Goal: Contribute content: Contribute content

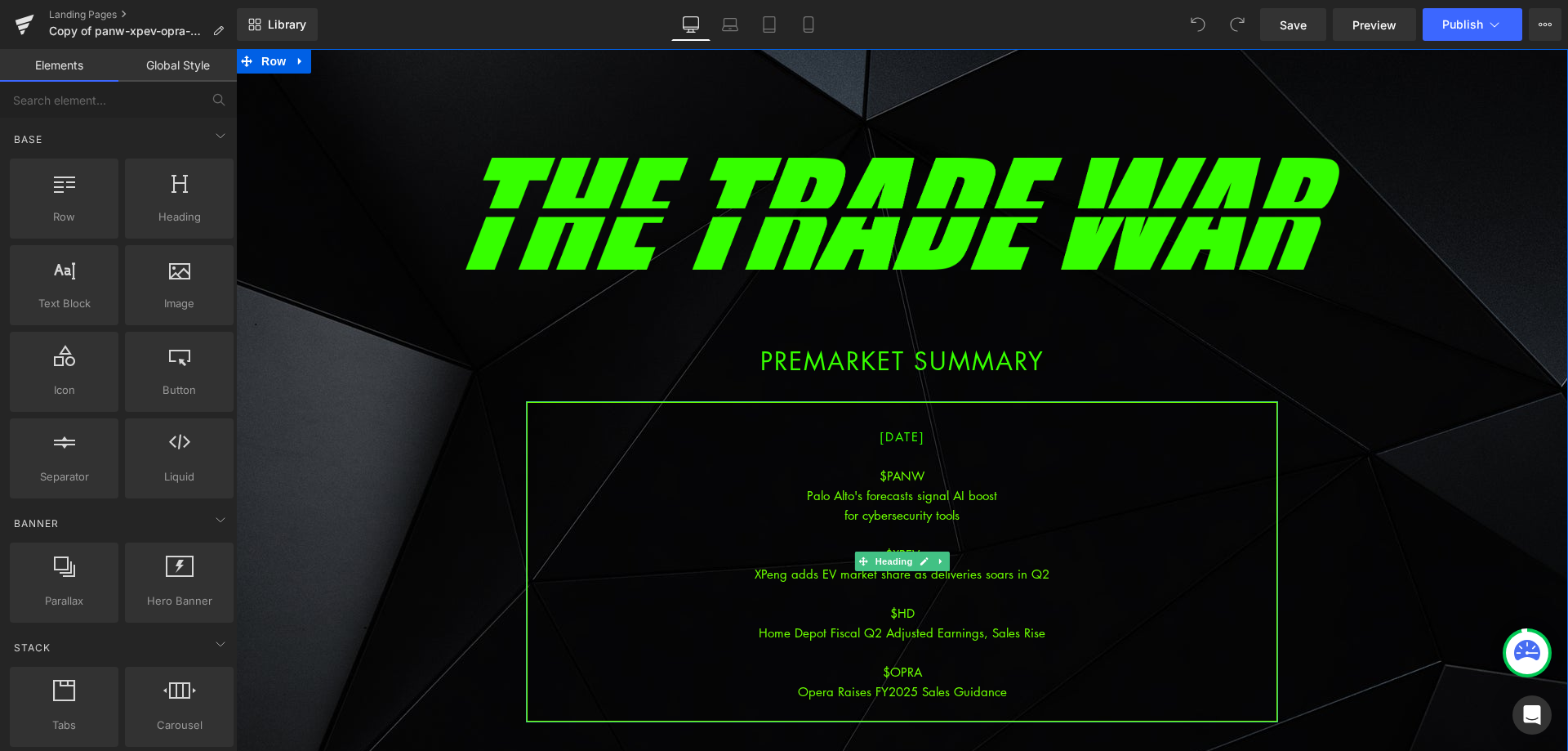
click at [920, 455] on div at bounding box center [902, 456] width 749 height 20
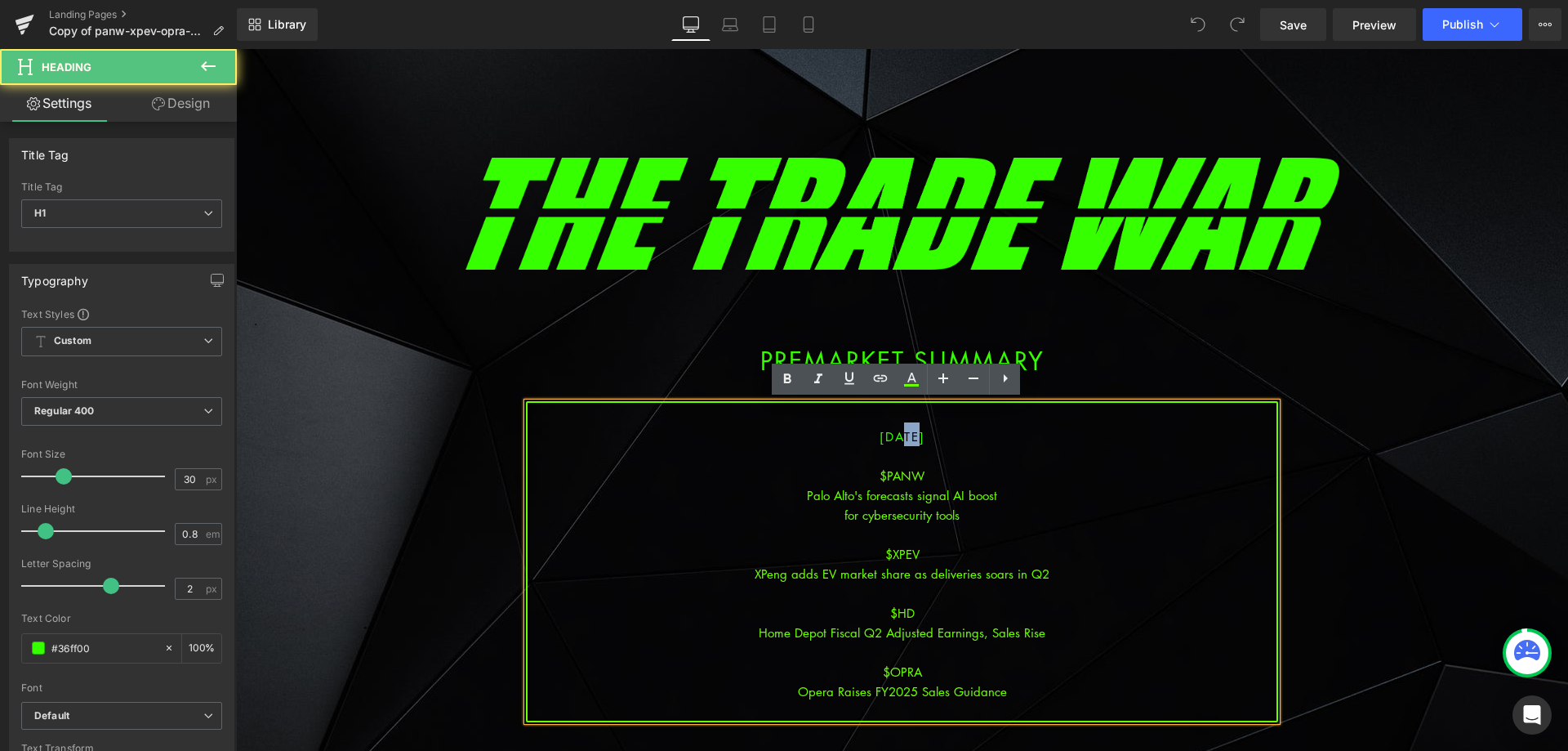
drag, startPoint x: 894, startPoint y: 437, endPoint x: 881, endPoint y: 433, distance: 13.6
click at [881, 433] on span "08/19/2025" at bounding box center [902, 436] width 45 height 17
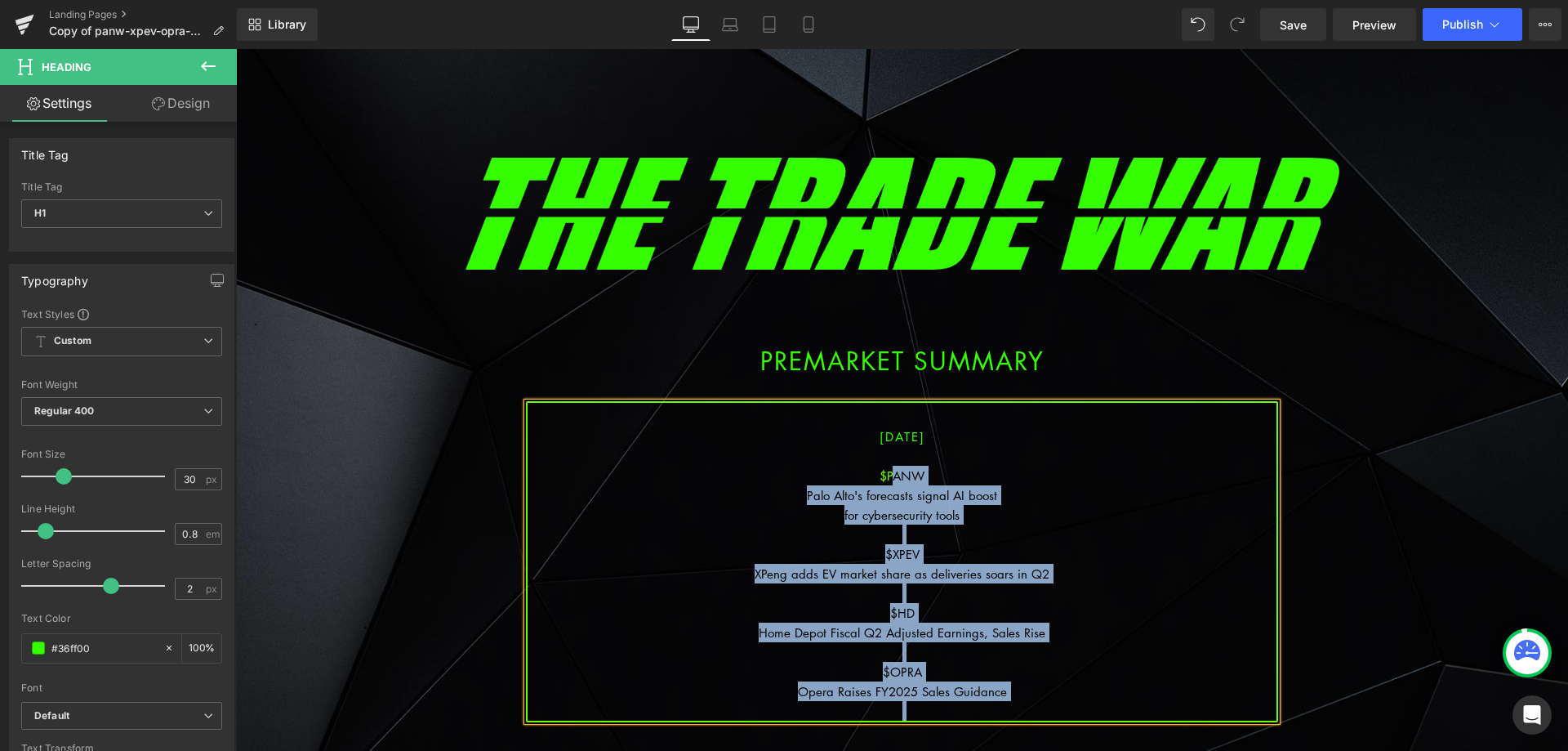
drag, startPoint x: 1012, startPoint y: 701, endPoint x: 885, endPoint y: 474, distance: 260.1
click at [885, 474] on div "08/20/2025 $PANW Palo Alto's forecasts signal AI boost for cybersecurity tools …" at bounding box center [901, 562] width 752 height 321
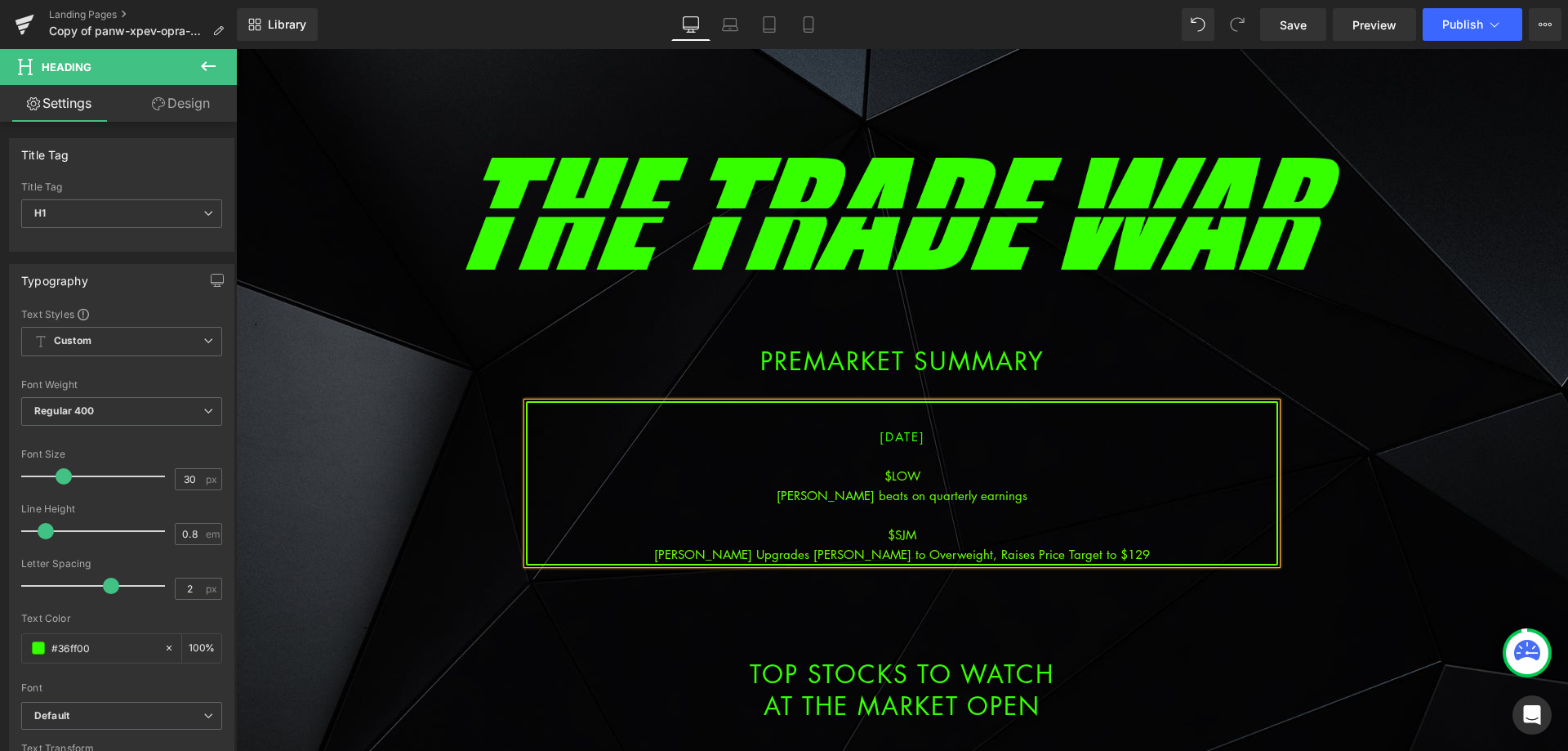
click at [957, 548] on div "JP Morgan Upgrades JM Smucker to Overweight, Raises Price Target to $129" at bounding box center [902, 554] width 749 height 20
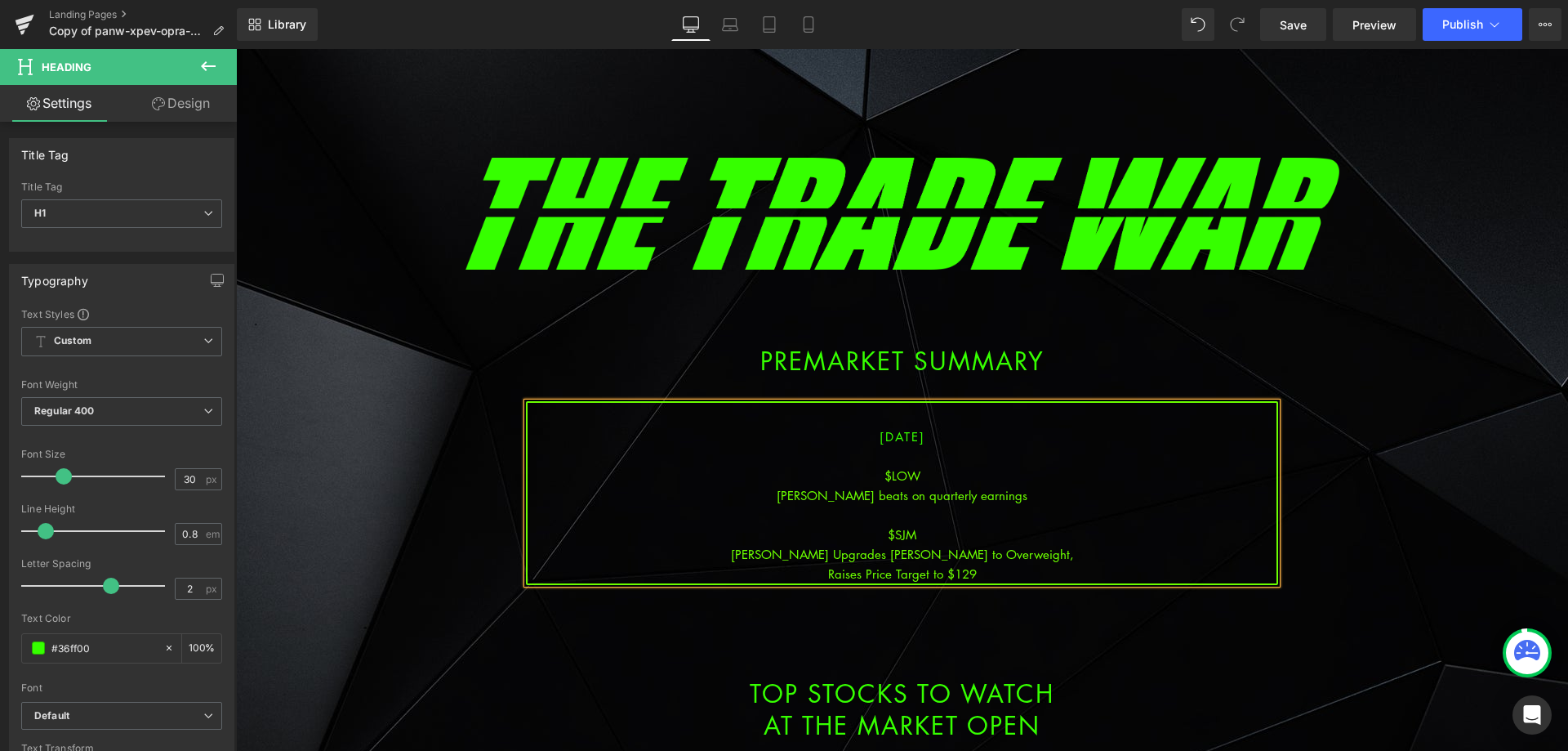
click at [1045, 553] on div "JP Morgan Upgrades JM Smucker to Overweight," at bounding box center [902, 554] width 749 height 20
click at [1026, 576] on div "Raises Price Target to $129" at bounding box center [902, 573] width 749 height 20
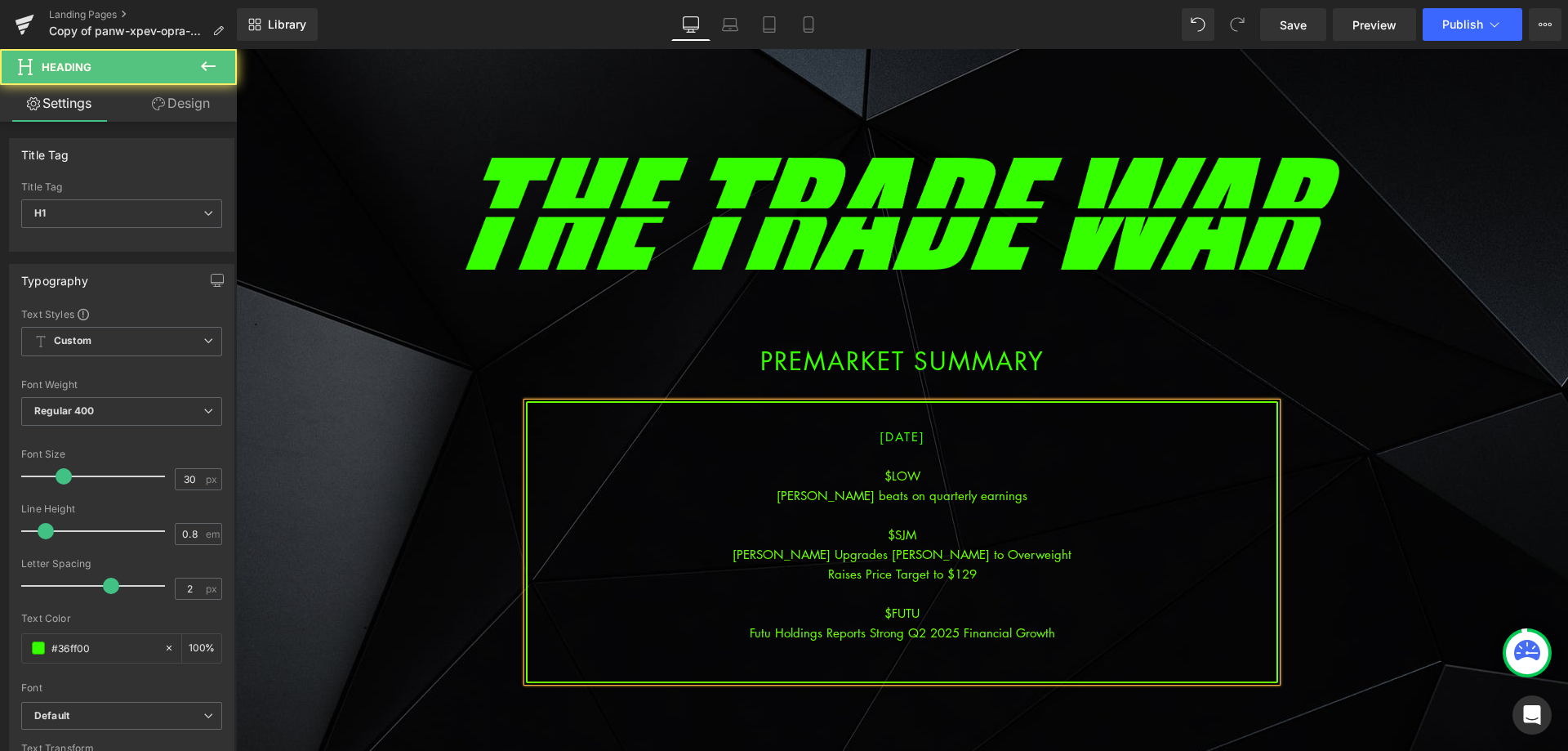
click at [790, 632] on div "Futu Holdings Reports Strong Q2 2025 Financial Growth" at bounding box center [902, 632] width 749 height 20
click at [958, 664] on div at bounding box center [902, 672] width 749 height 20
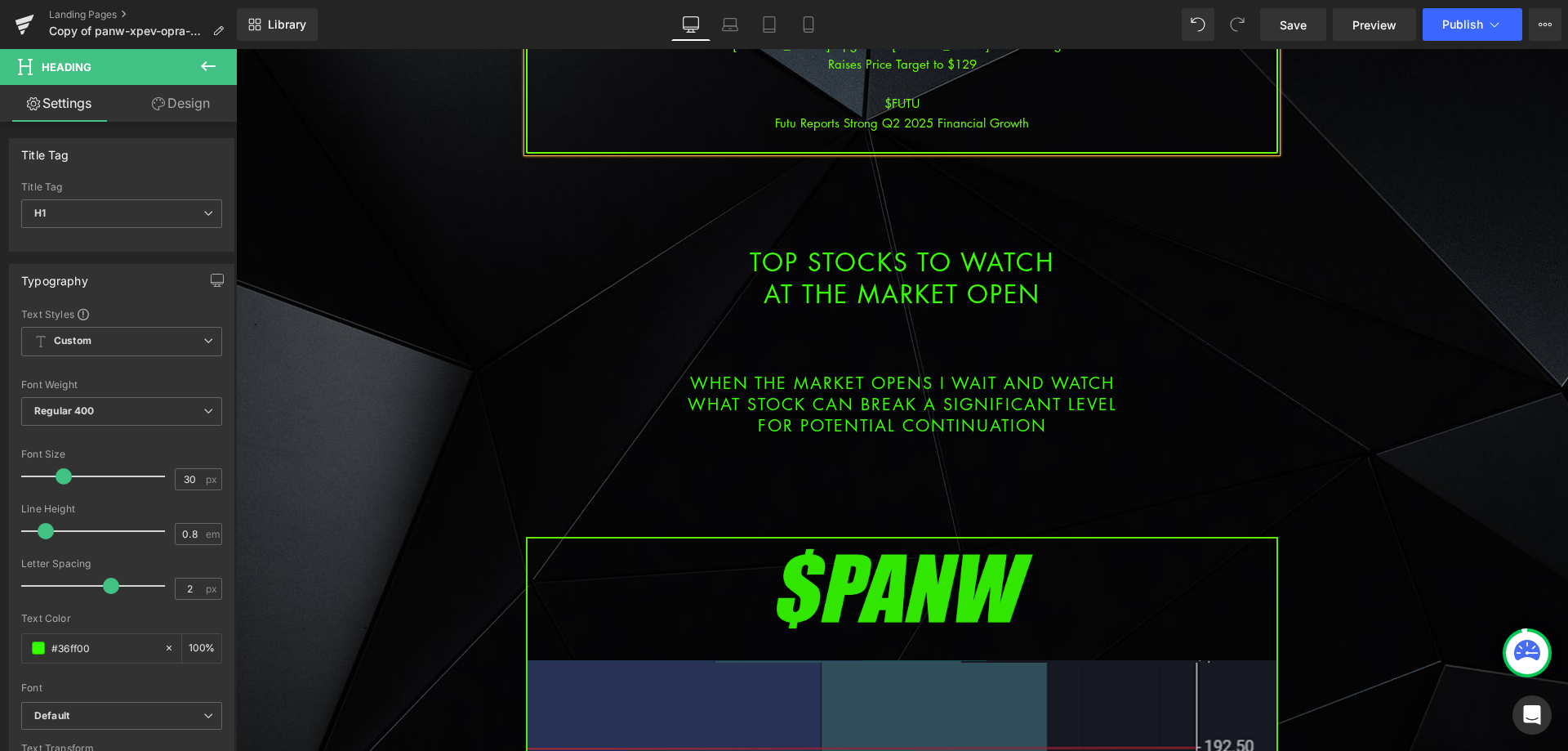
scroll to position [817, 0]
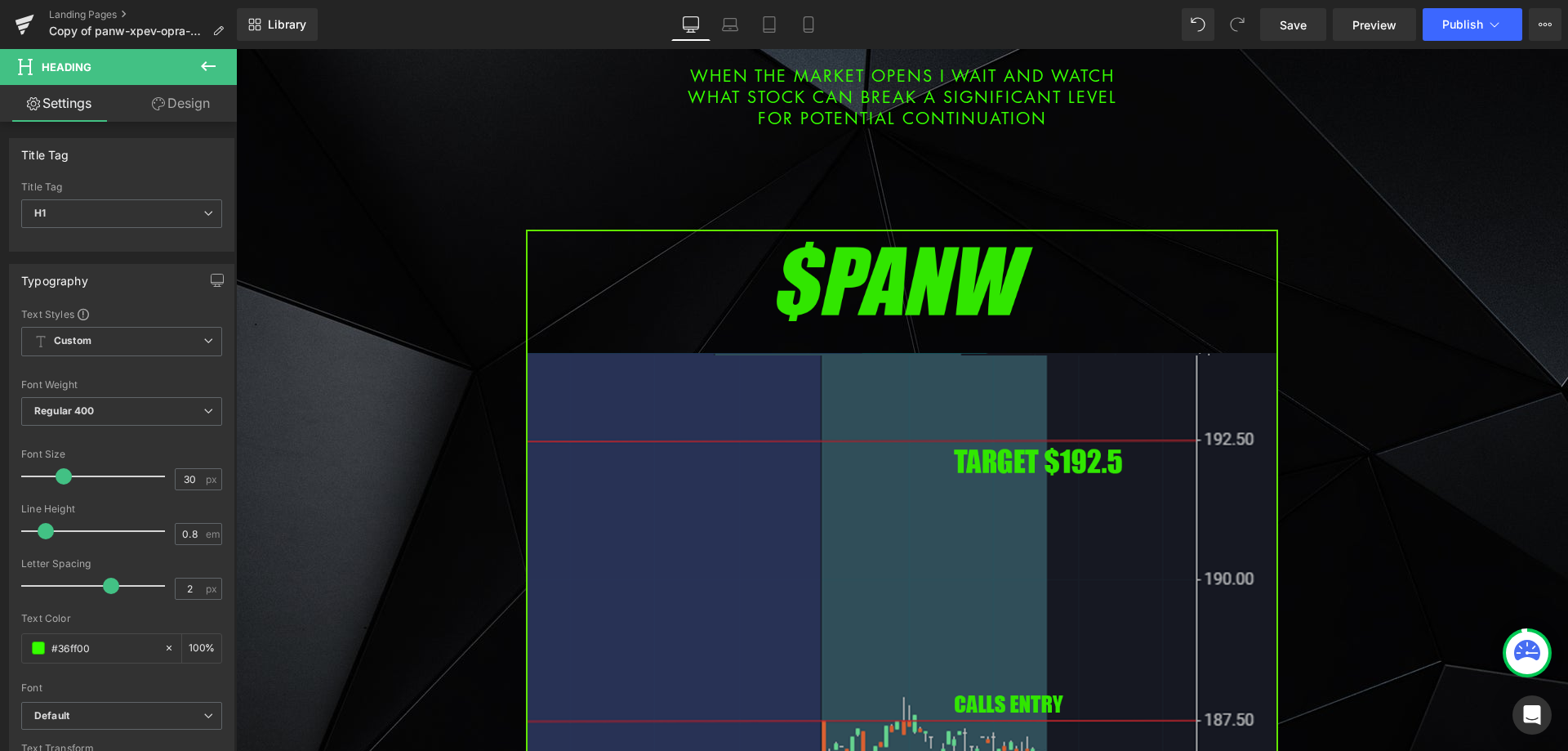
drag, startPoint x: 787, startPoint y: 533, endPoint x: 672, endPoint y: 485, distance: 124.6
click at [787, 532] on img at bounding box center [901, 658] width 752 height 858
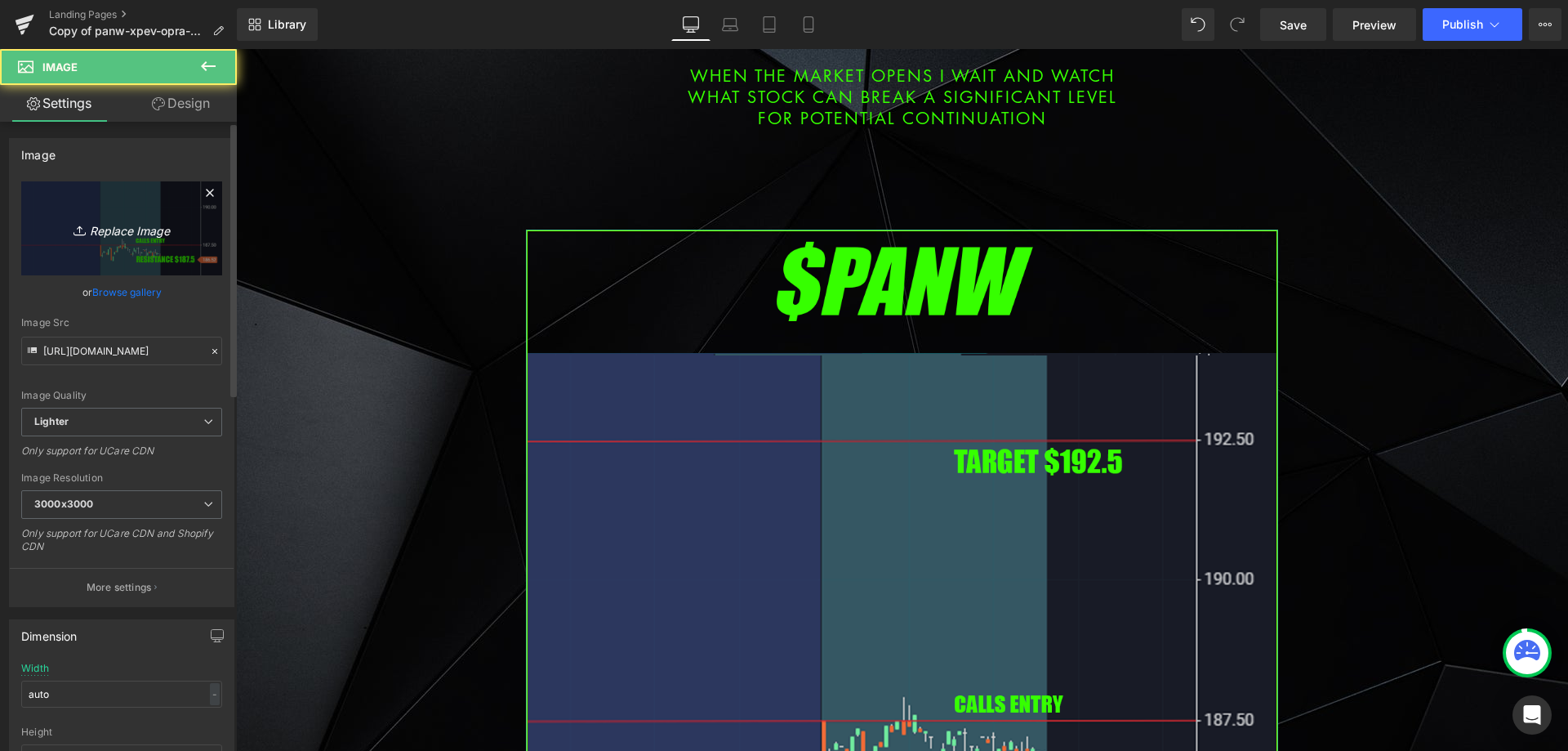
click at [159, 230] on icon "Replace Image" at bounding box center [122, 228] width 131 height 21
type input "C:\fakepath\low.png"
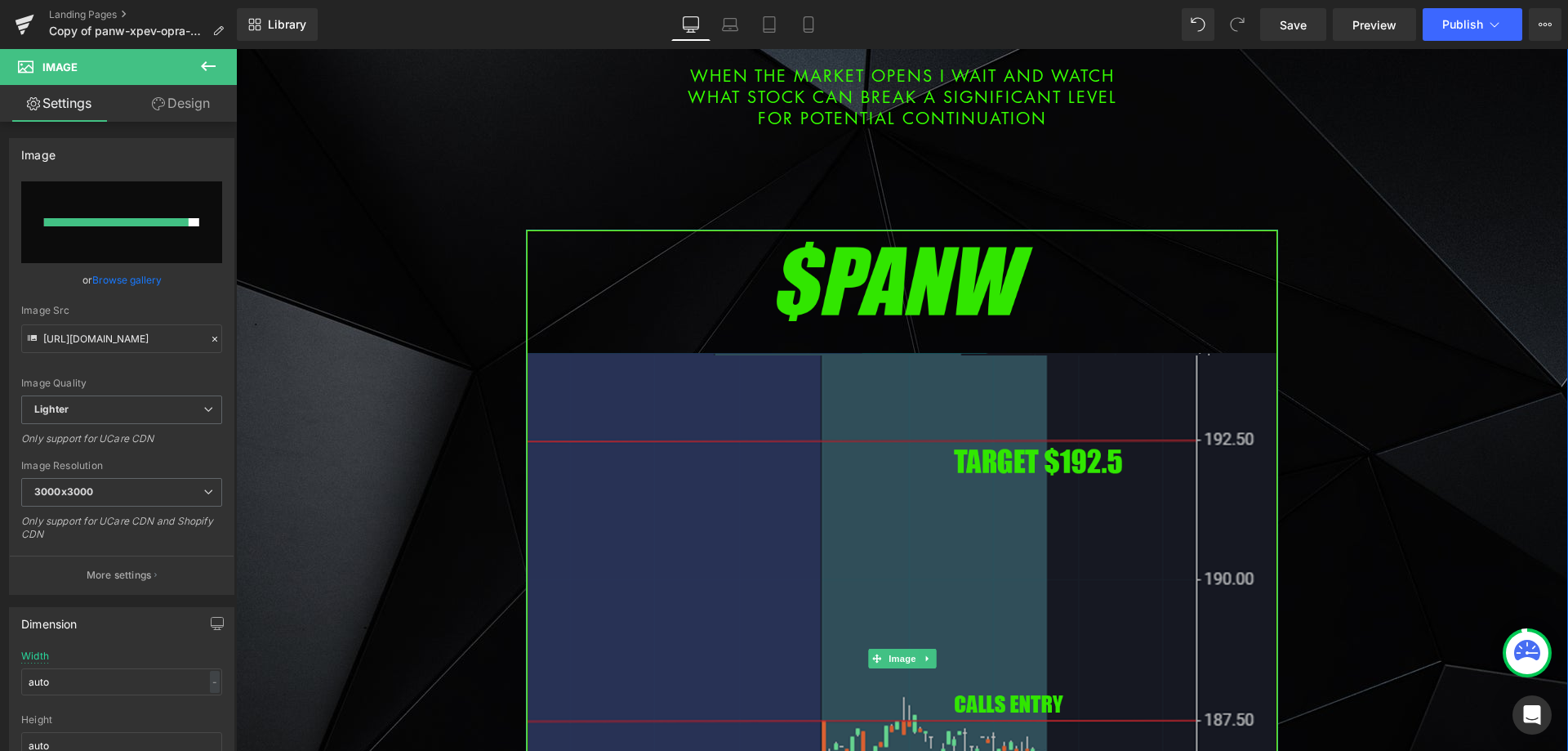
type input "https://ucarecdn.com/b76811b7-ada9-4479-b83f-2d203667e7bd/-/format/auto/-/previ…"
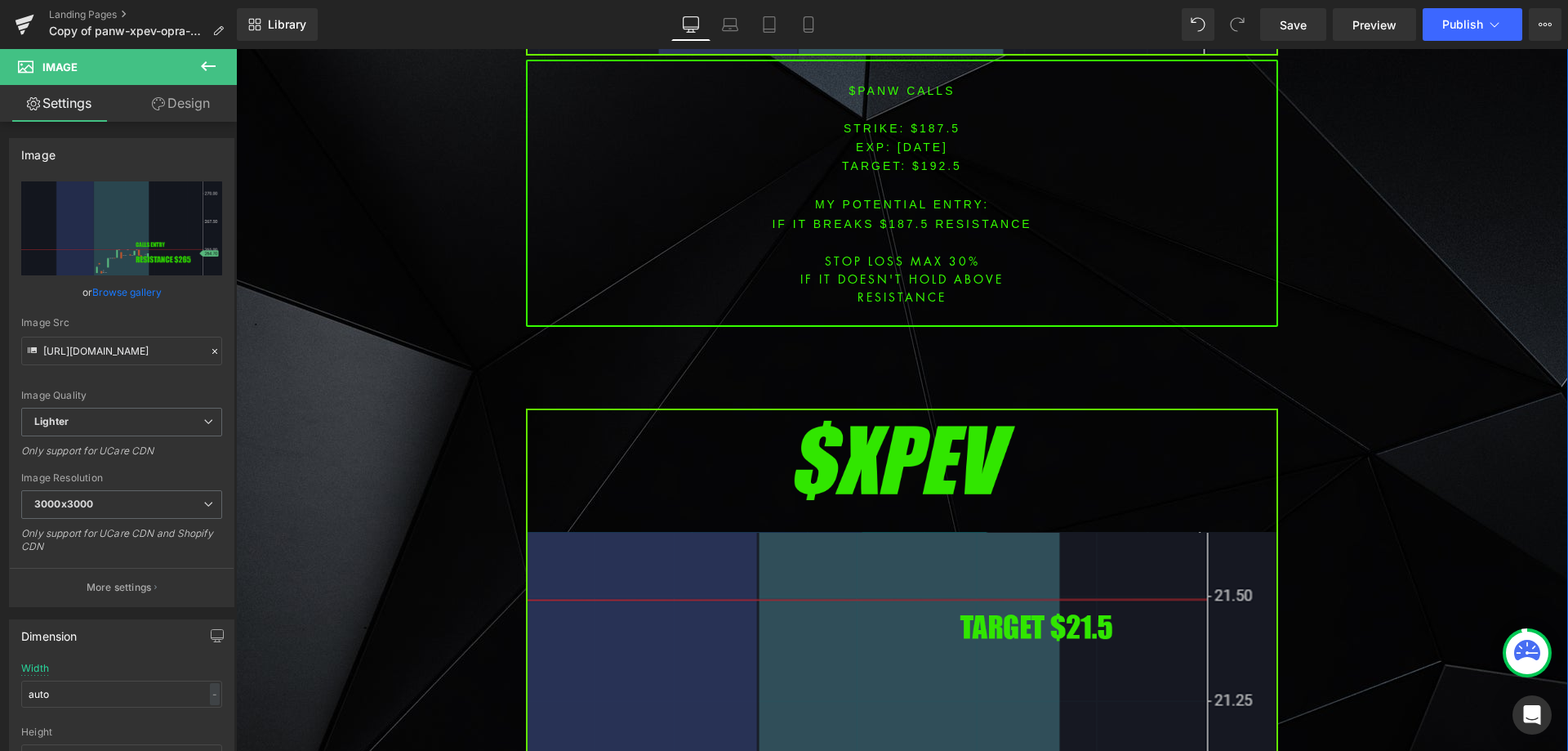
scroll to position [2042, 0]
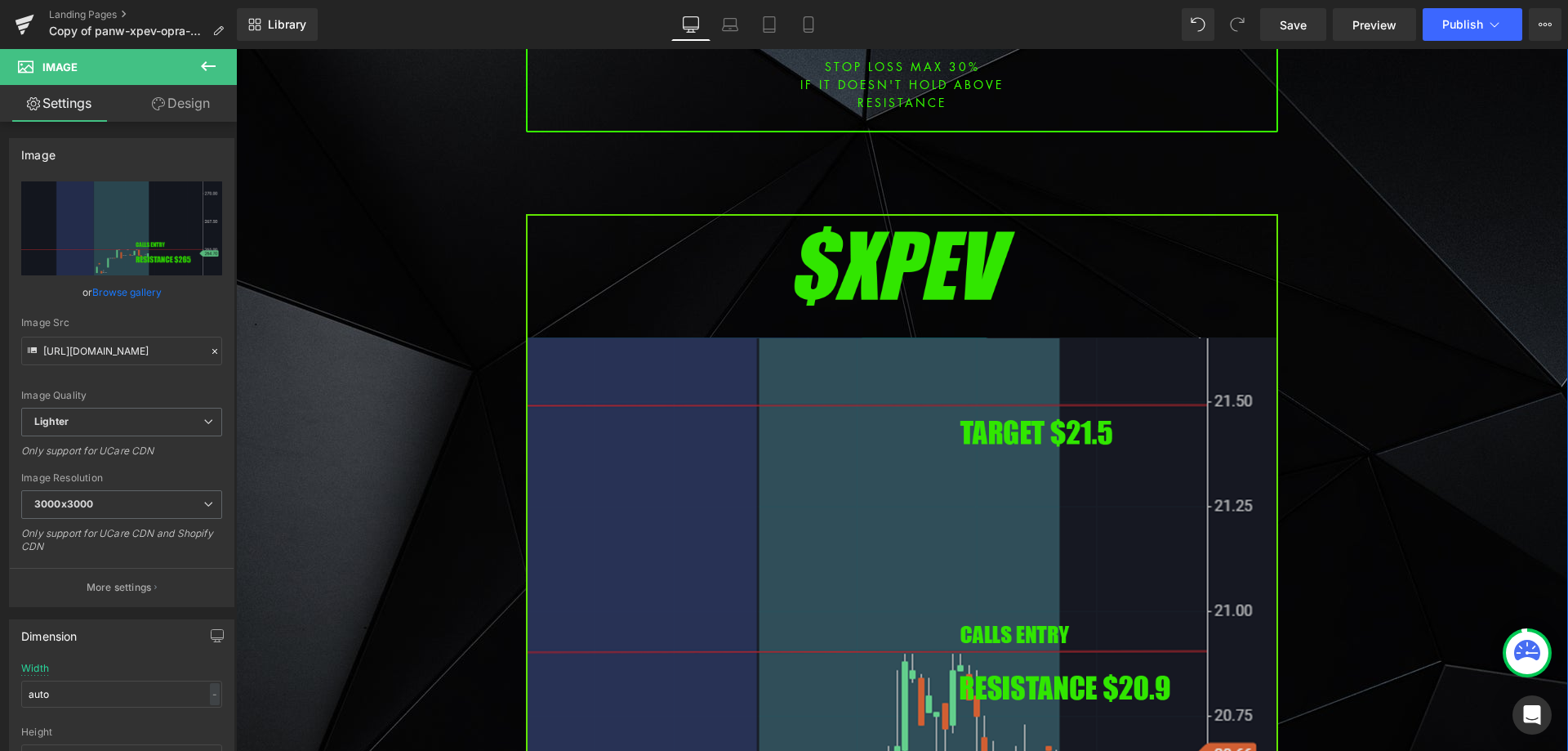
click at [771, 442] on img at bounding box center [901, 643] width 752 height 858
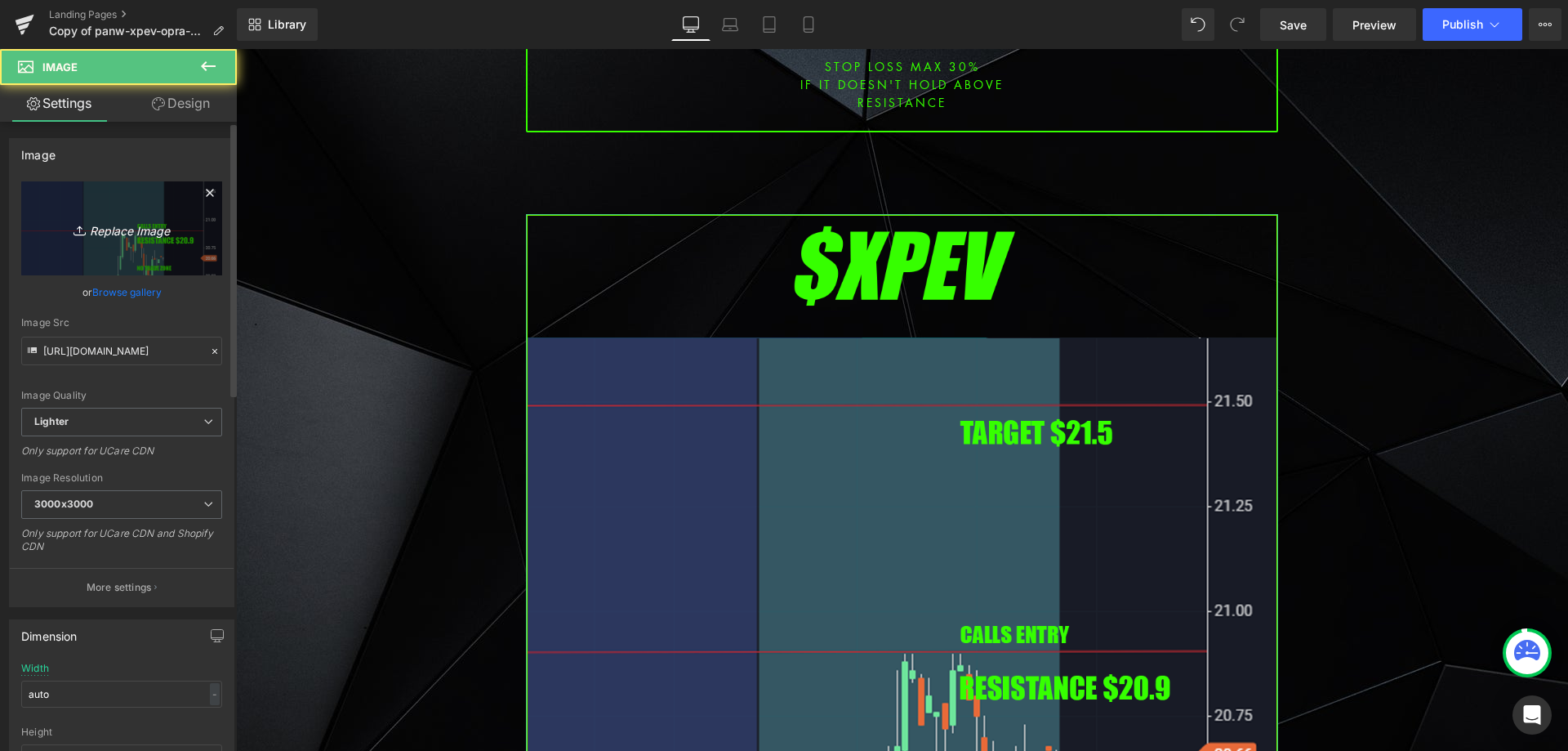
click at [136, 207] on link "Replace Image" at bounding box center [122, 228] width 201 height 94
type input "C:\fakepath\futu.png"
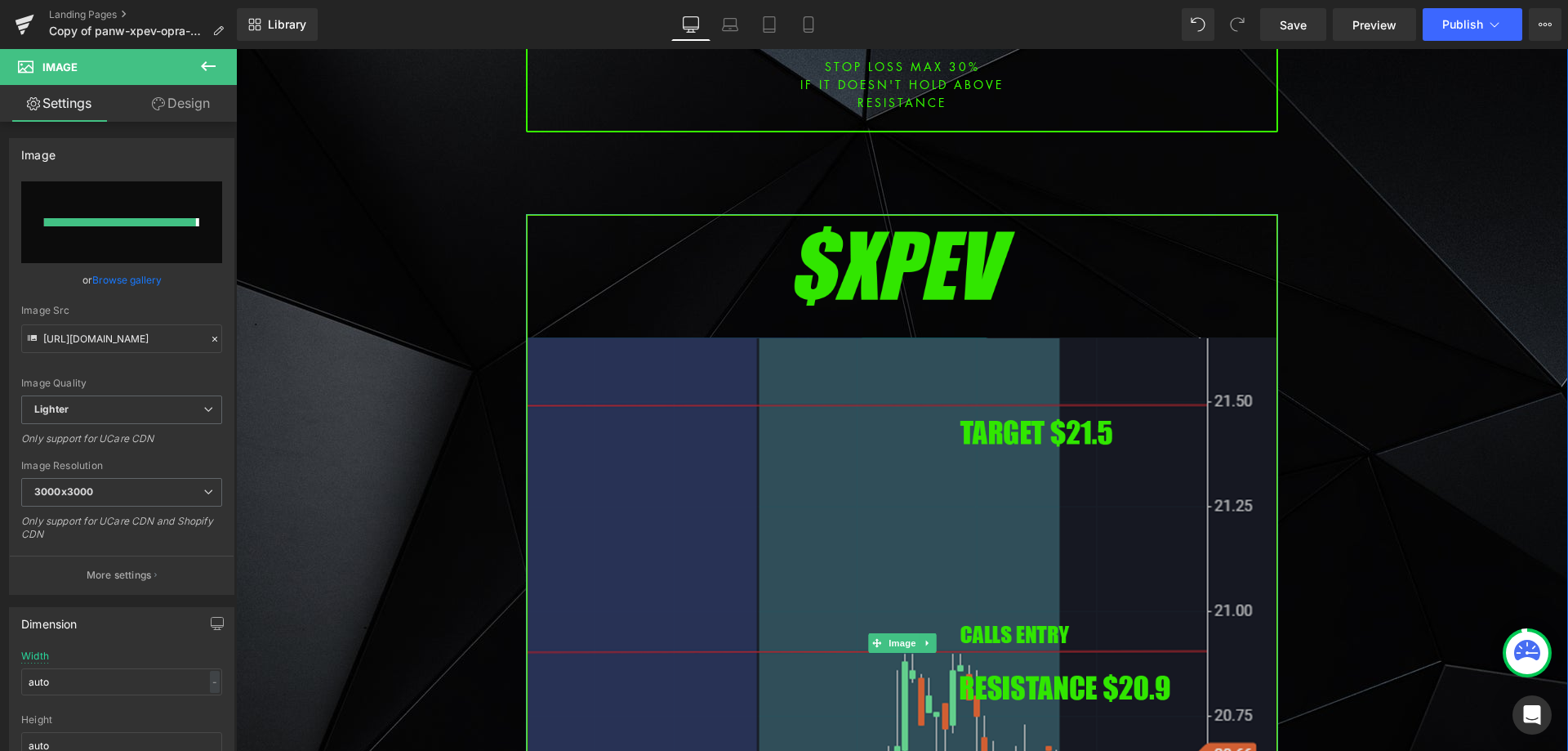
type input "https://ucarecdn.com/1aeb953a-6cbd-4211-a0b8-d342925592d0/-/format/auto/-/previ…"
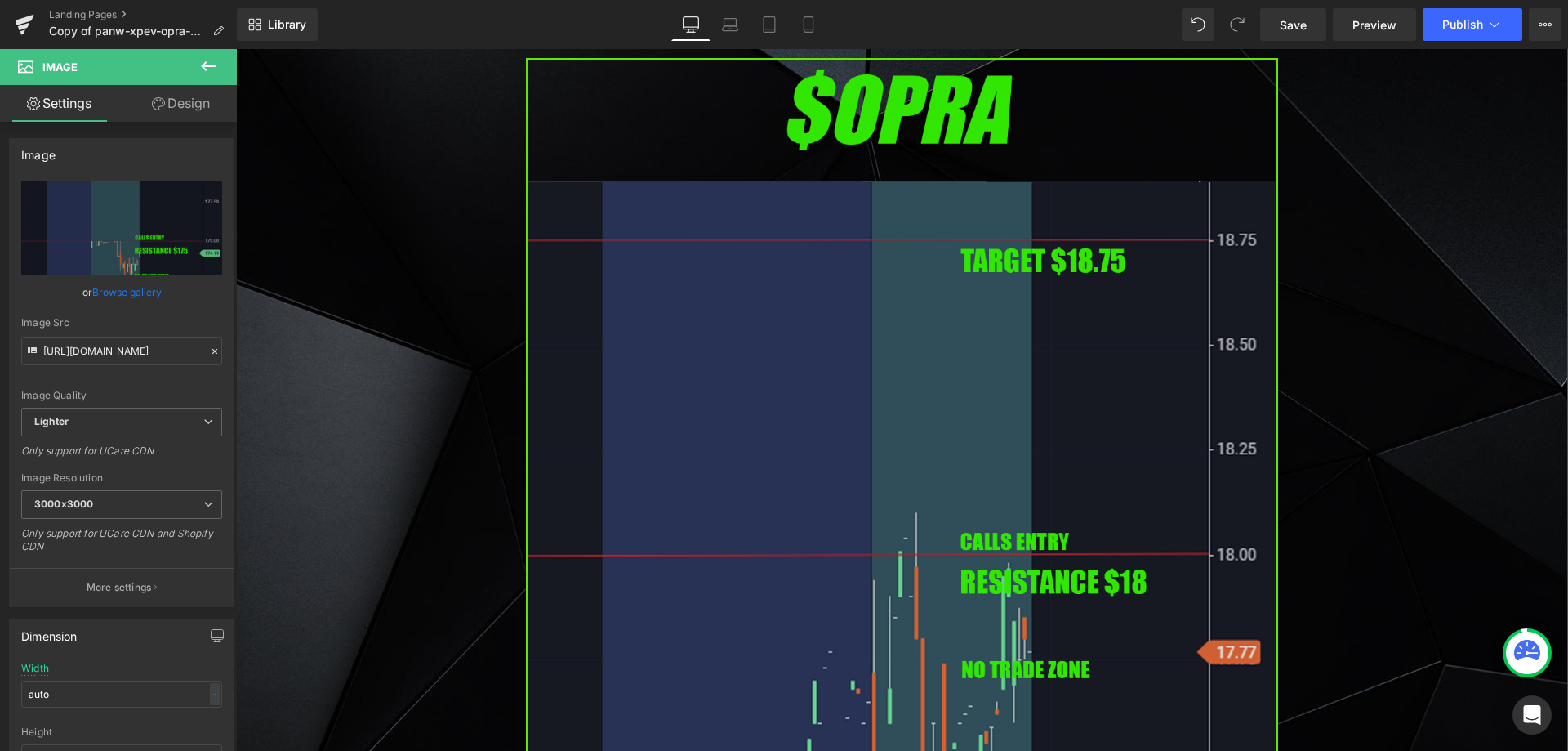
scroll to position [3431, 0]
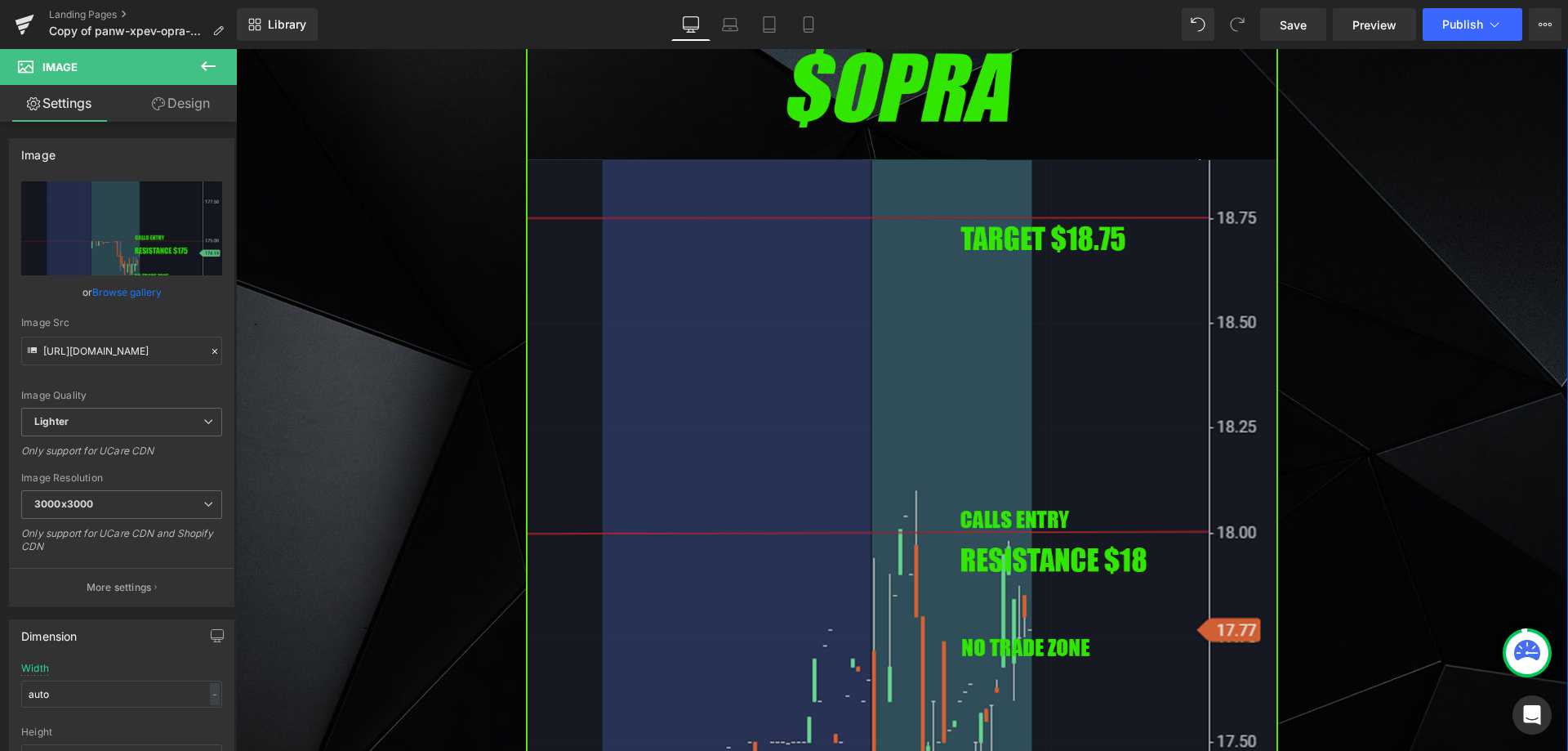
click at [681, 392] on img at bounding box center [901, 464] width 752 height 858
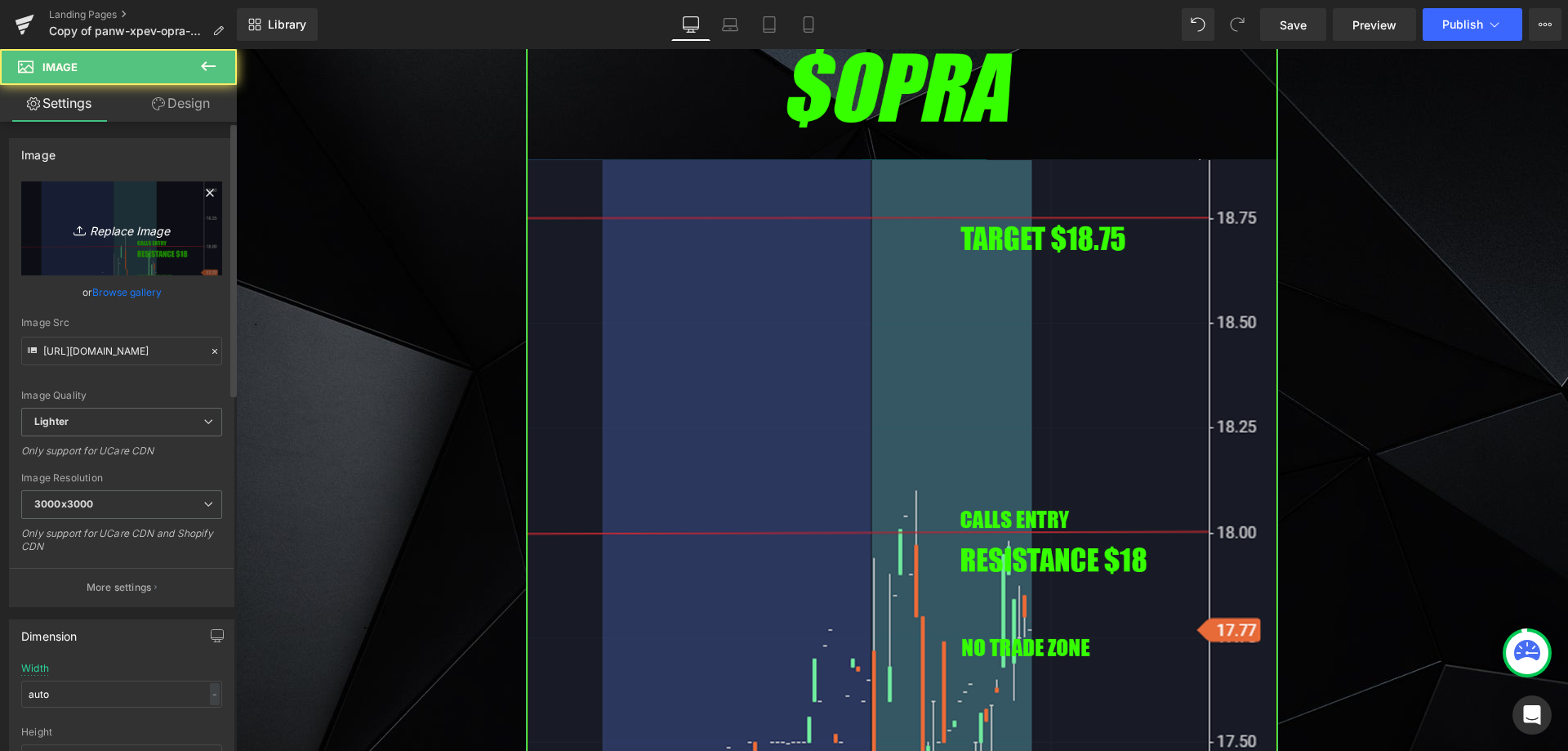
click at [164, 267] on link "Replace Image" at bounding box center [122, 228] width 201 height 94
type input "C:\fakepath\sjm.png"
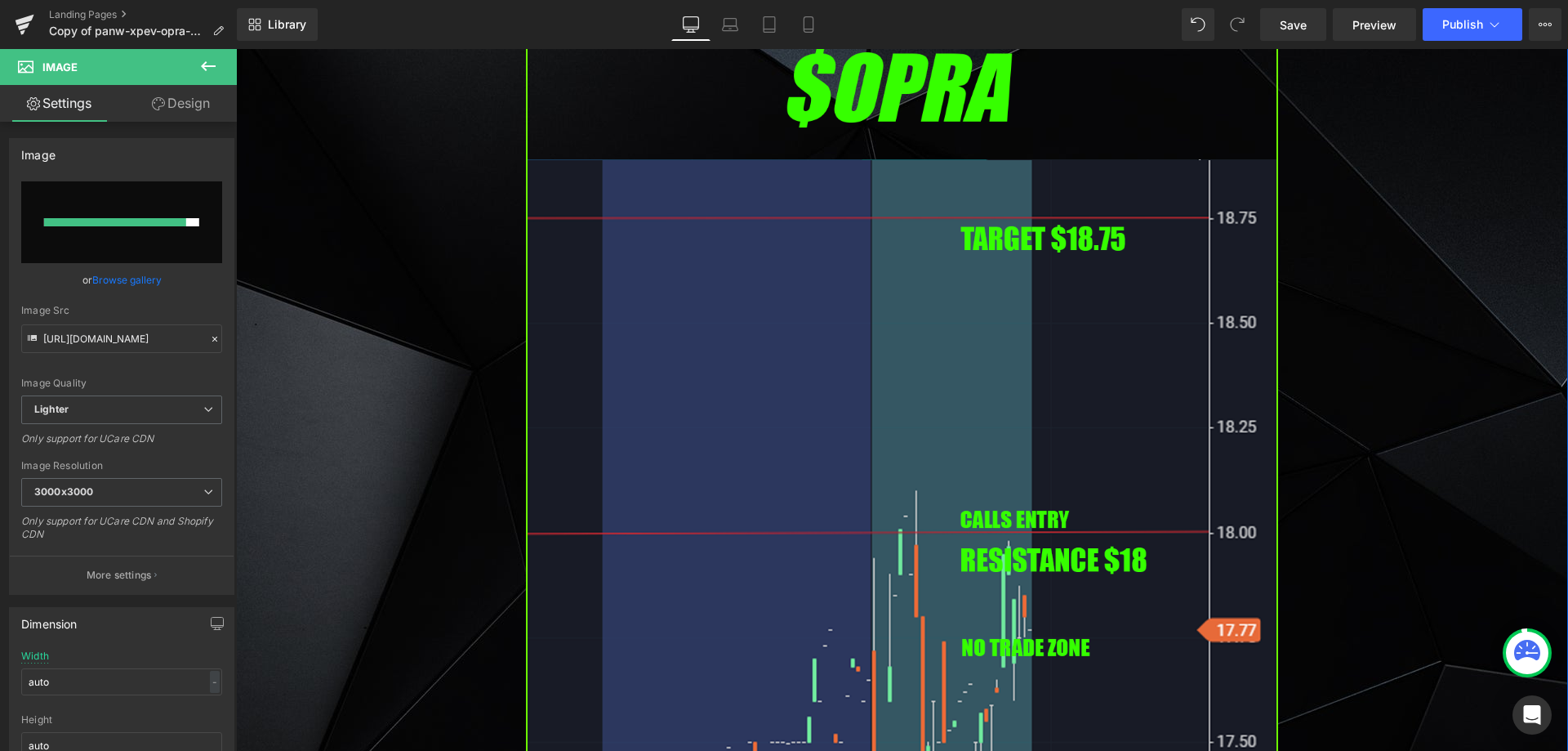
type input "https://ucarecdn.com/885b4191-096b-40e7-ba9e-bd75ec05a239/-/format/auto/-/previ…"
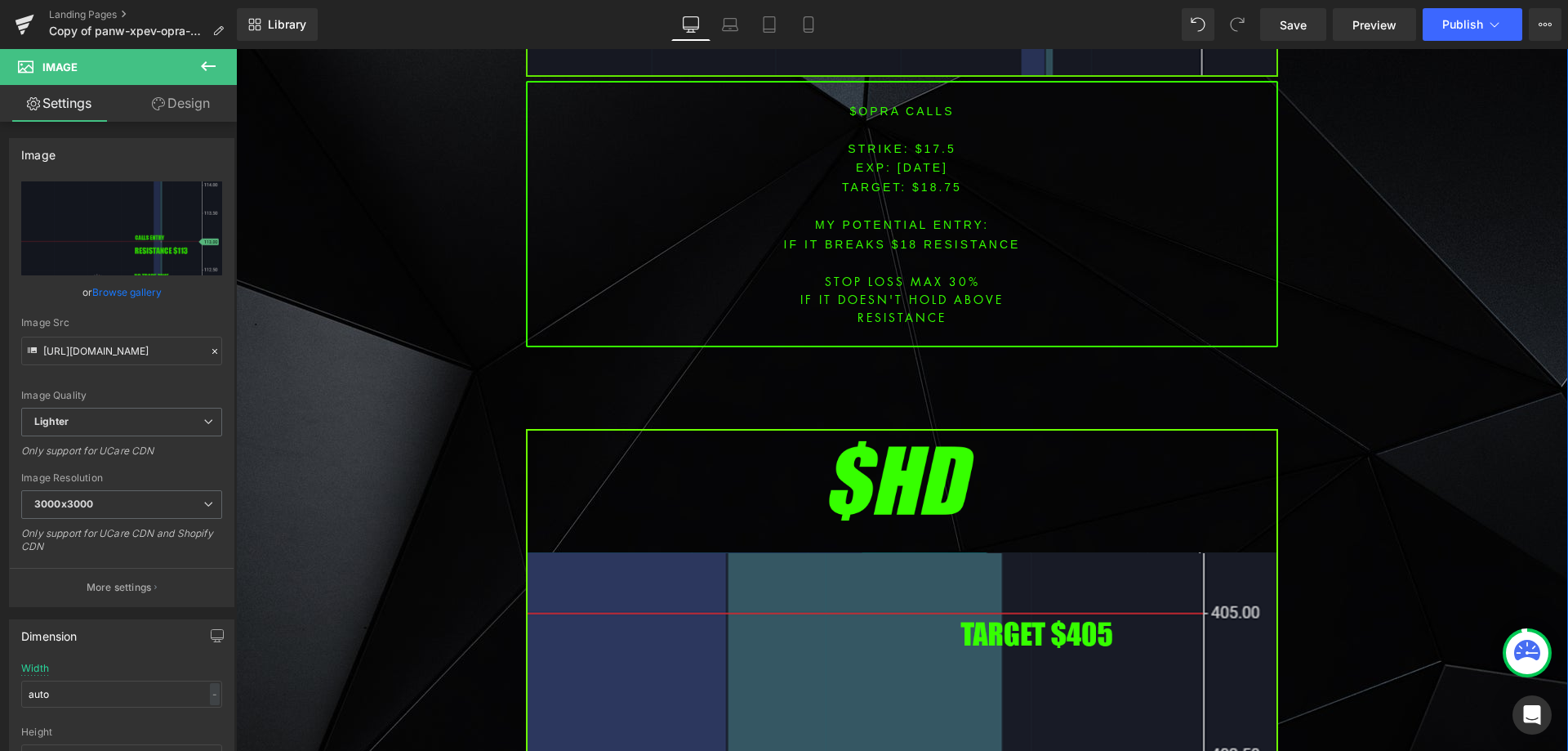
scroll to position [4656, 0]
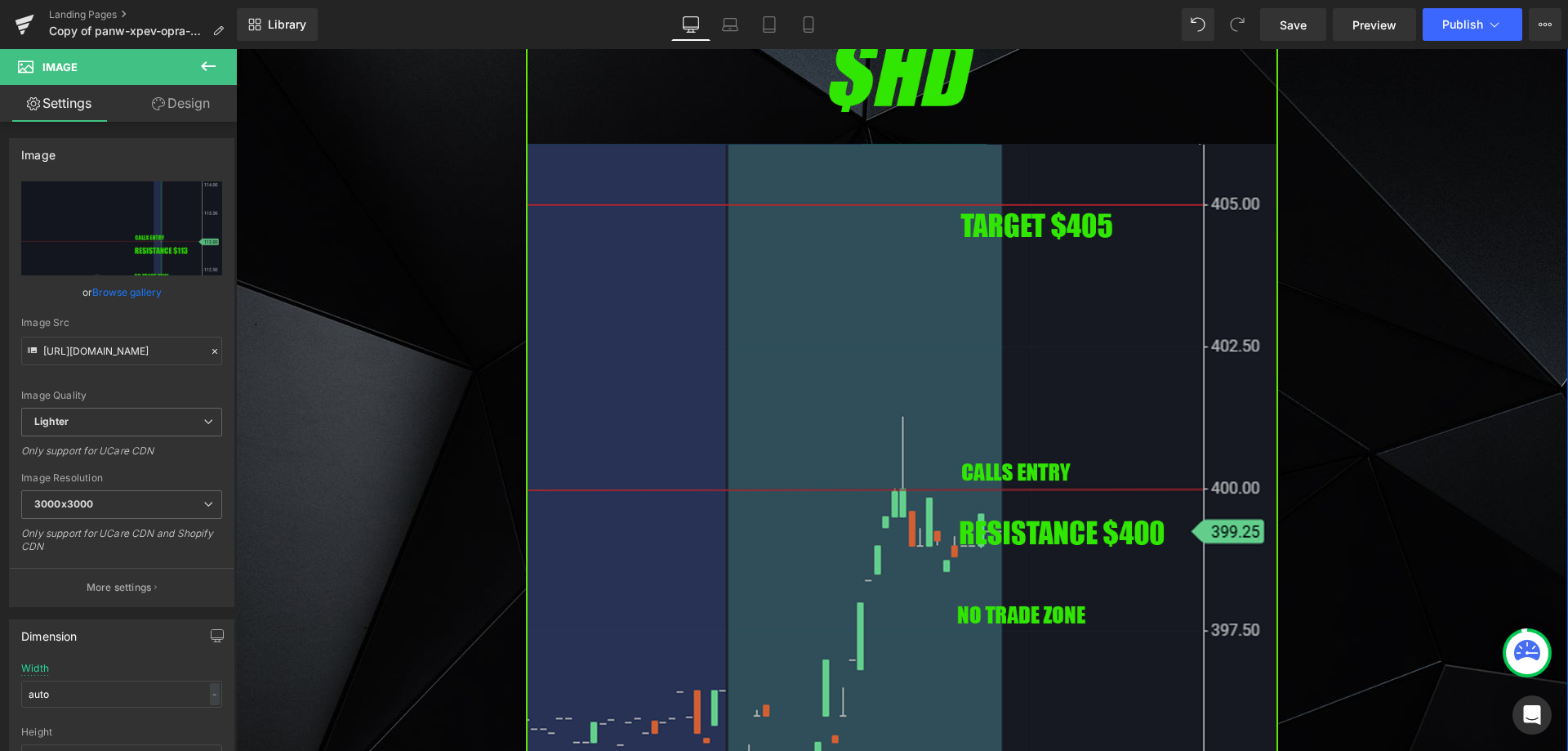
click at [741, 379] on img at bounding box center [901, 449] width 752 height 858
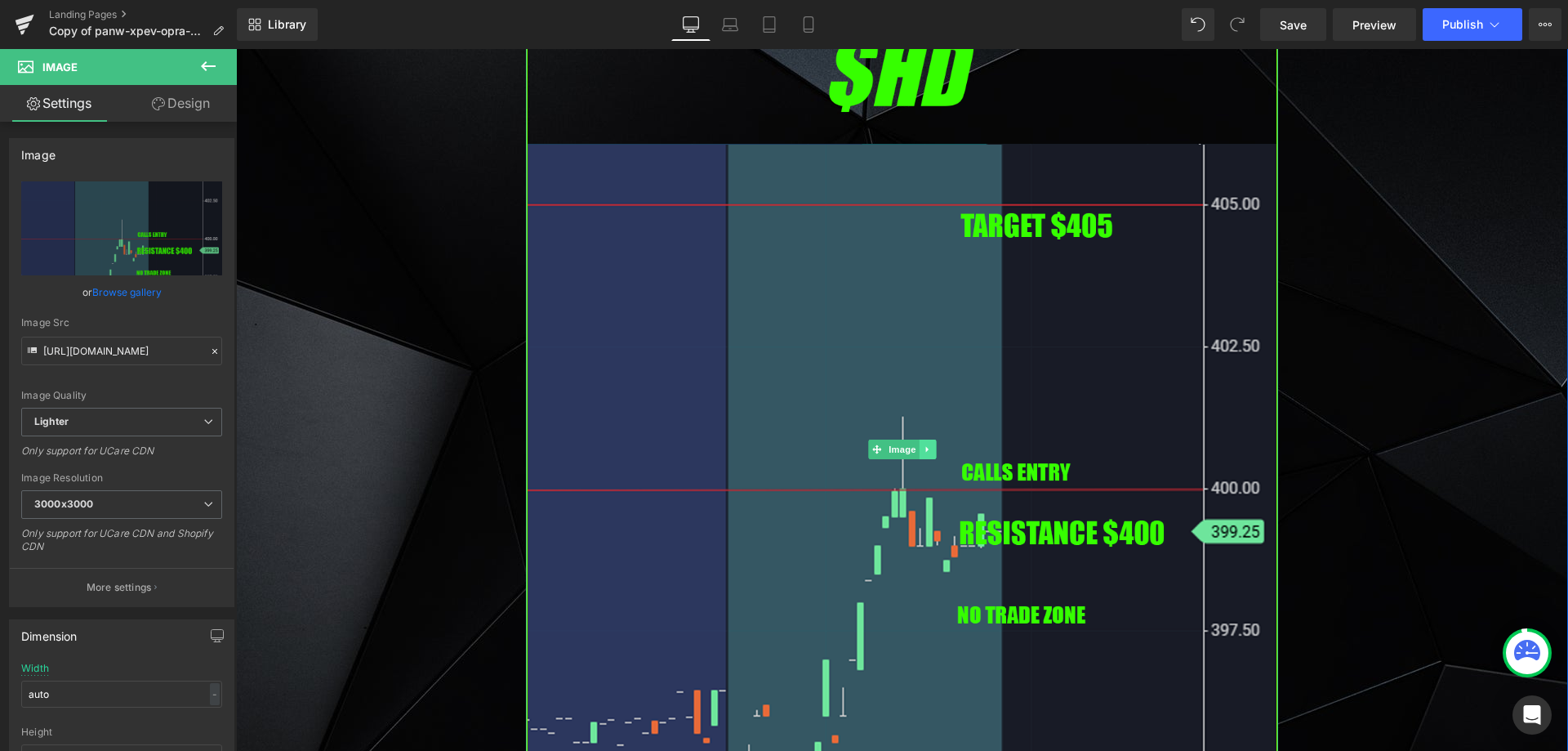
click at [923, 444] on icon at bounding box center [927, 449] width 9 height 10
drag, startPoint x: 928, startPoint y: 430, endPoint x: 937, endPoint y: 431, distance: 9.1
click at [931, 445] on icon at bounding box center [935, 449] width 9 height 9
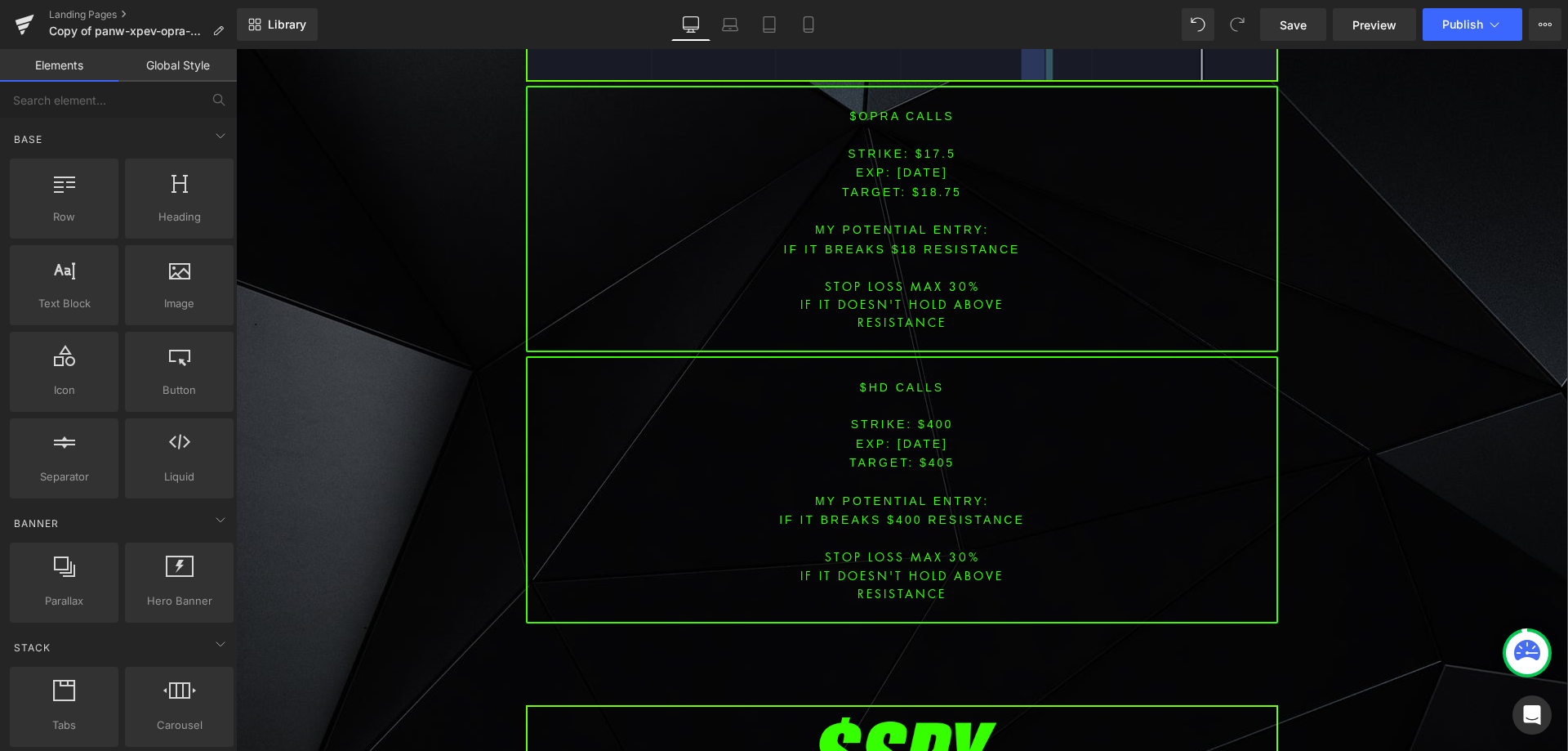
scroll to position [4247, 0]
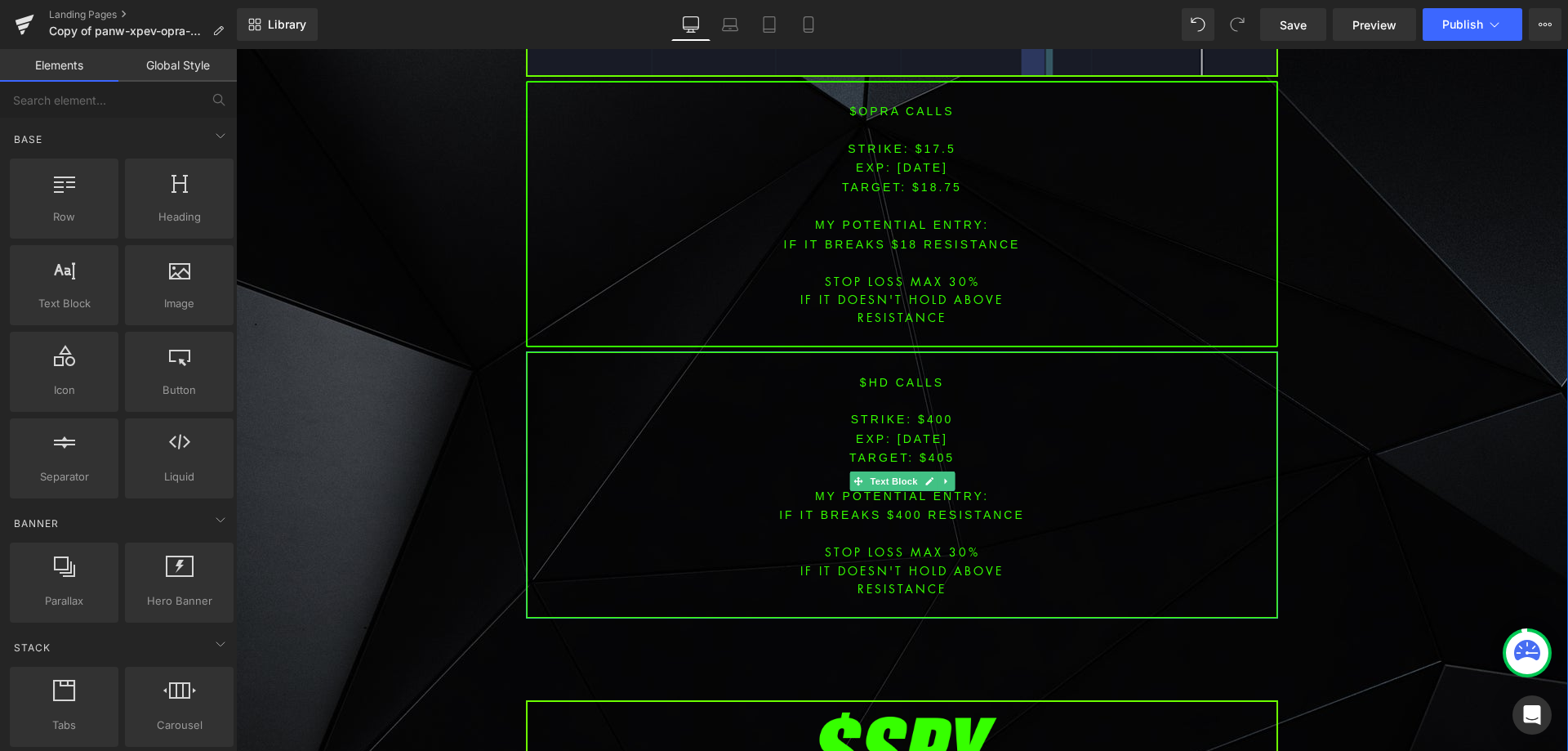
click at [942, 476] on icon at bounding box center [946, 481] width 9 height 10
click at [950, 471] on link at bounding box center [954, 481] width 17 height 20
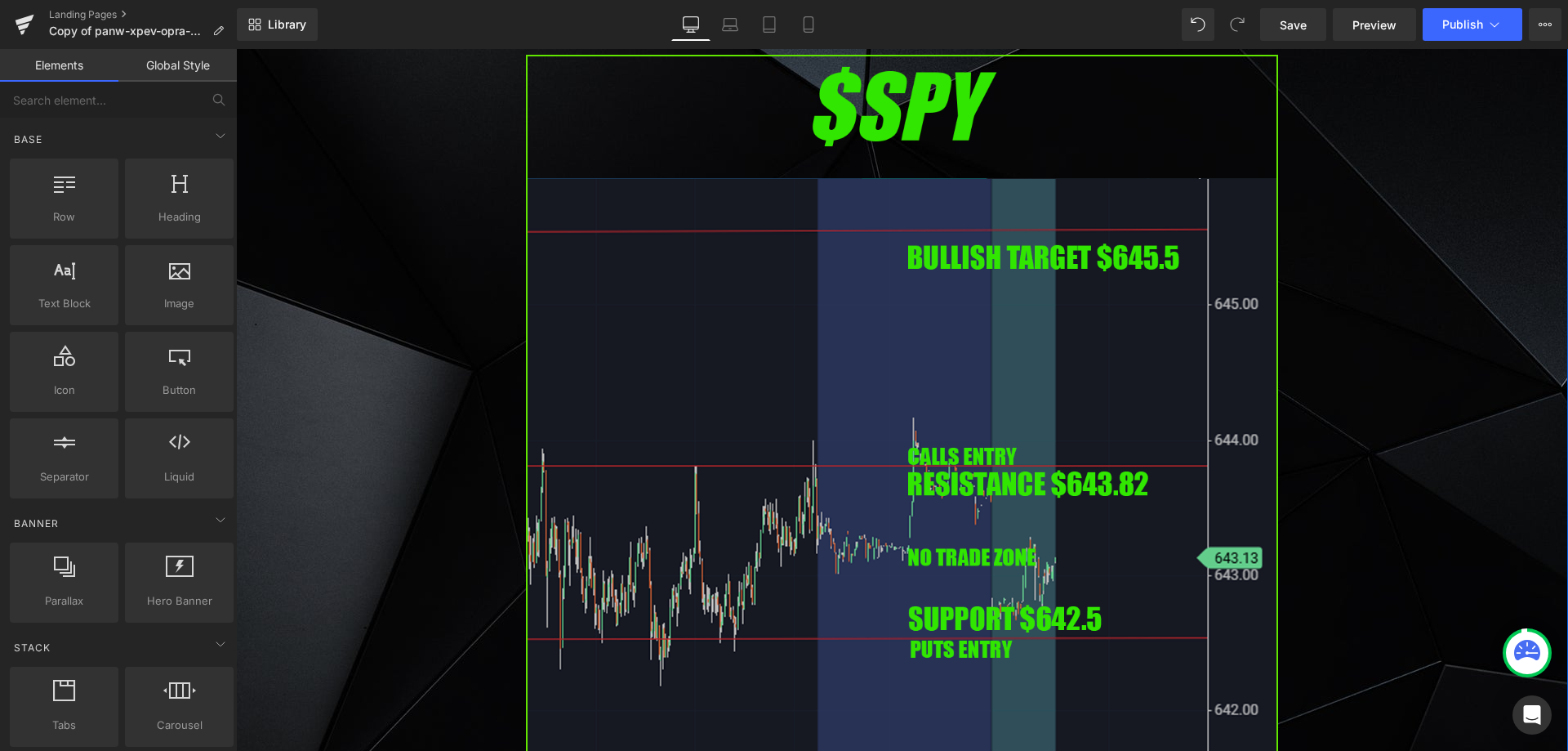
scroll to position [4656, 0]
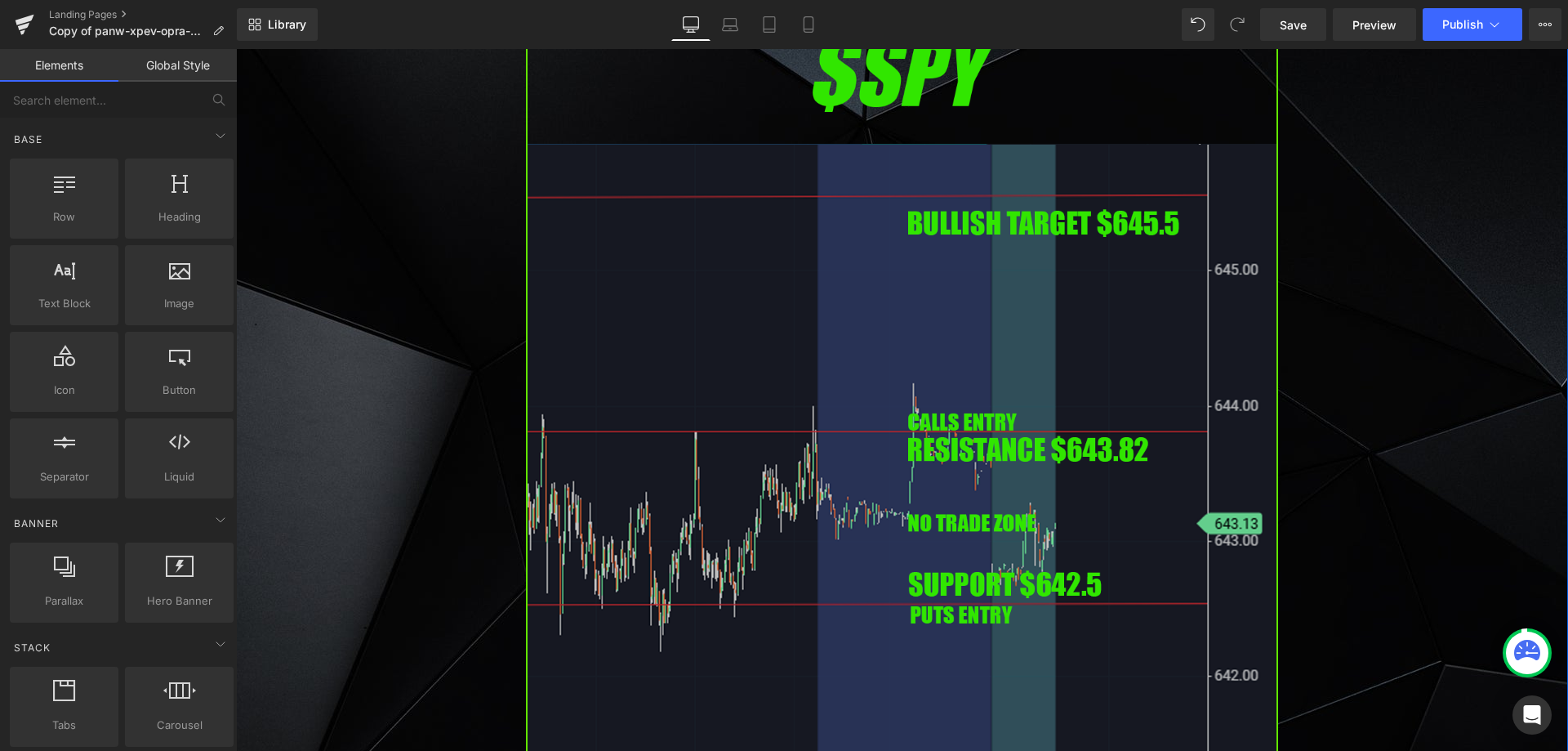
click at [866, 405] on img at bounding box center [901, 449] width 752 height 858
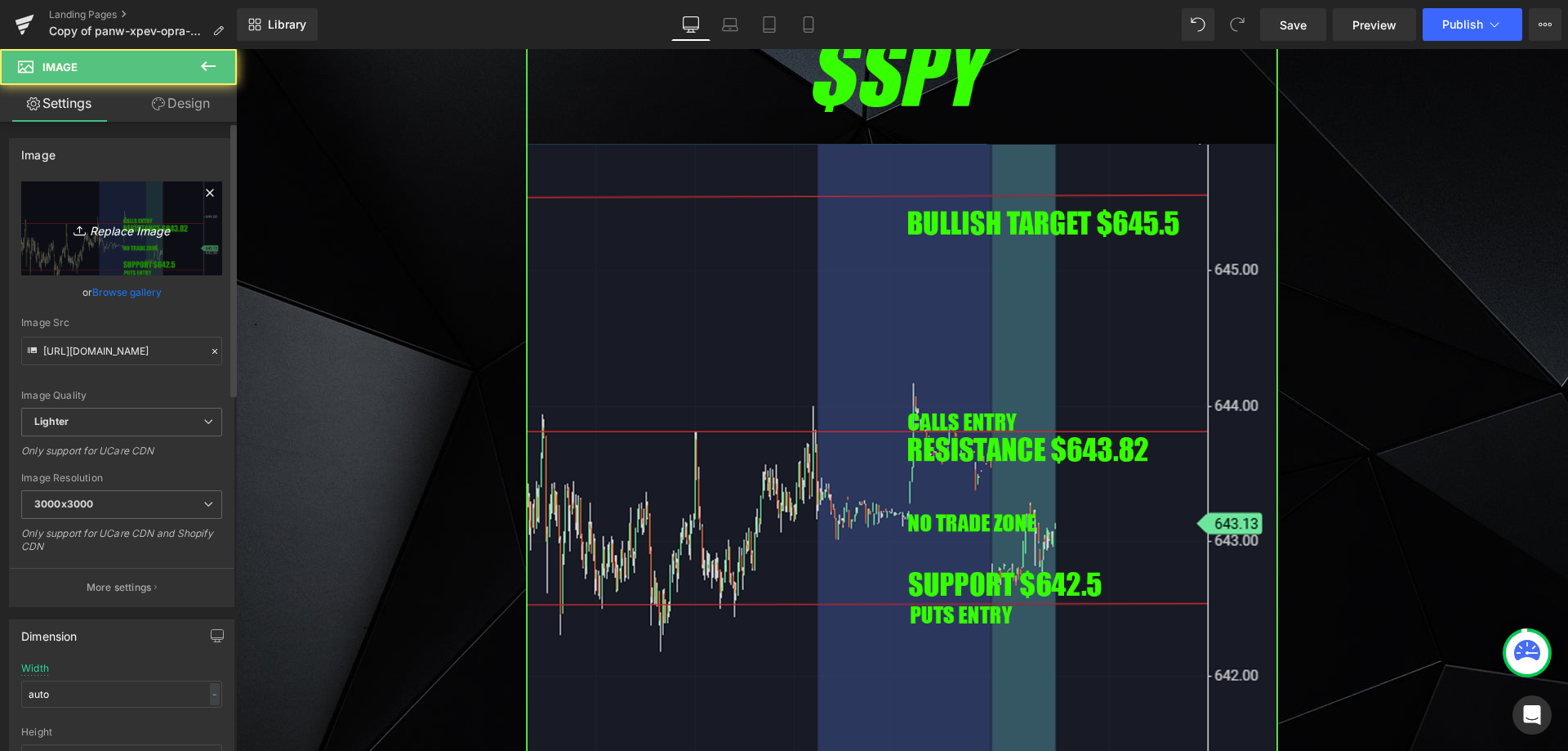
click at [129, 256] on link "Replace Image" at bounding box center [122, 228] width 201 height 94
type input "C:\fakepath\SPY.png"
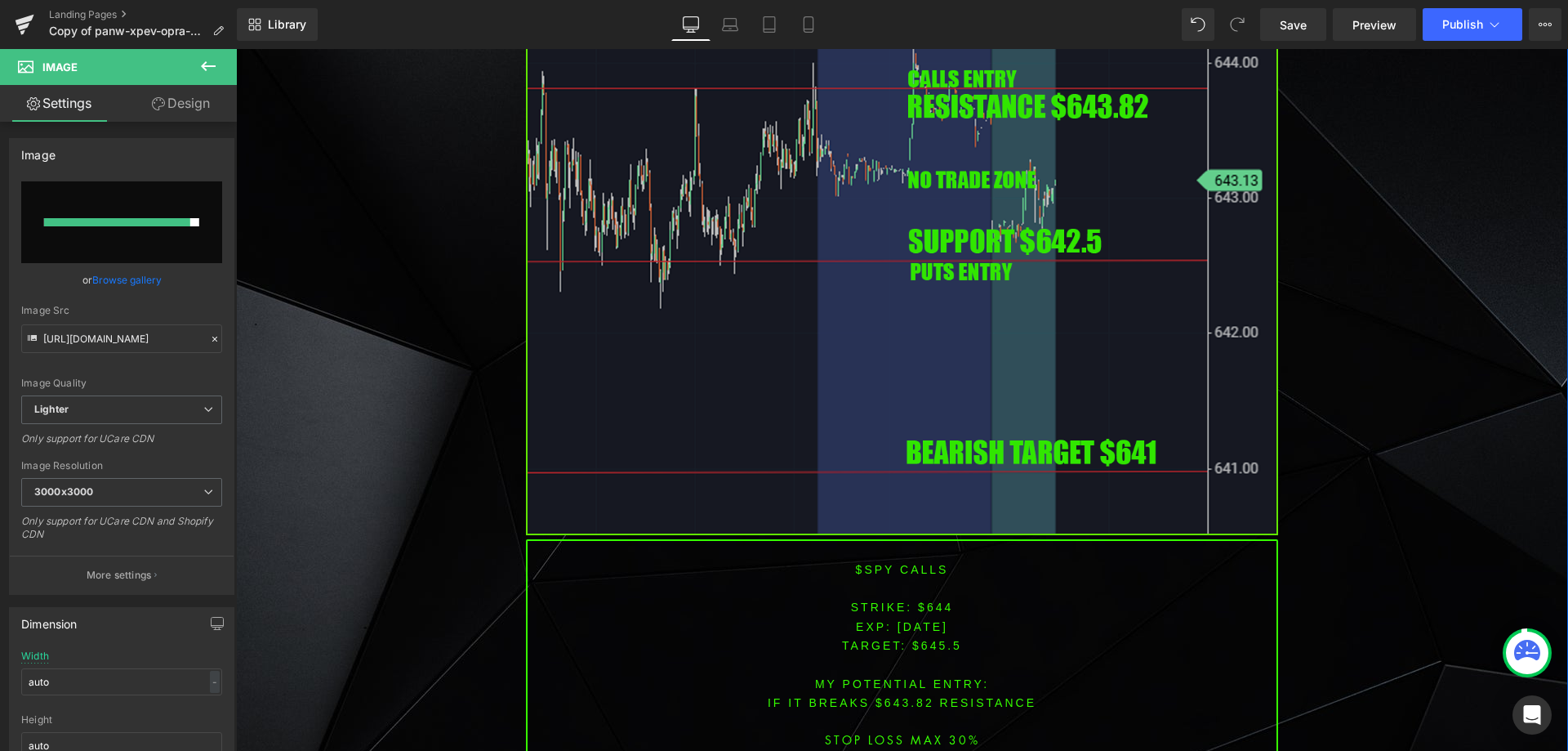
scroll to position [5064, 0]
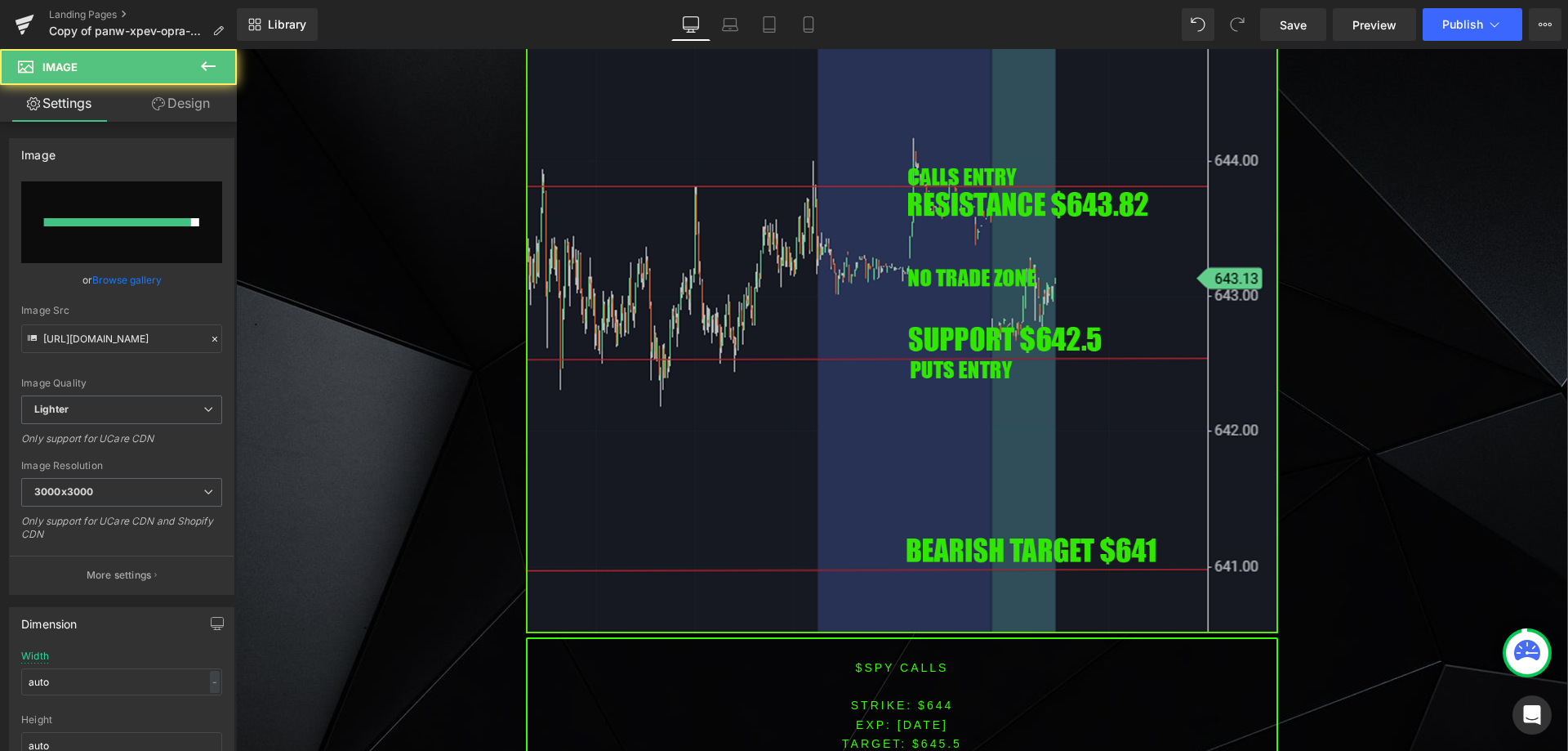
click at [708, 339] on img at bounding box center [901, 203] width 752 height 858
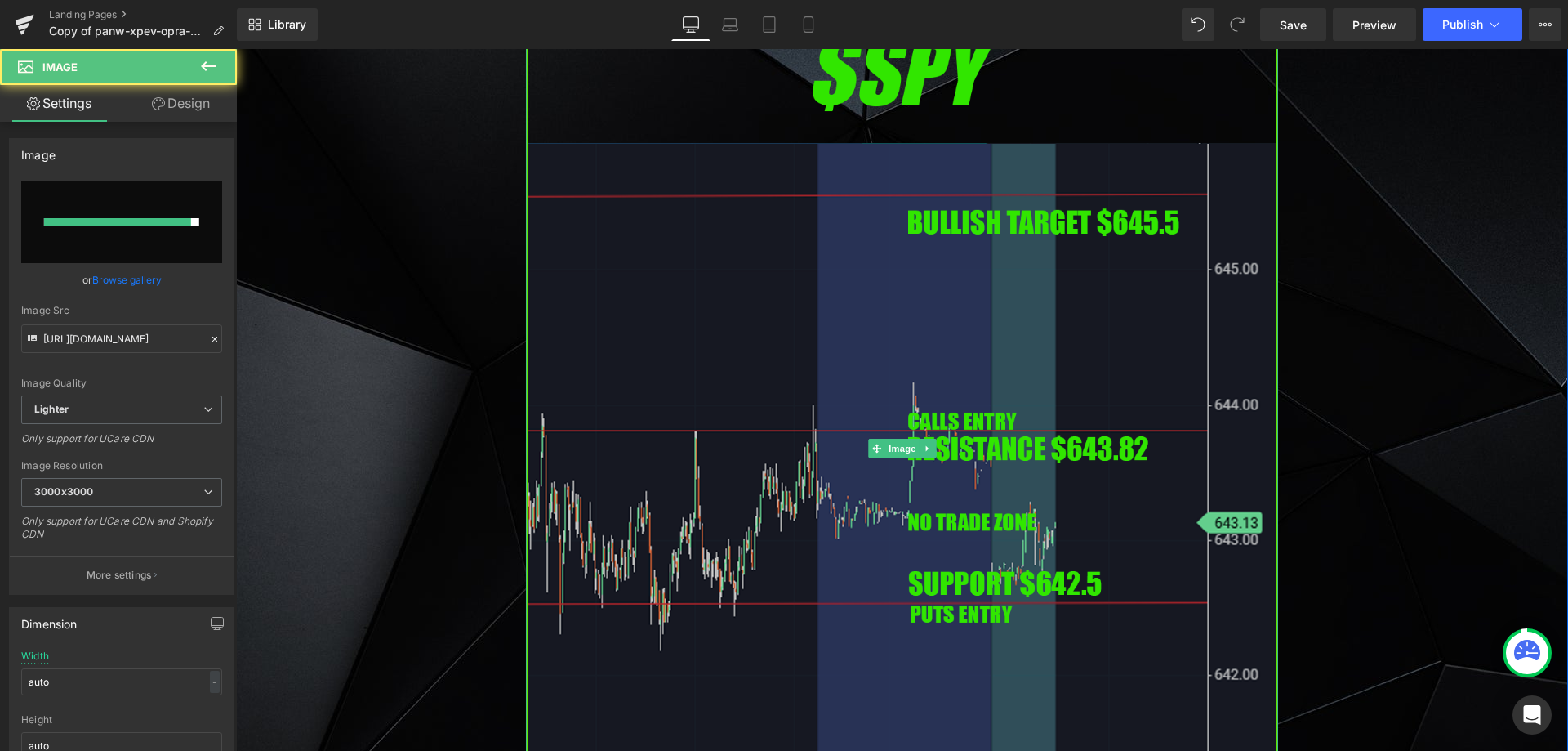
scroll to position [4656, 0]
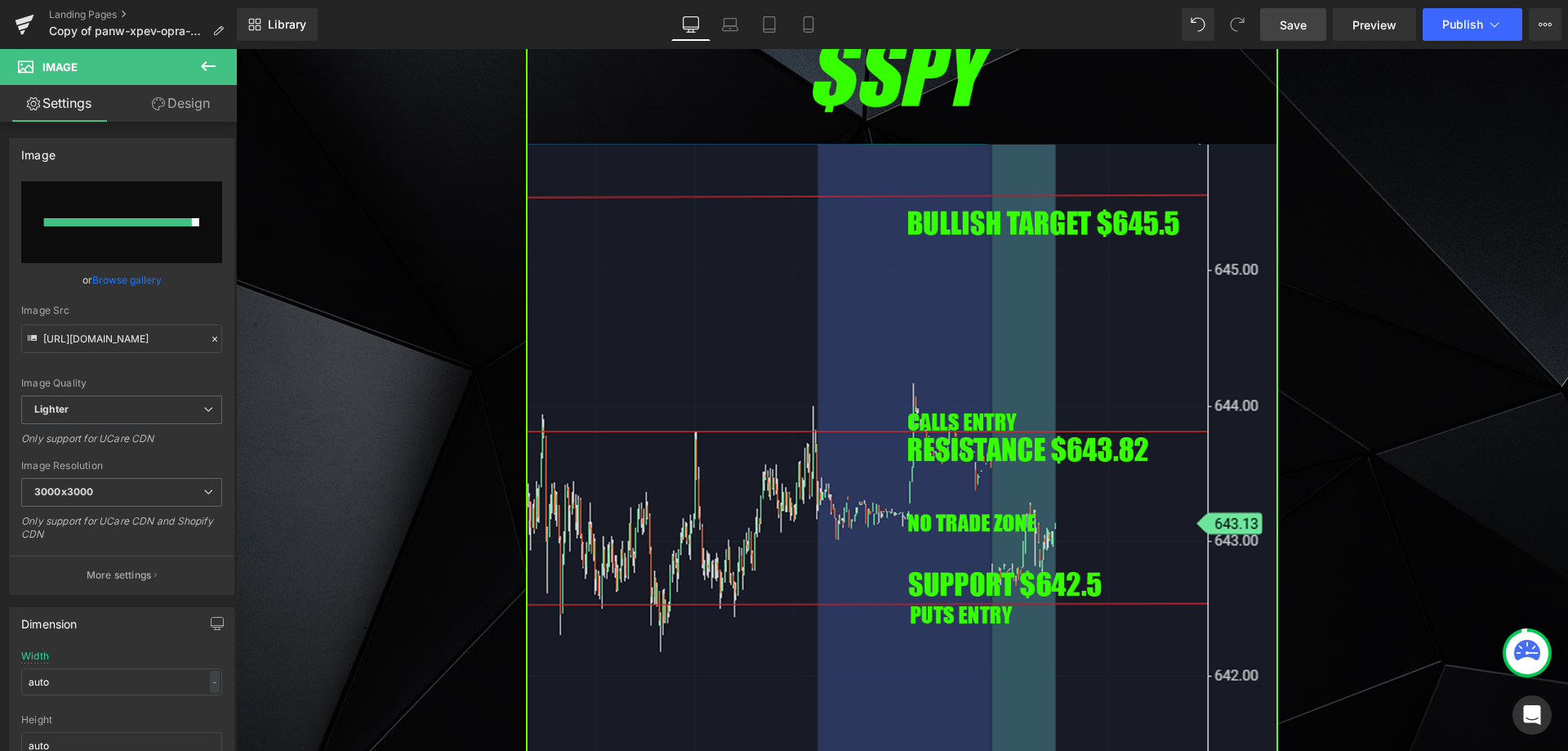
click at [1315, 26] on link "Save" at bounding box center [1293, 25] width 66 height 33
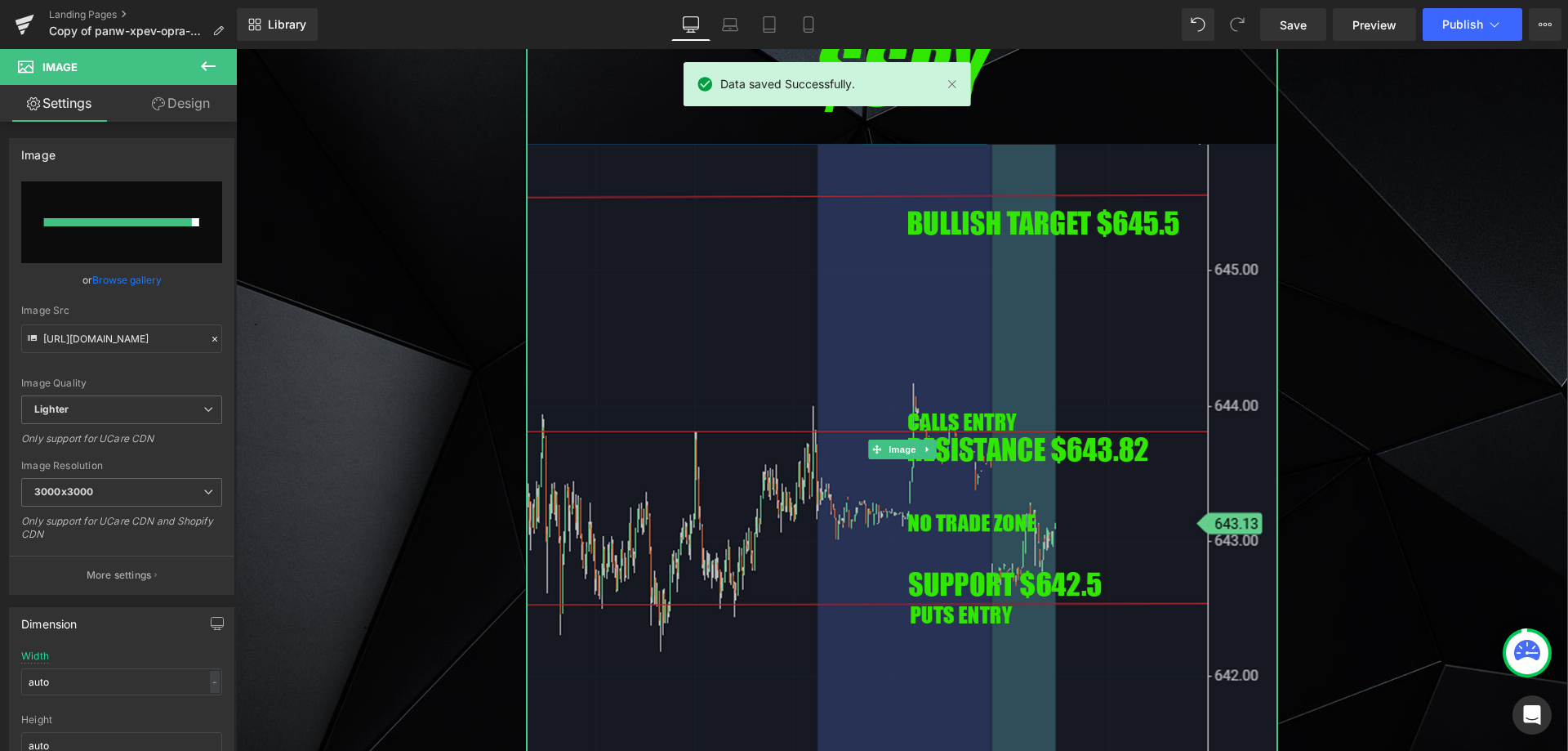
click at [871, 315] on img at bounding box center [901, 449] width 752 height 858
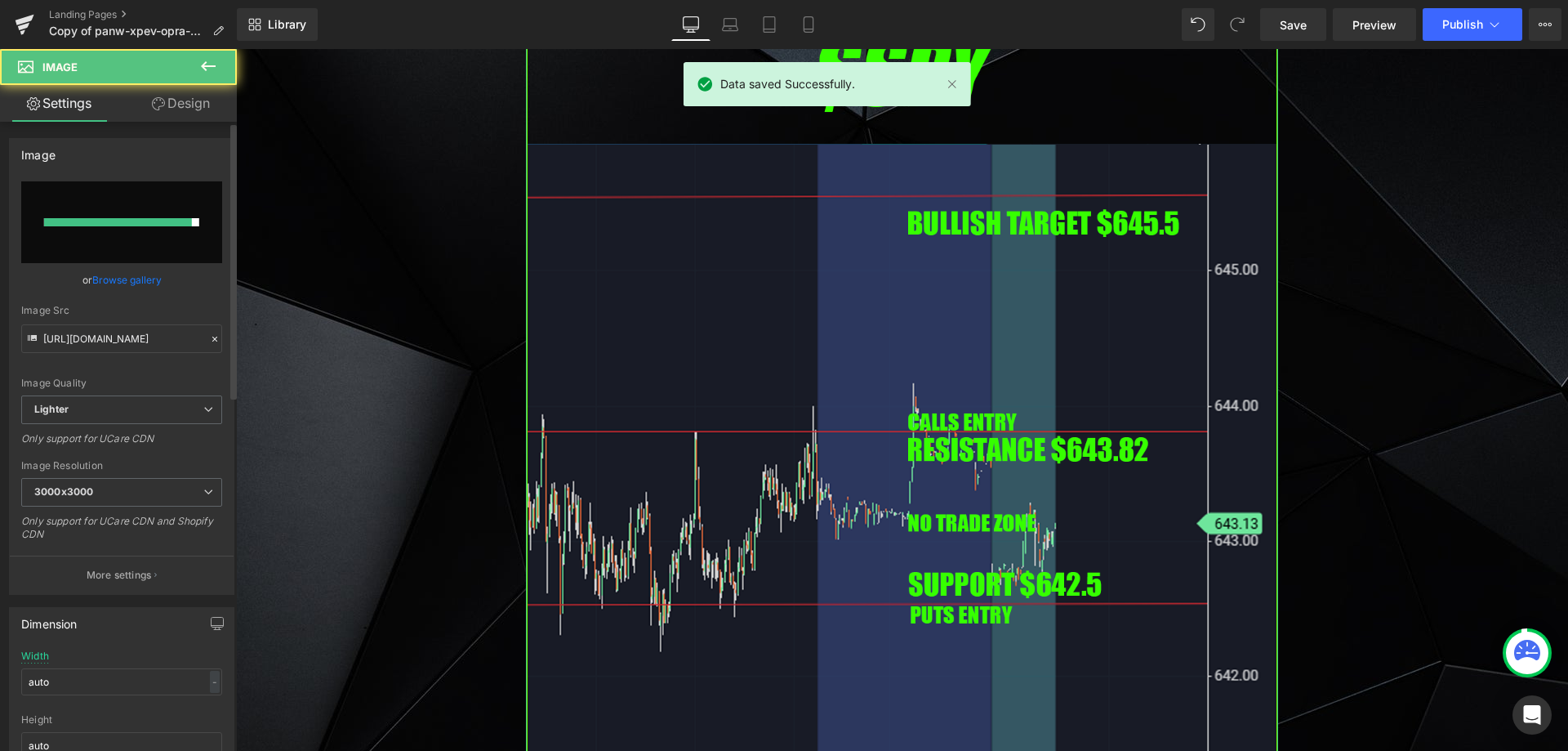
click at [153, 238] on input "file" at bounding box center [122, 222] width 201 height 82
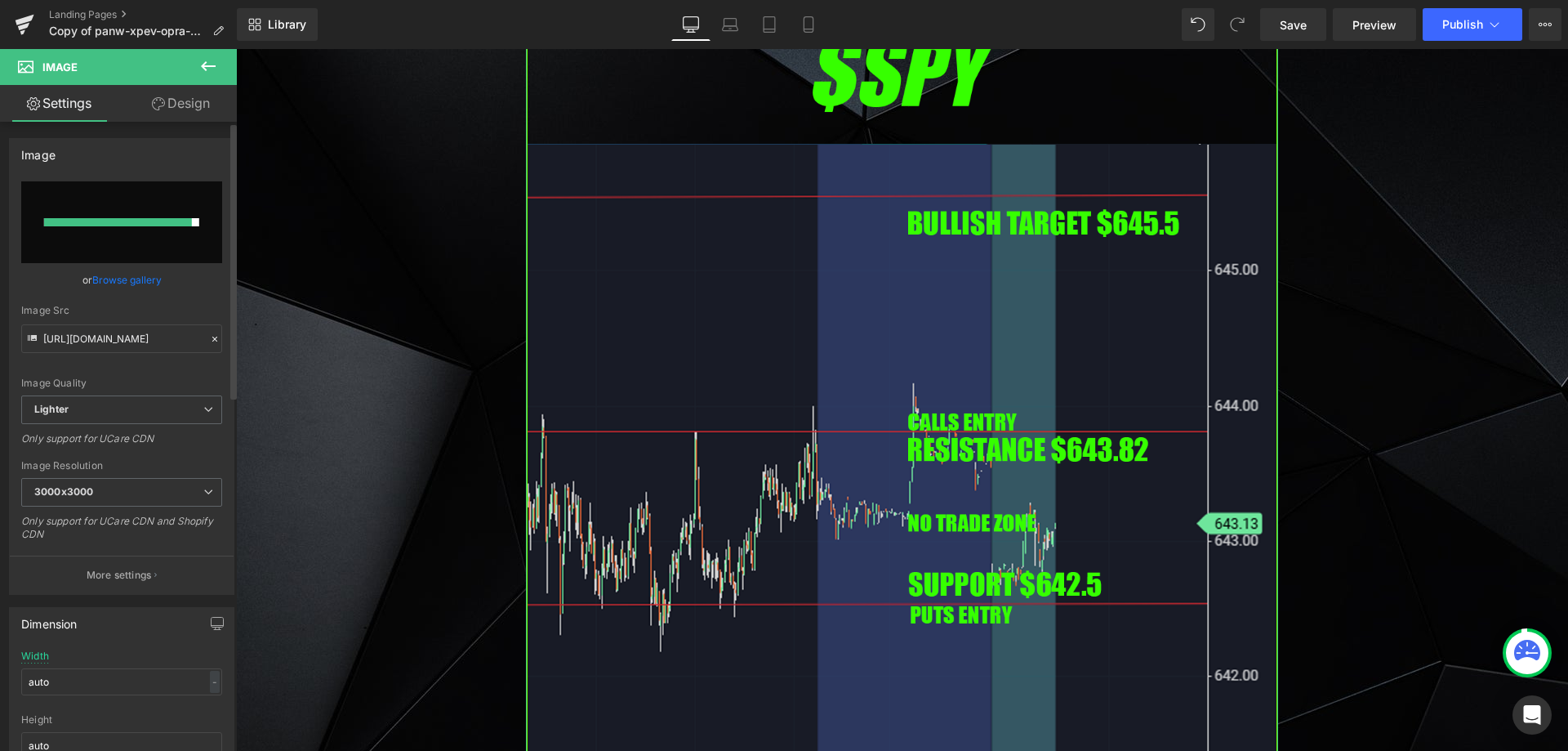
type input "C:\fakepath\SPY.png"
click at [1312, 22] on link "Save" at bounding box center [1293, 25] width 66 height 33
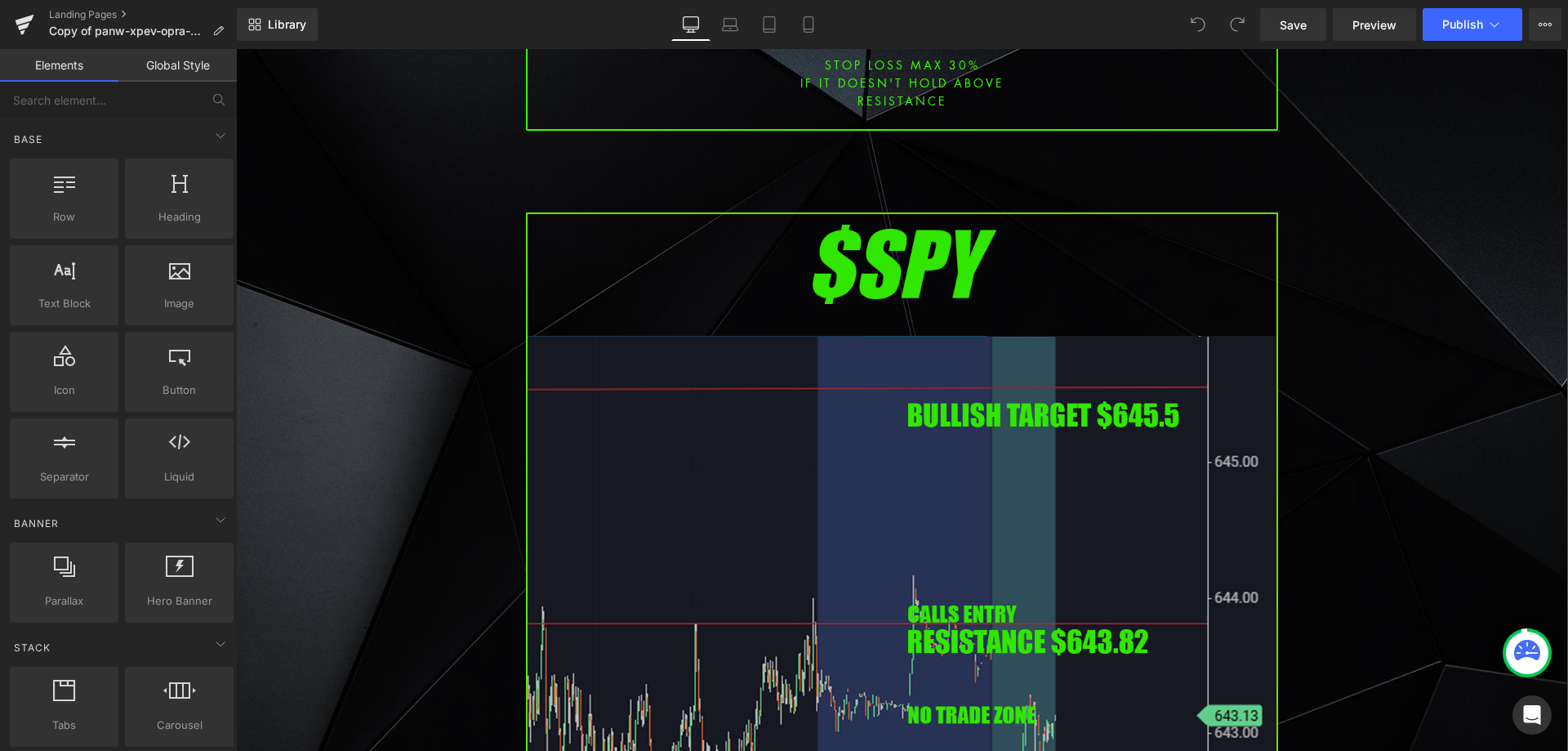
scroll to position [4656, 0]
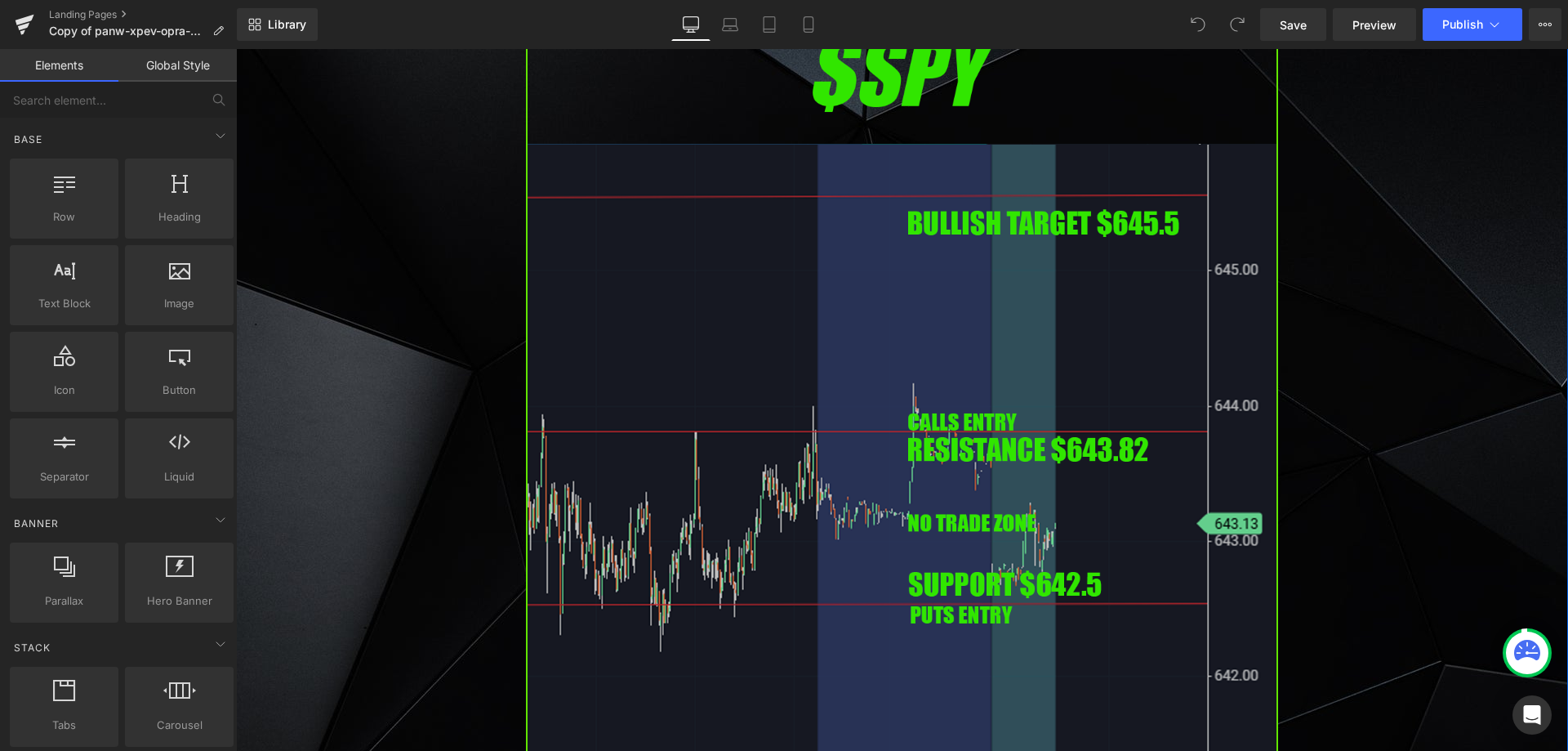
click at [918, 482] on img at bounding box center [901, 449] width 752 height 858
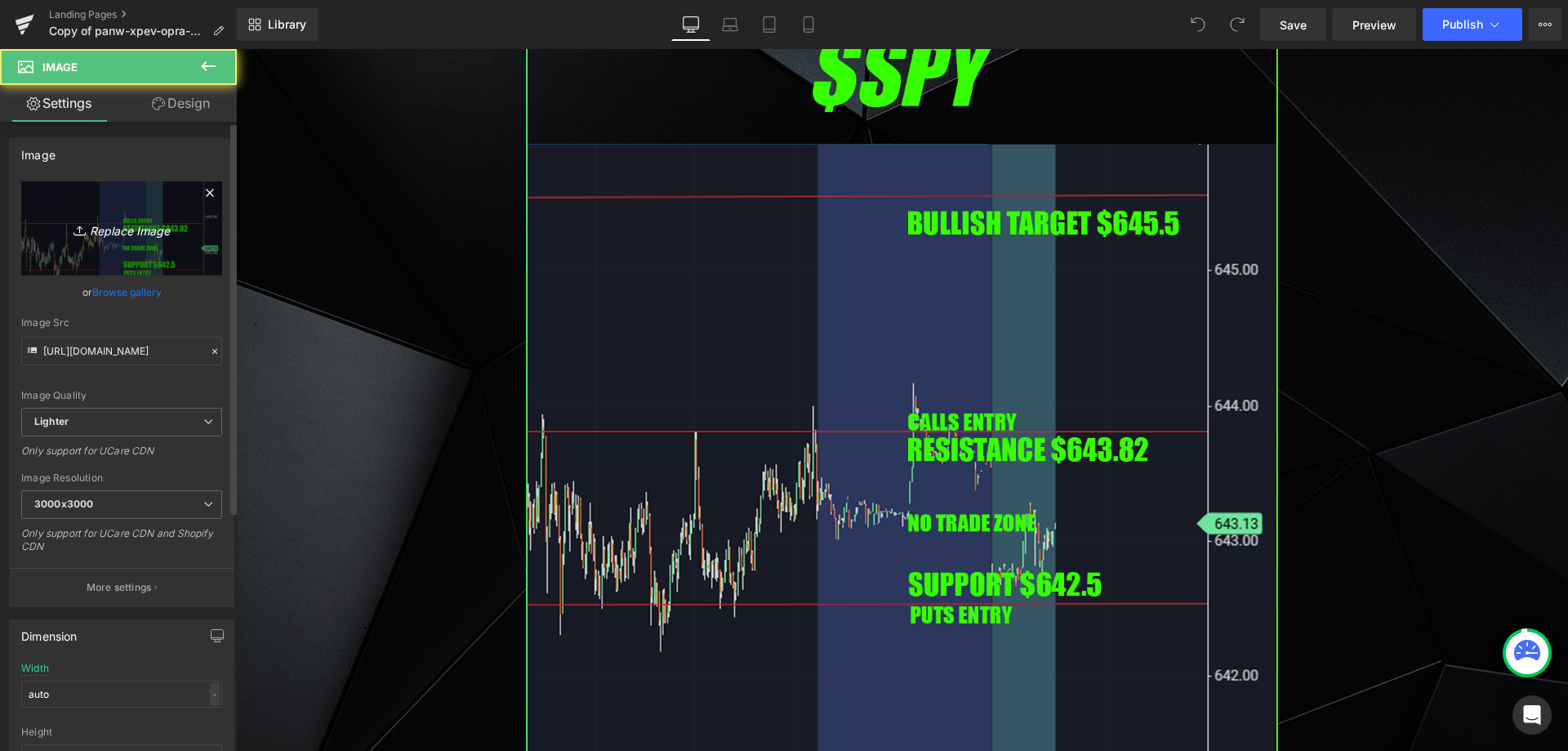
click at [74, 222] on icon at bounding box center [82, 231] width 17 height 17
type input "C:\fakepath\SPY.png"
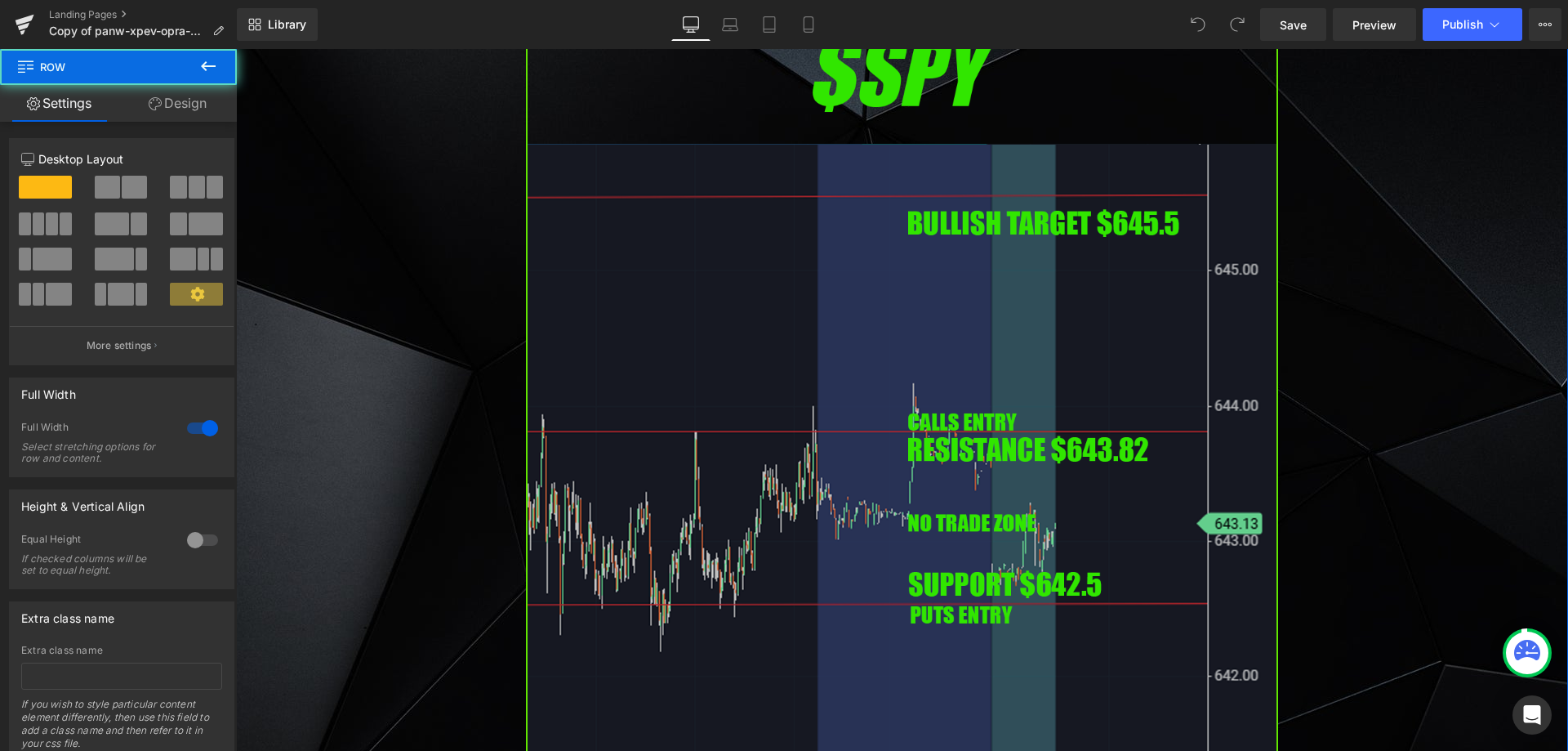
click at [962, 294] on img at bounding box center [901, 449] width 752 height 858
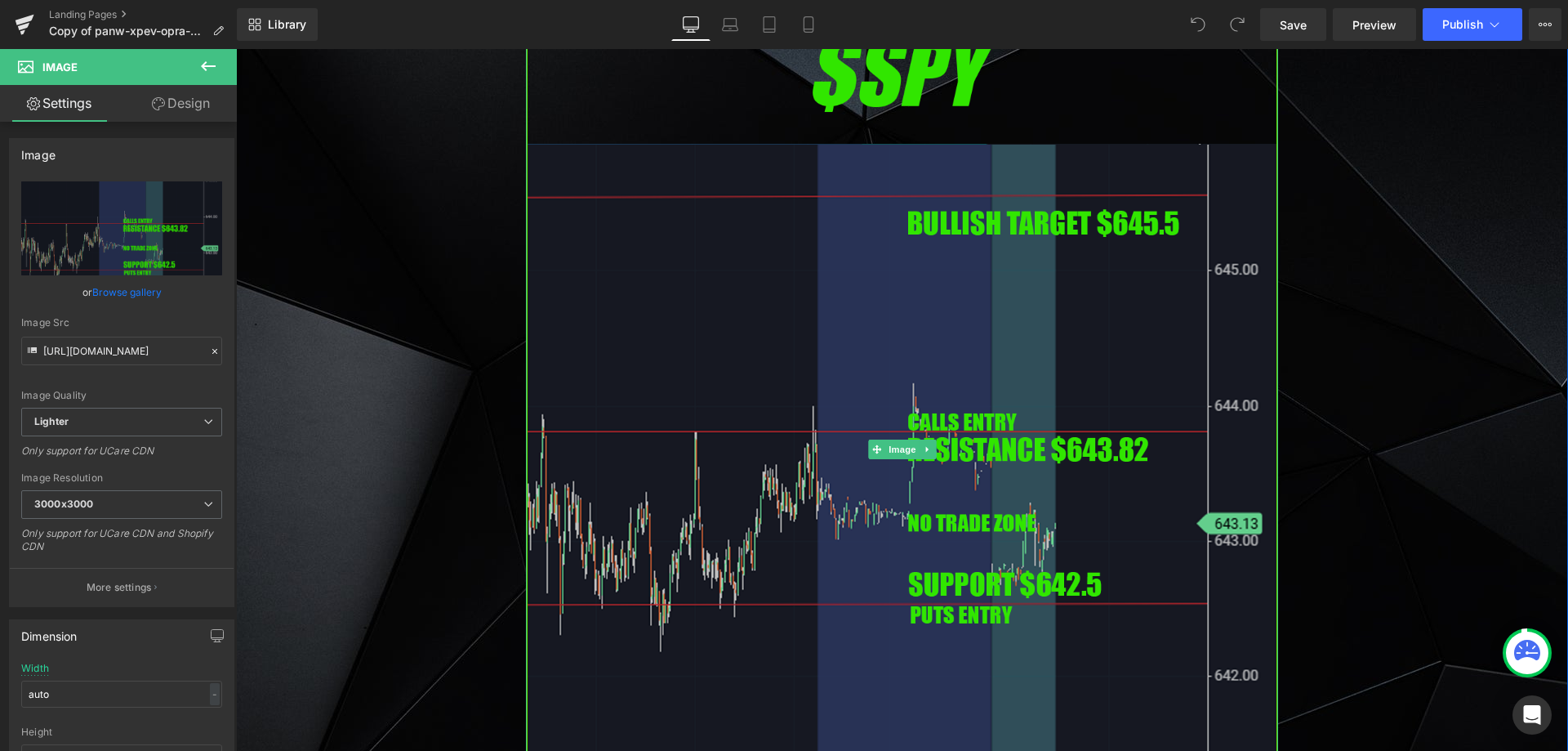
click at [799, 470] on img at bounding box center [901, 449] width 752 height 858
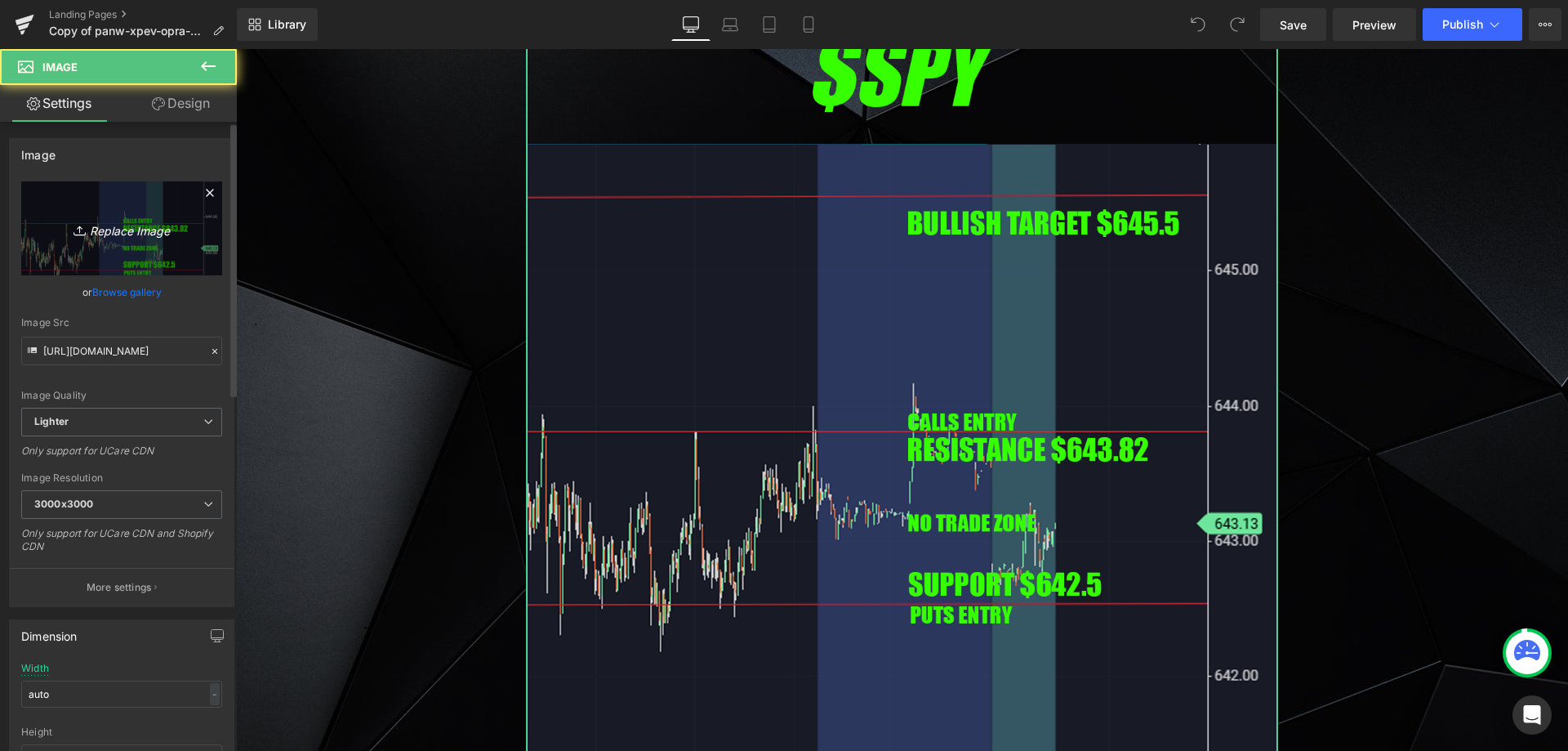
click at [91, 222] on icon "Replace Image" at bounding box center [122, 228] width 131 height 21
type input "C:\fakepath\SPY.png"
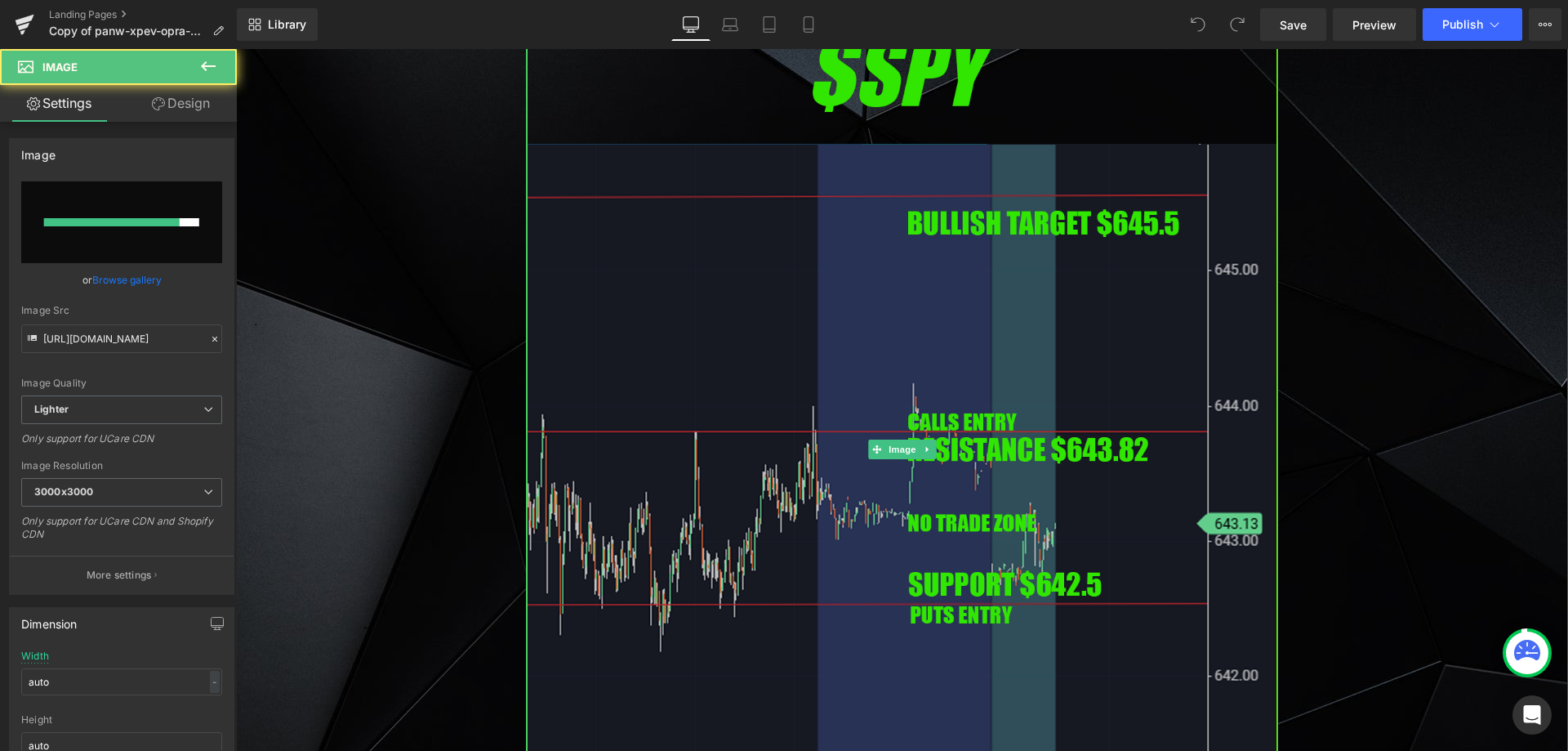
click at [781, 303] on img at bounding box center [901, 449] width 752 height 858
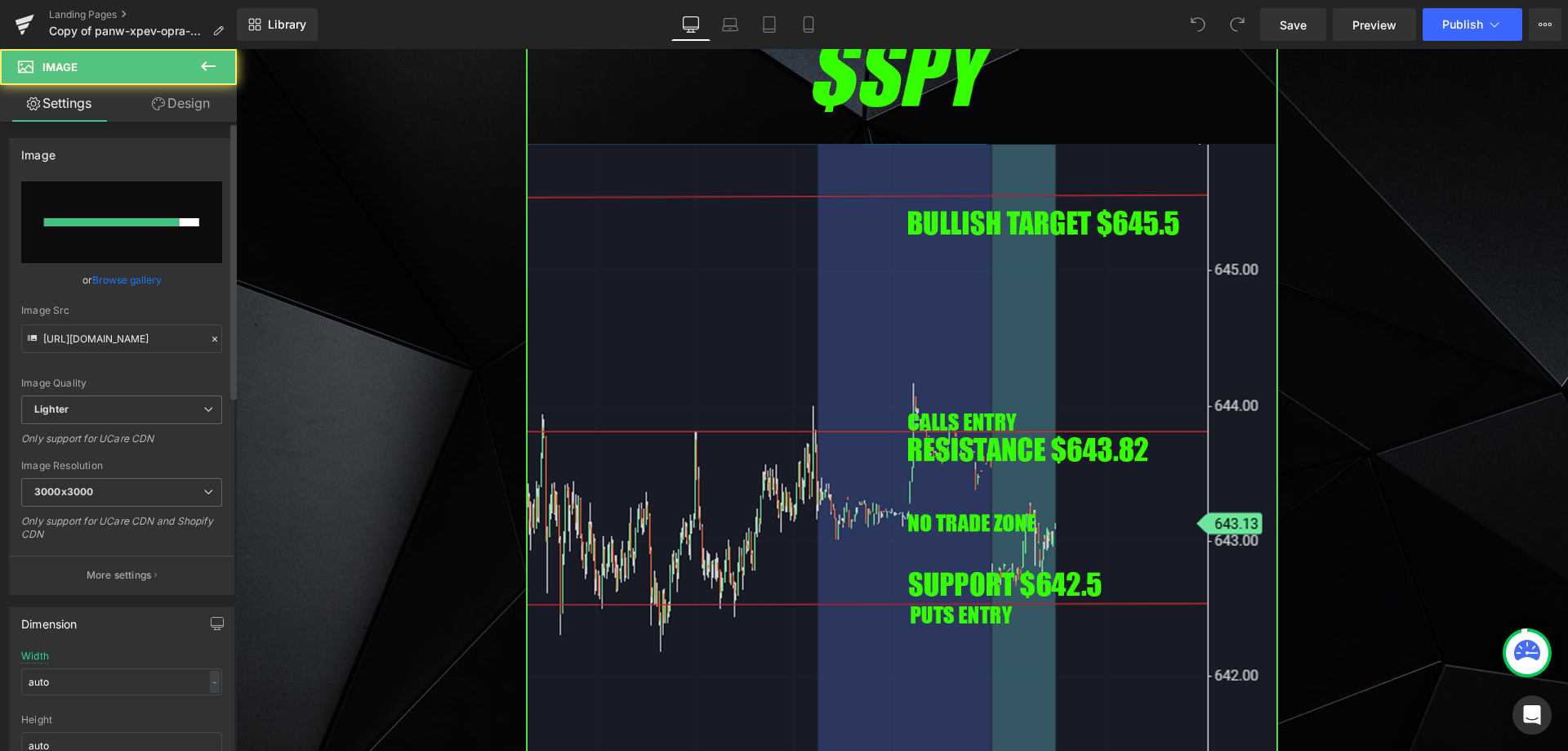
click at [158, 238] on input "file" at bounding box center [122, 222] width 201 height 82
type input "C:\fakepath\SPY.png"
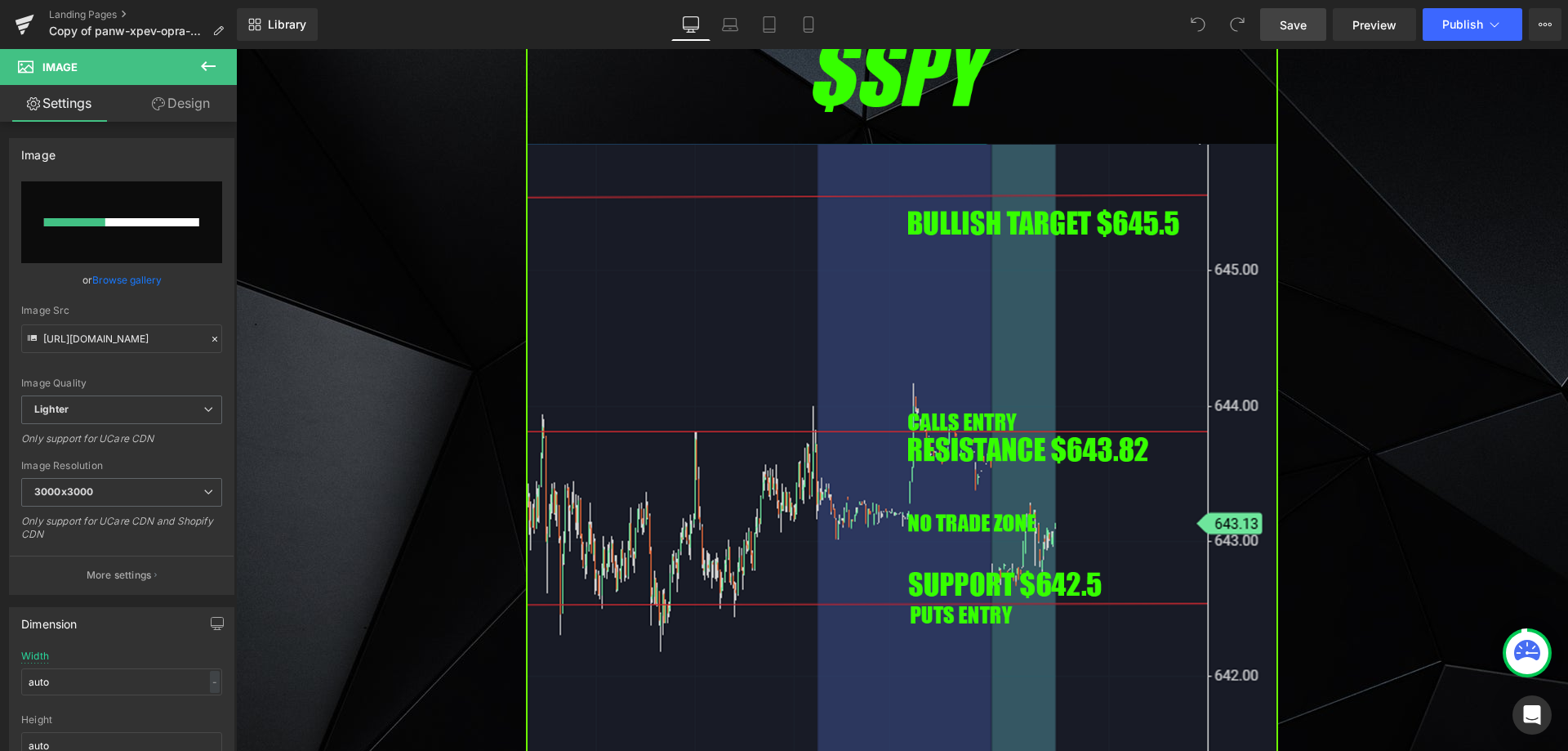
click at [1290, 23] on span "Save" at bounding box center [1293, 25] width 27 height 17
type input "[URL][DOMAIN_NAME]"
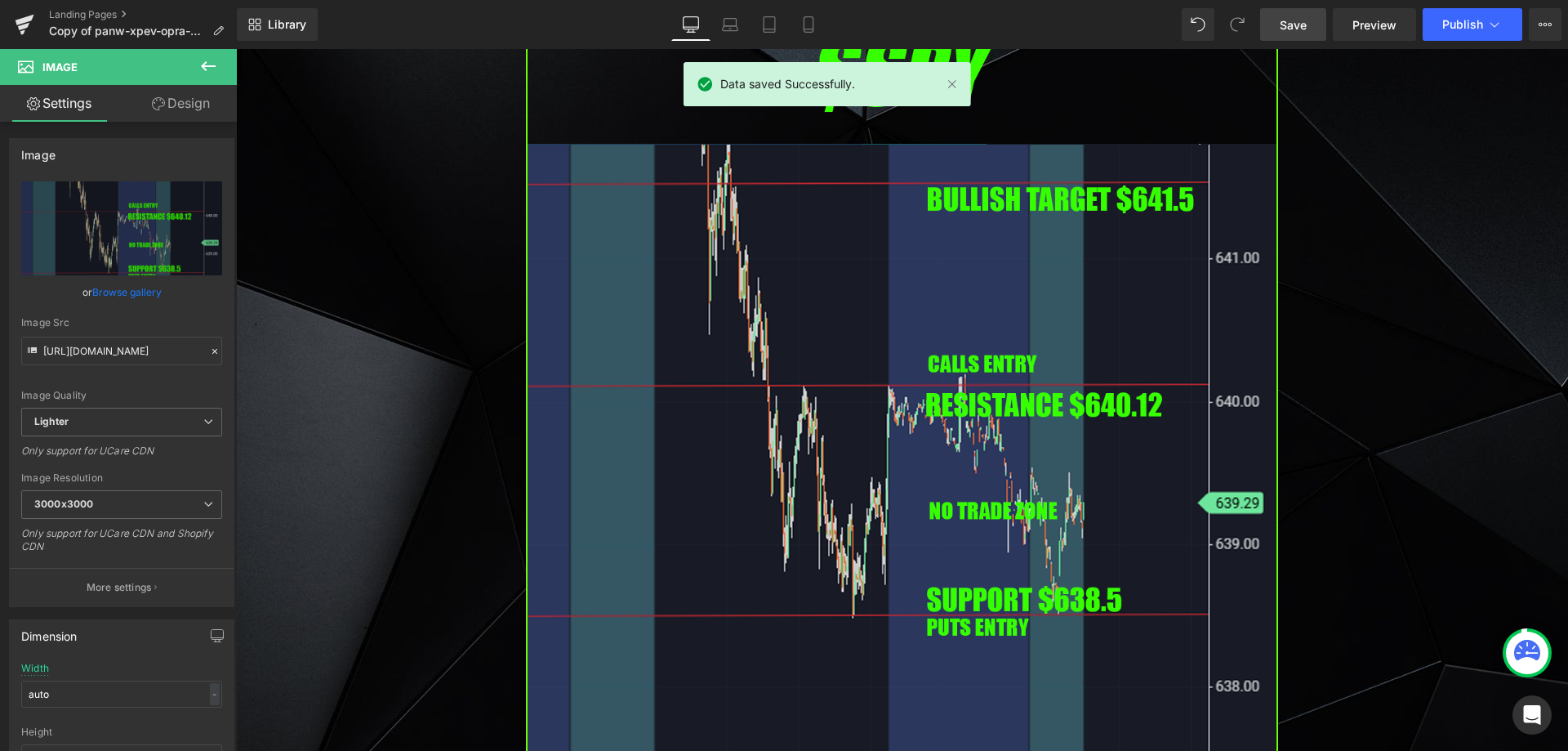
click at [1301, 23] on span "Save" at bounding box center [1293, 25] width 27 height 17
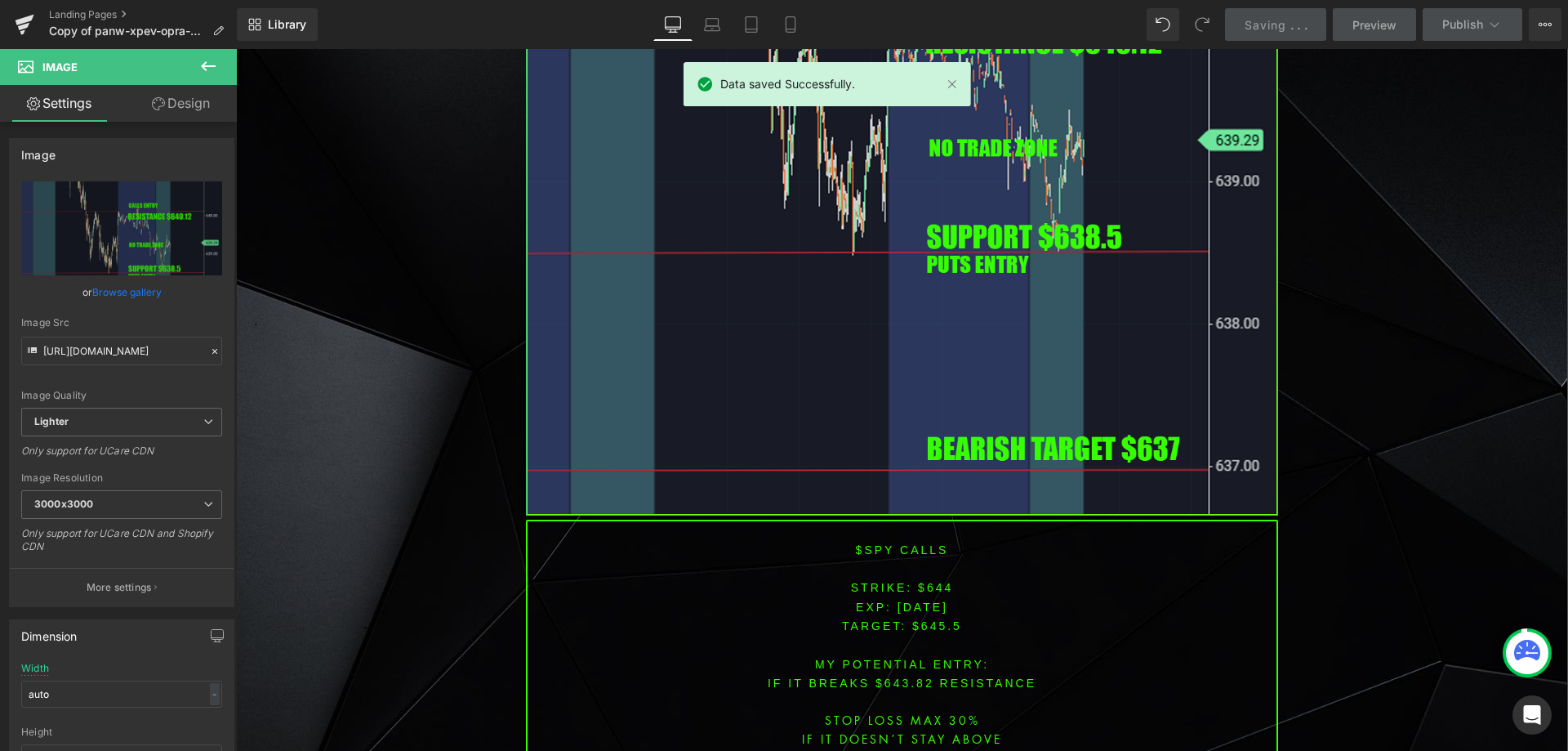
scroll to position [5064, 0]
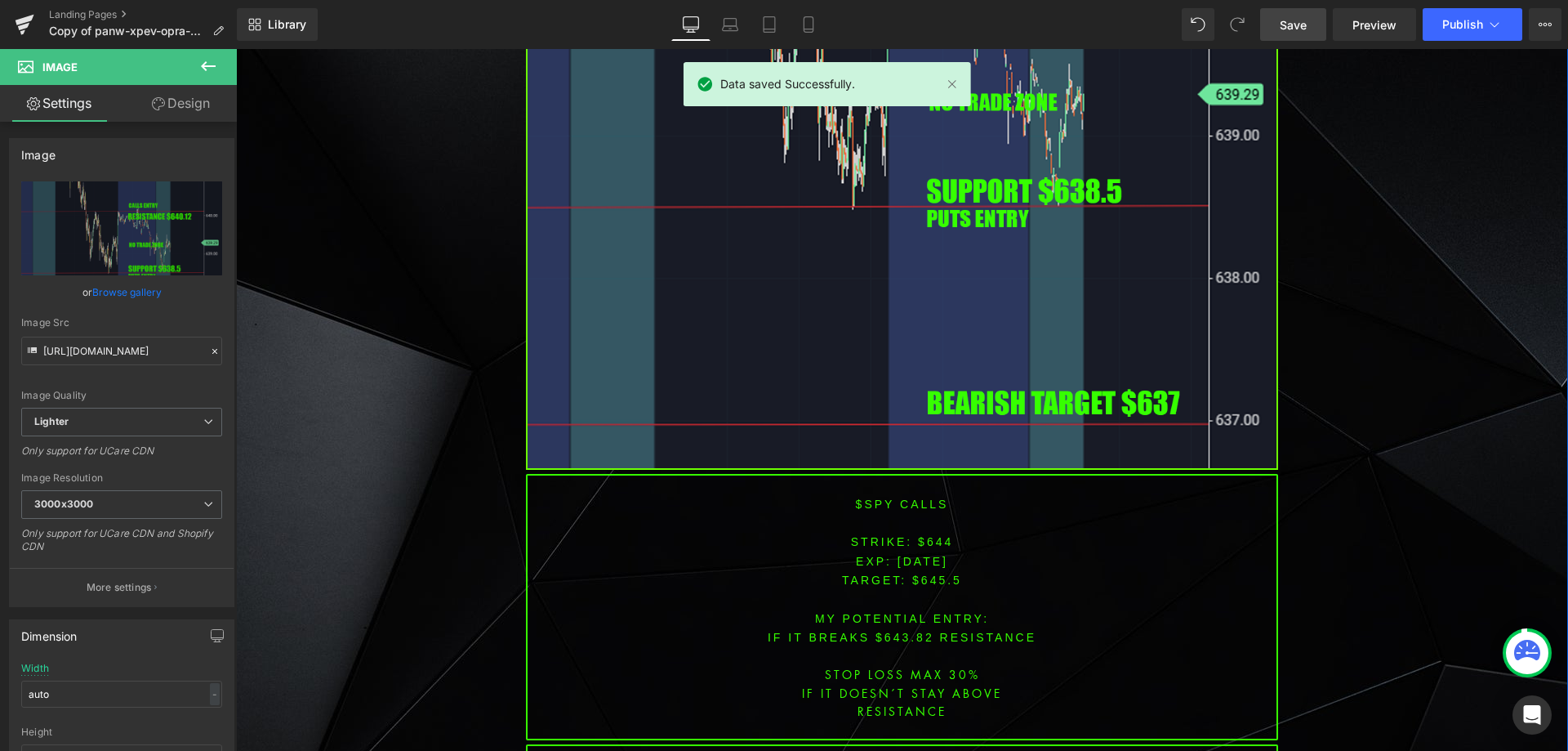
click at [865, 555] on font "EXP:" at bounding box center [873, 562] width 36 height 13
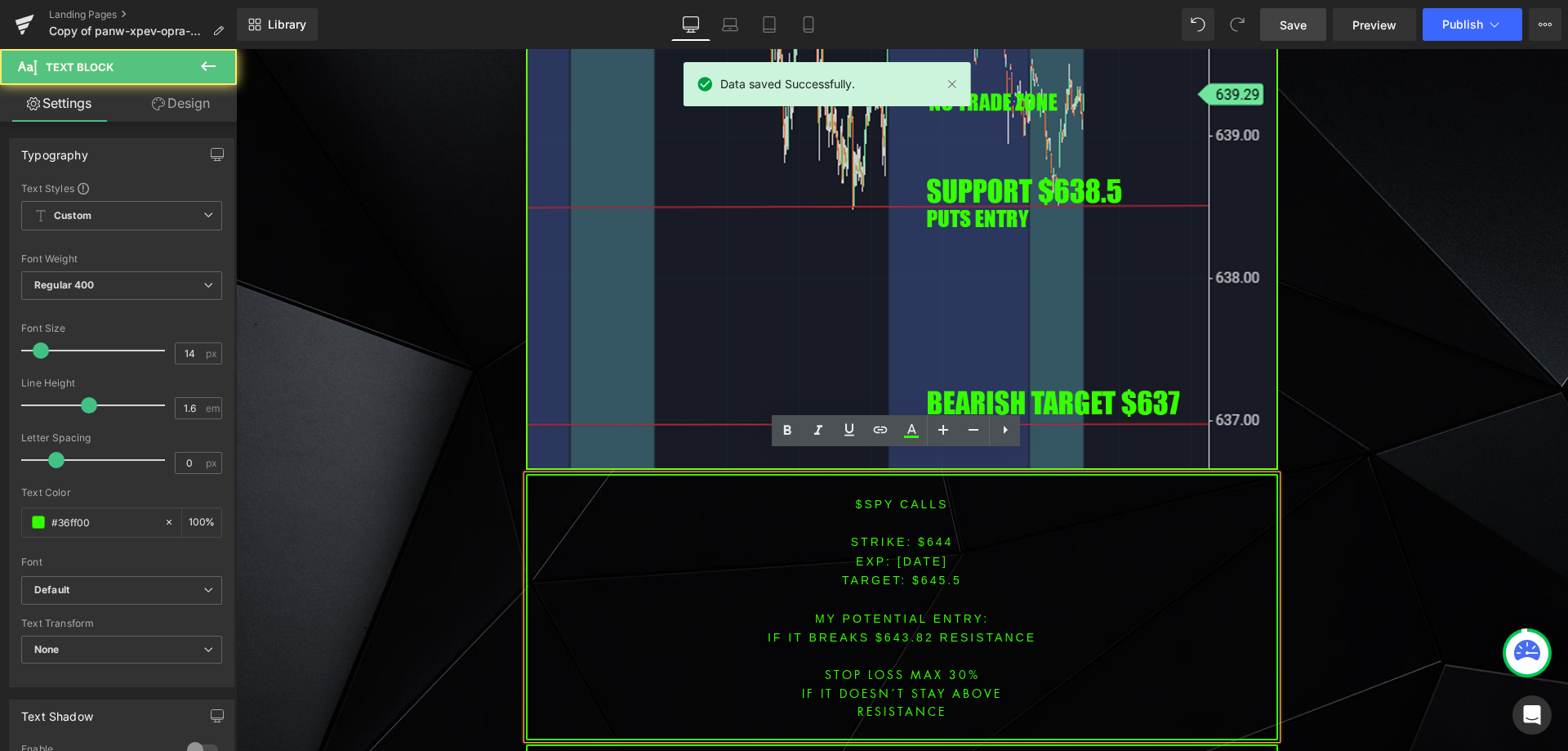
click at [921, 535] on font "STRIKE: $644" at bounding box center [902, 542] width 103 height 13
click at [922, 555] on span "[DATE]" at bounding box center [922, 562] width 50 height 13
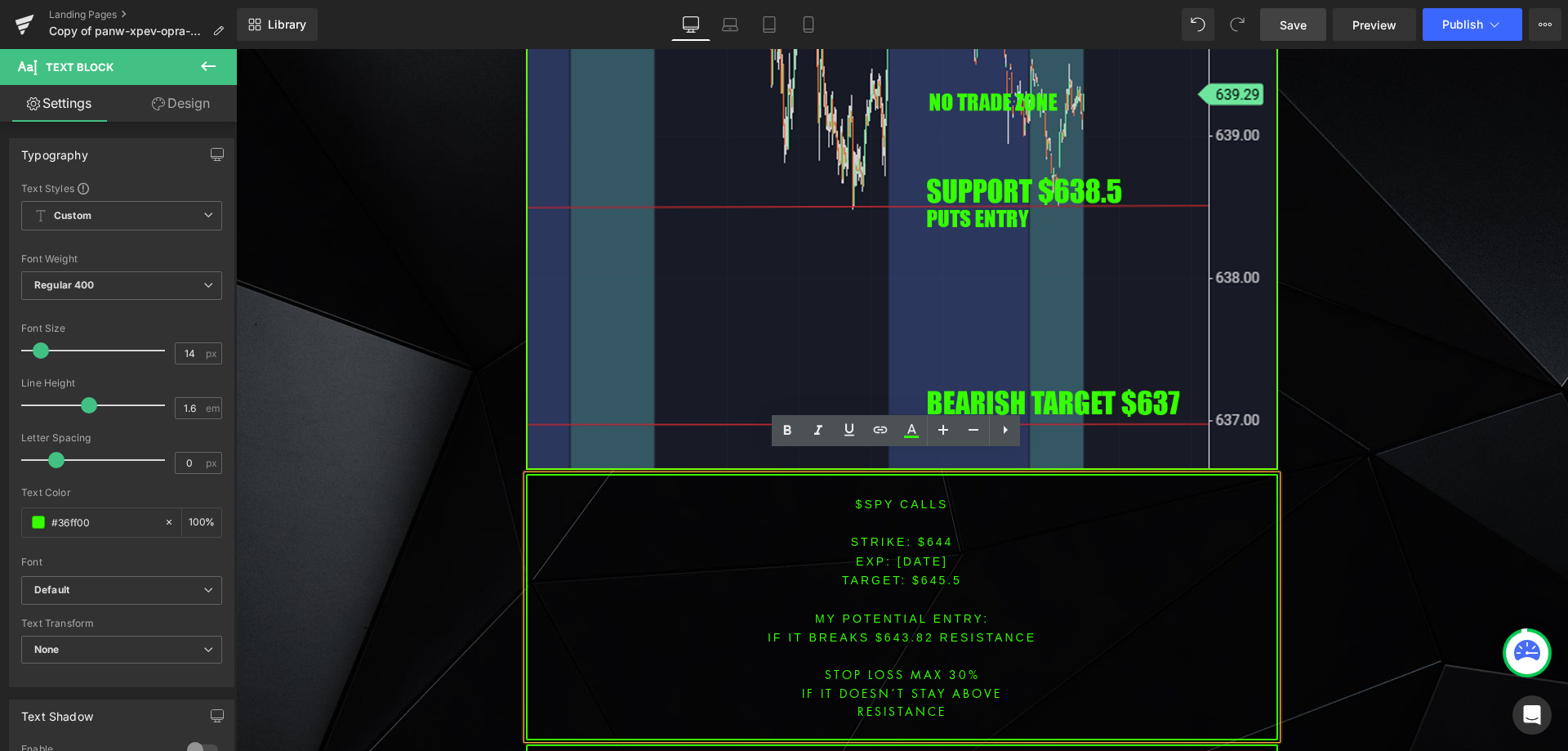
click at [922, 555] on span "[DATE]" at bounding box center [922, 562] width 50 height 13
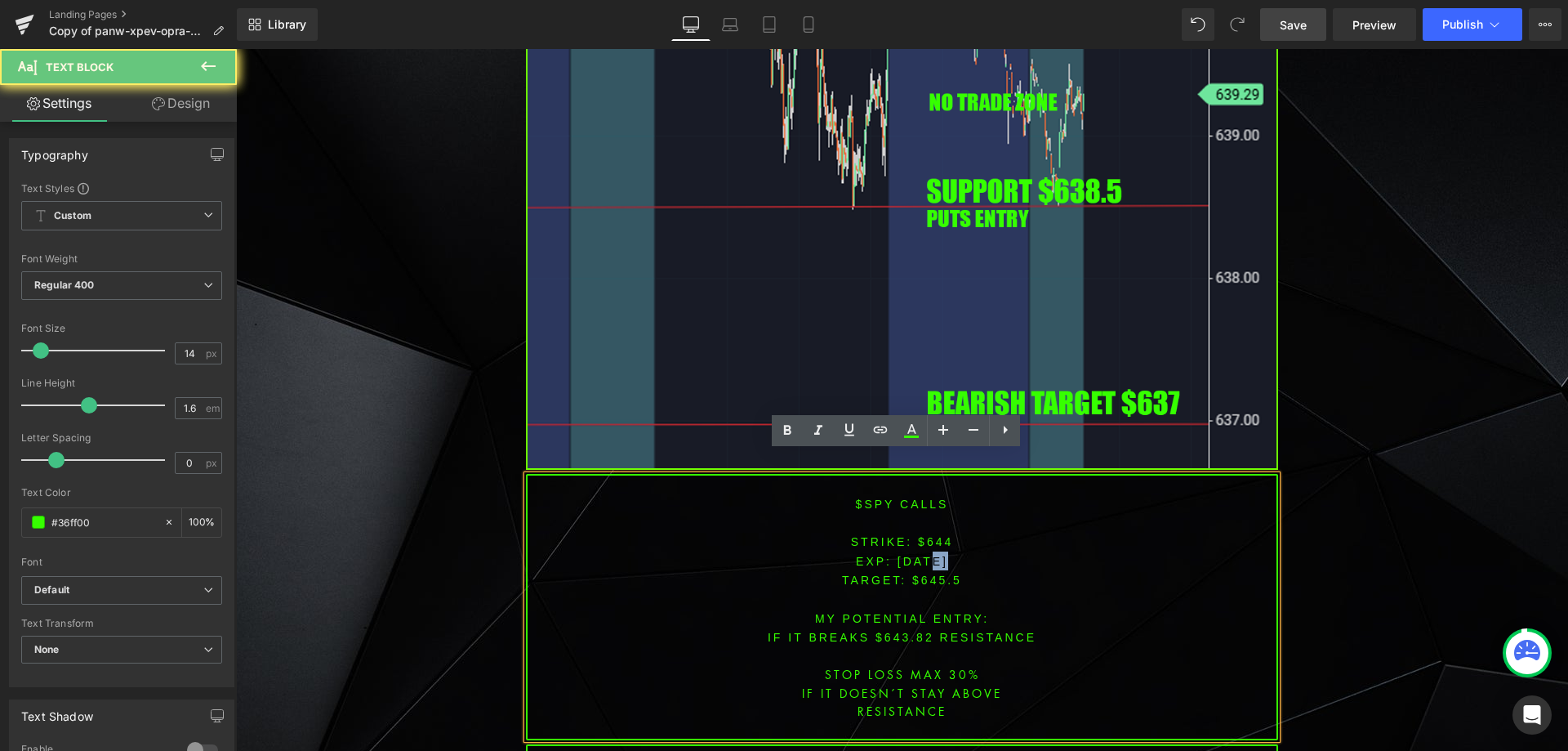
click at [922, 555] on span "[DATE]" at bounding box center [922, 562] width 50 height 13
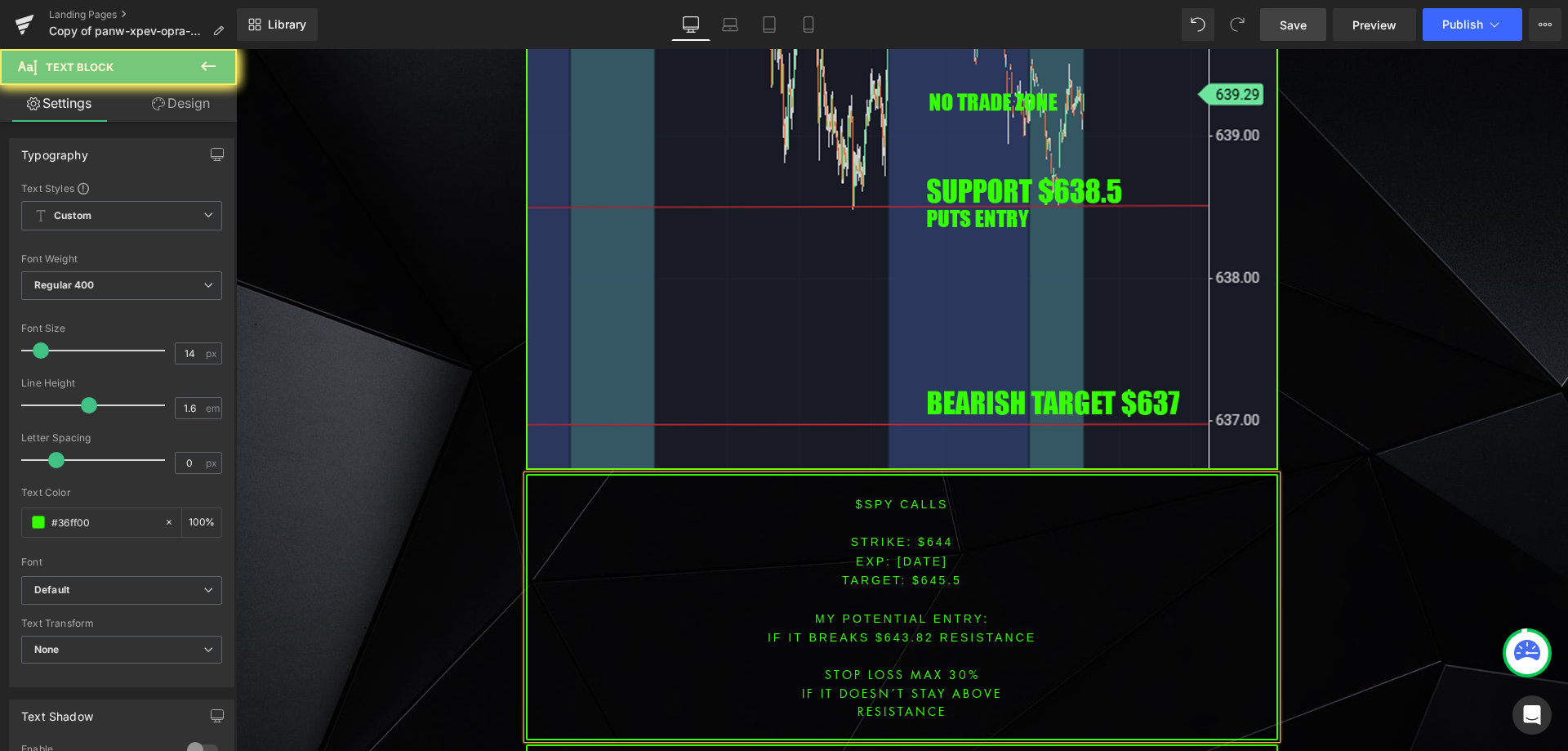
click at [934, 535] on font "STRIKE: $644" at bounding box center [902, 542] width 103 height 13
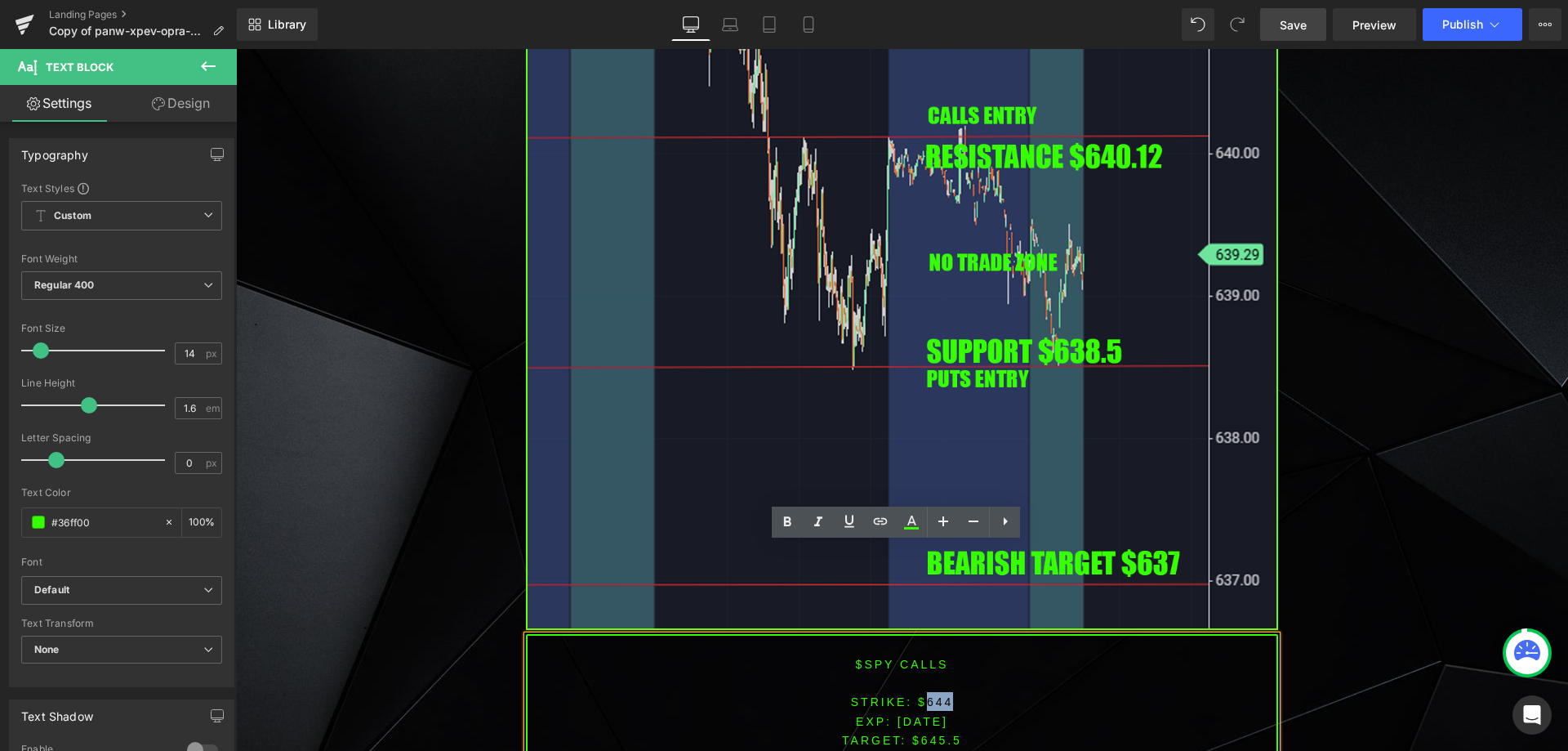
scroll to position [4901, 0]
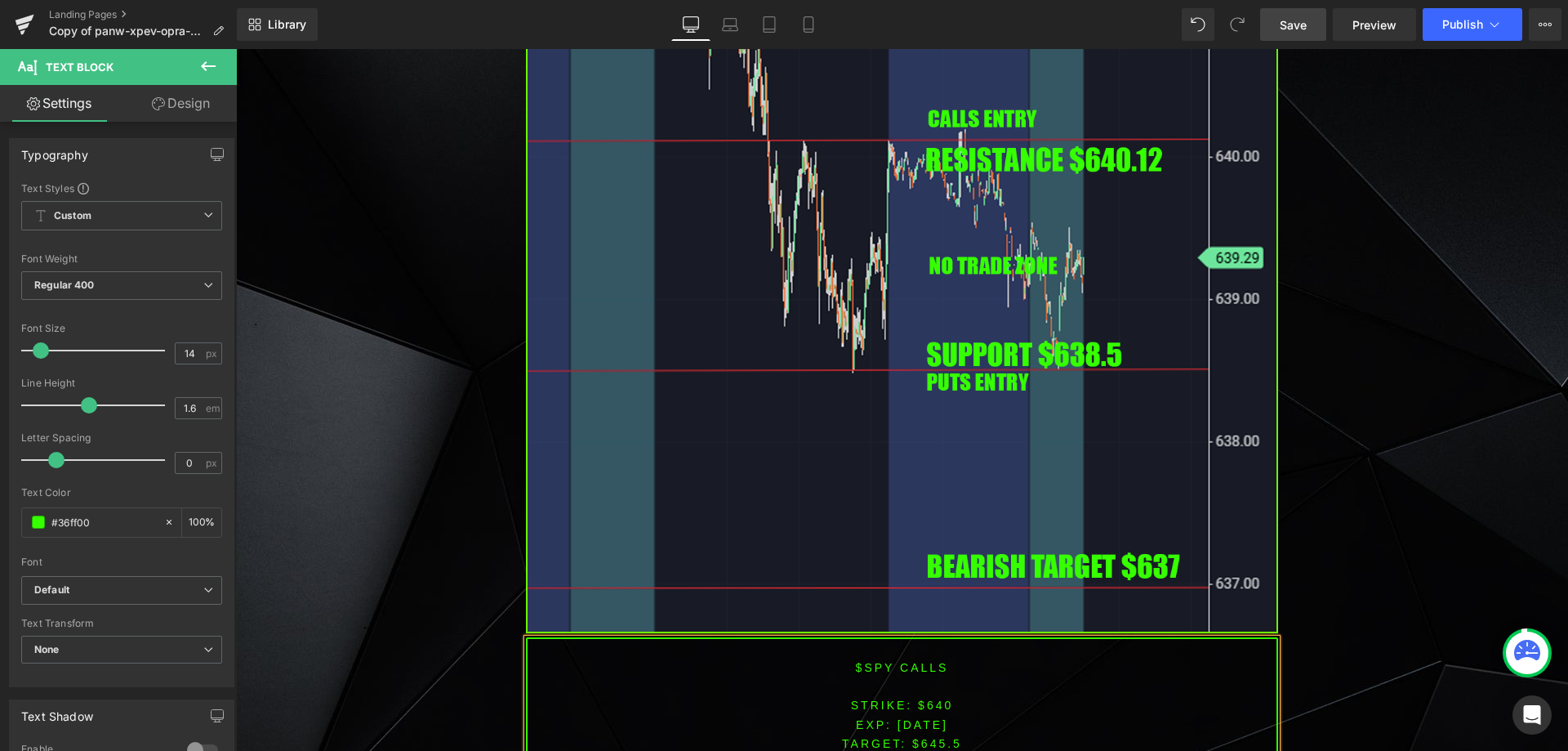
click at [915, 737] on span "TARGET: $645.5" at bounding box center [901, 744] width 120 height 13
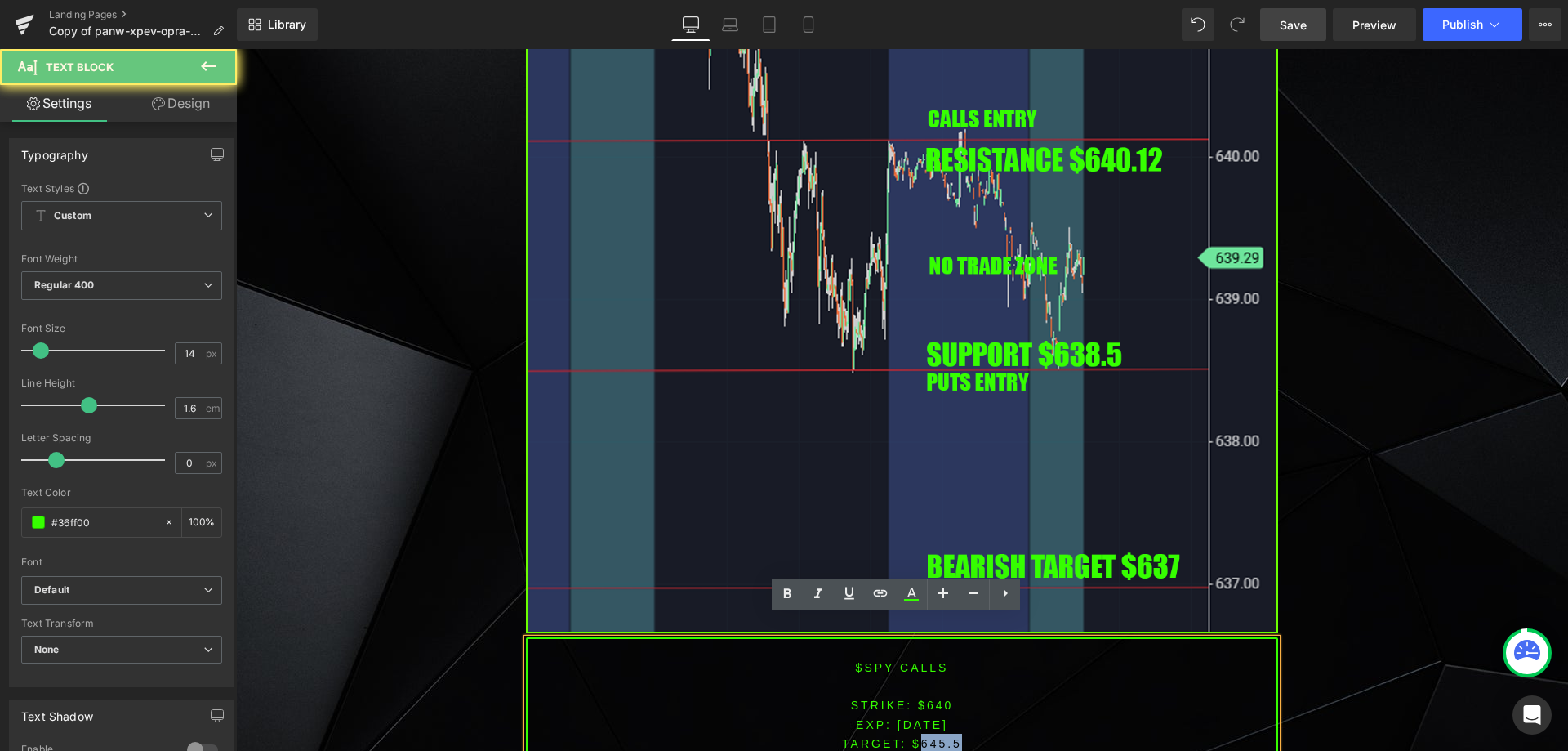
click at [915, 737] on span "TARGET: $645.5" at bounding box center [901, 744] width 120 height 13
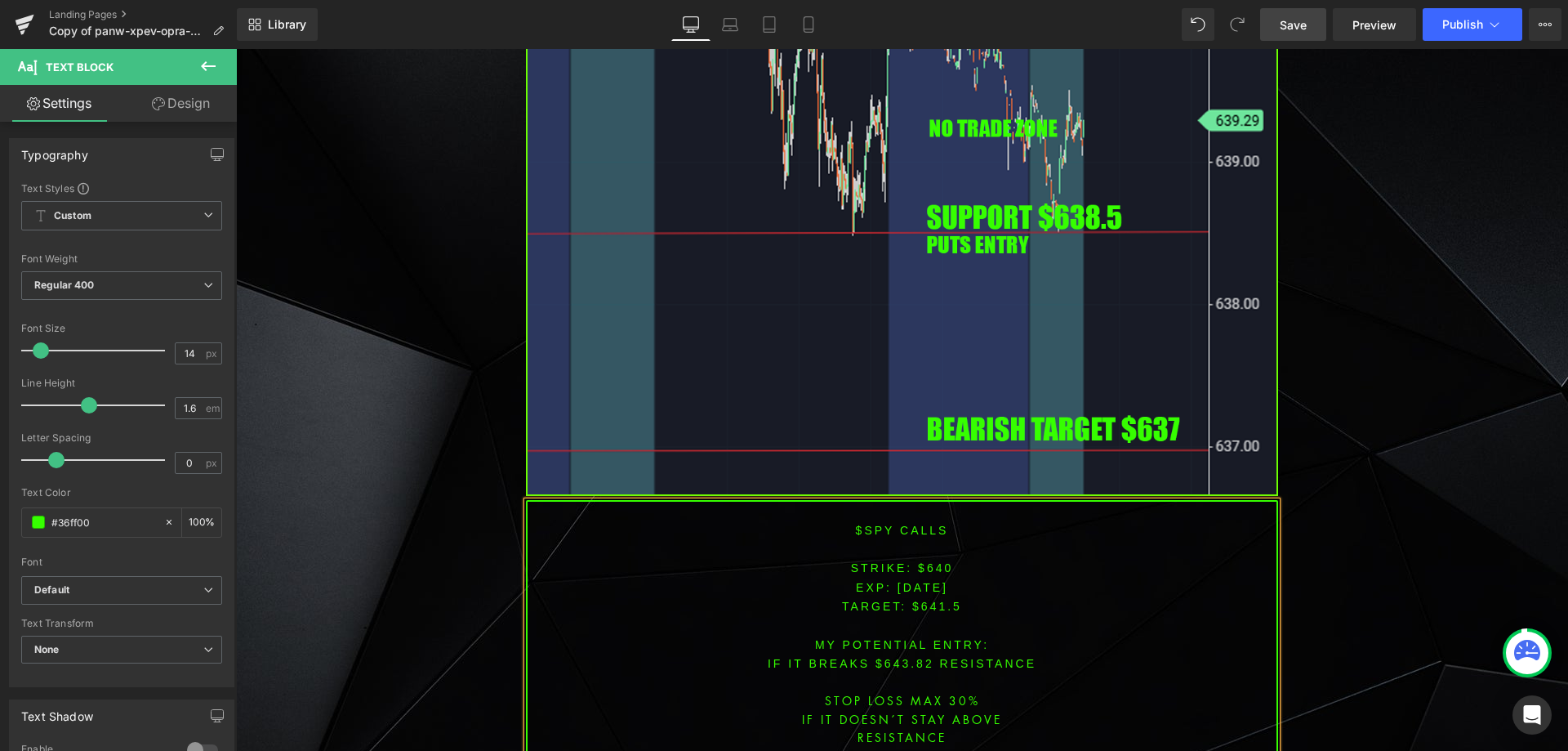
scroll to position [5039, 0]
click at [902, 656] on font "IF IT breaks $643.82 resistance" at bounding box center [901, 663] width 269 height 13
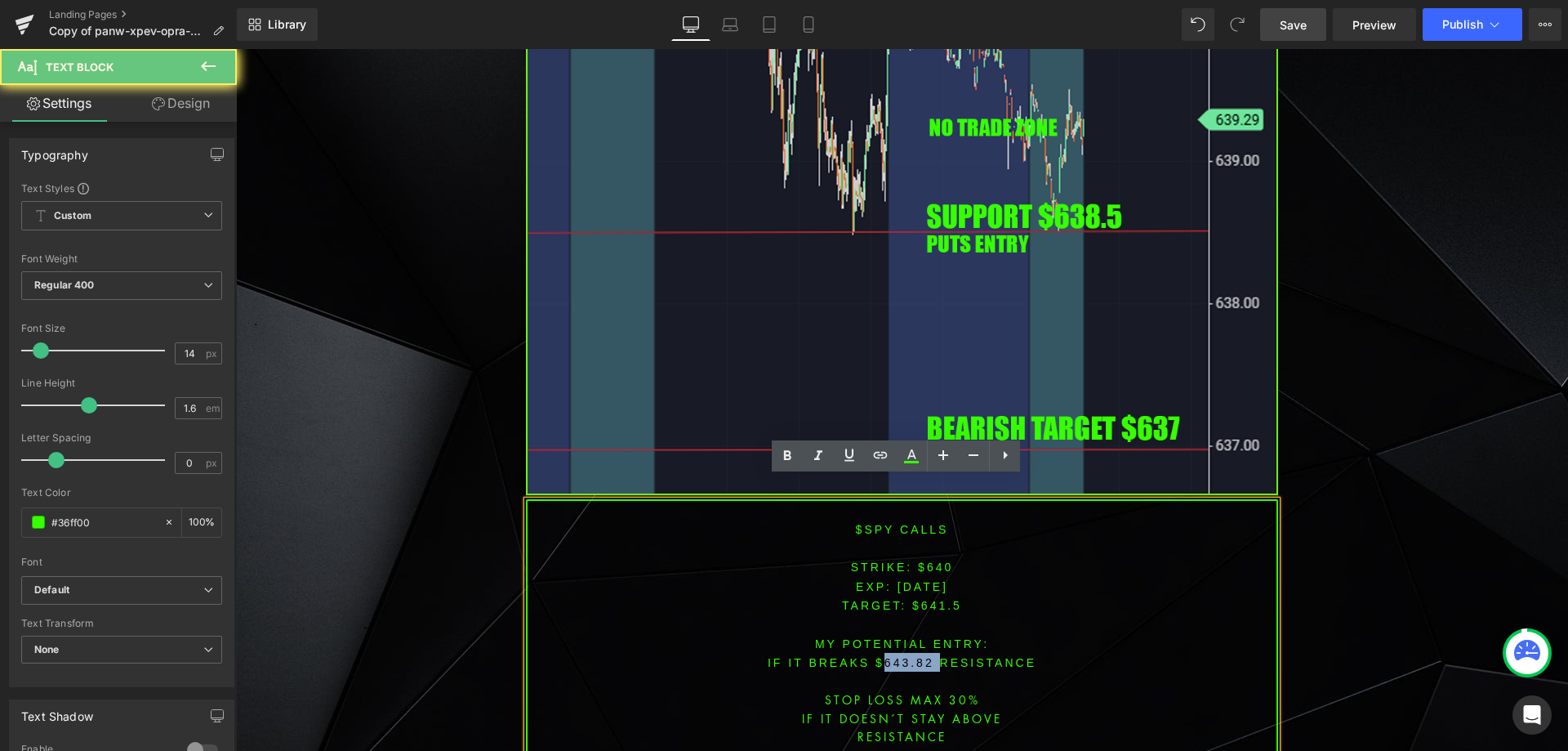
click at [902, 656] on font "IF IT breaks $643.82 resistance" at bounding box center [901, 663] width 269 height 13
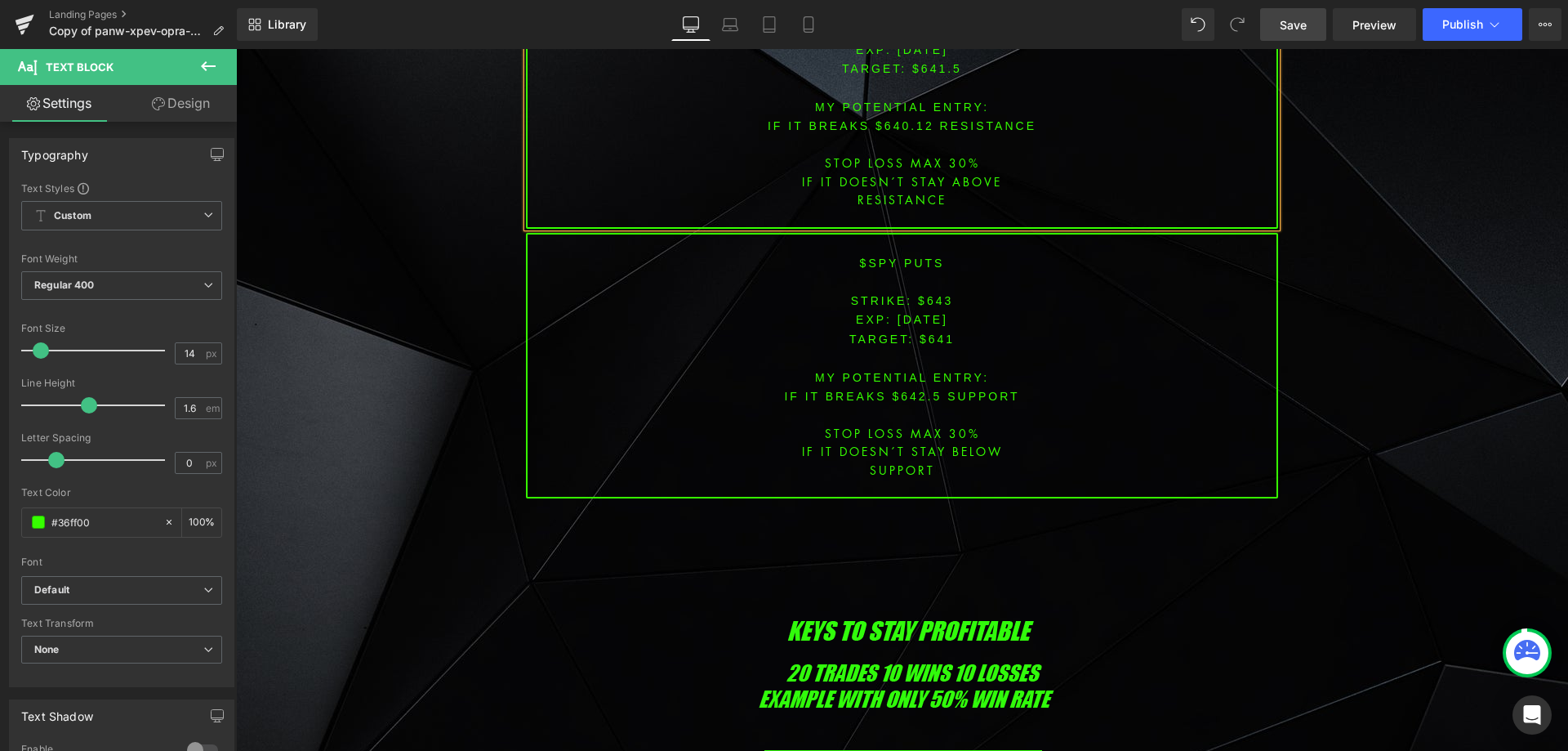
scroll to position [5584, 0]
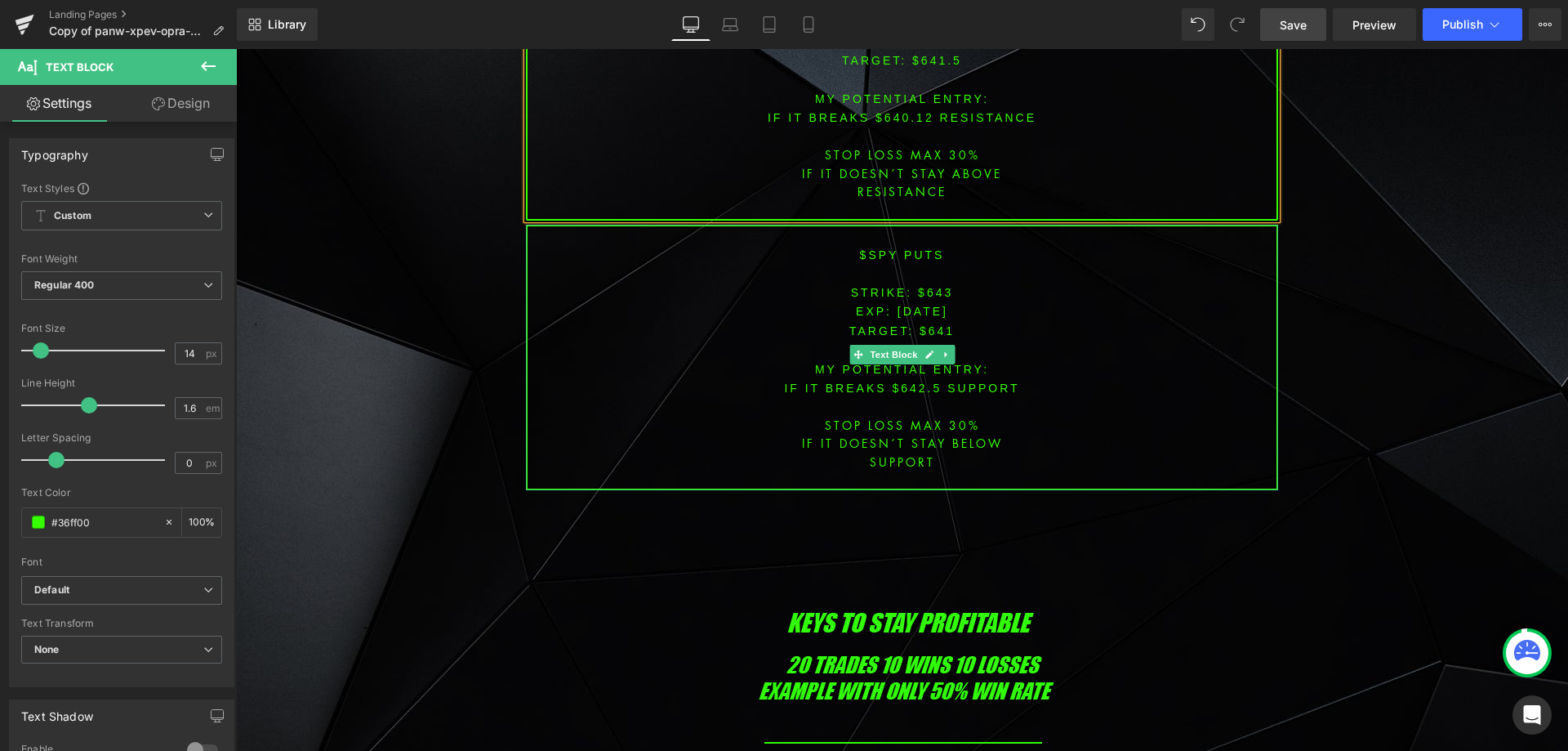
click at [926, 304] on span "[DATE]" at bounding box center [922, 311] width 50 height 13
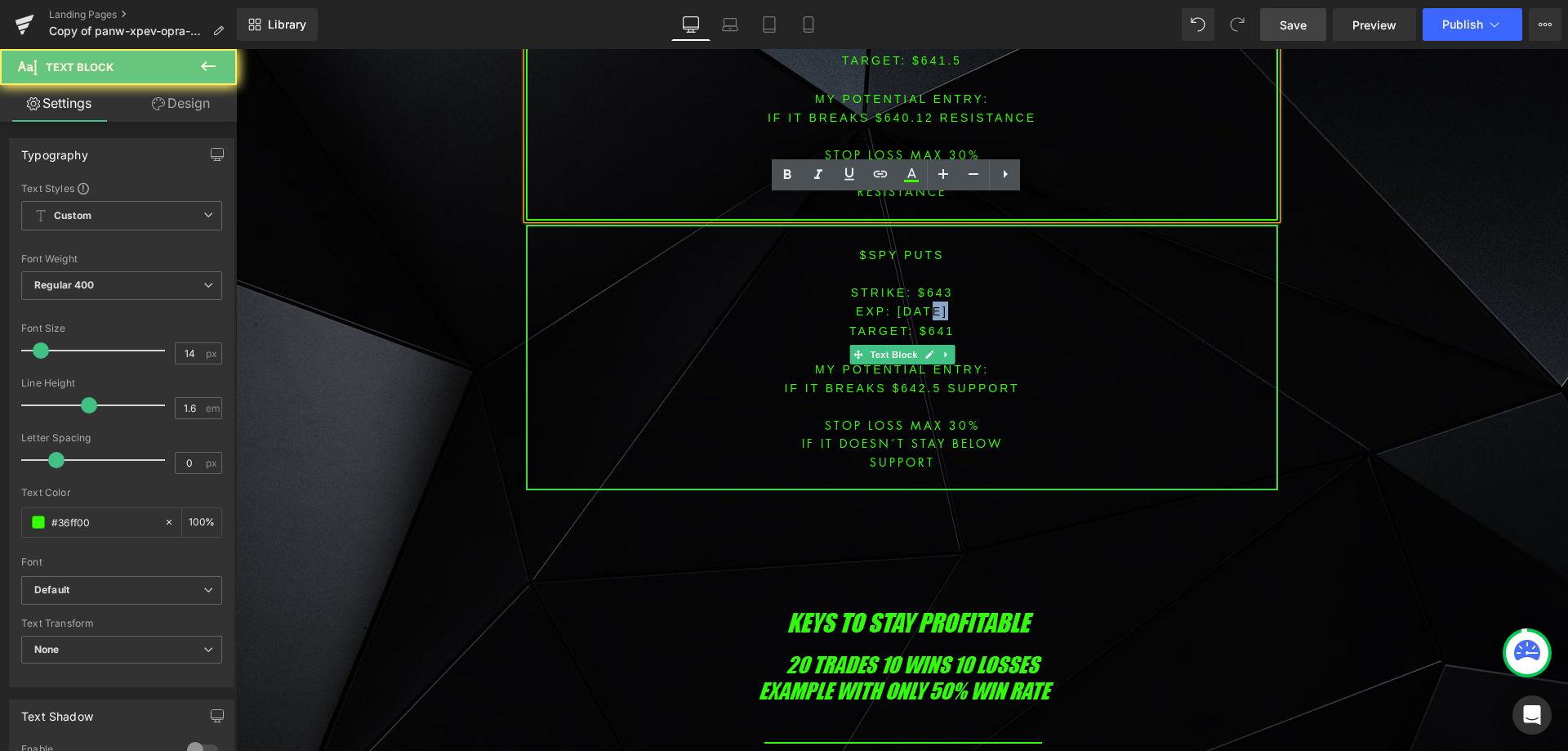
click at [926, 304] on span "[DATE]" at bounding box center [922, 311] width 50 height 13
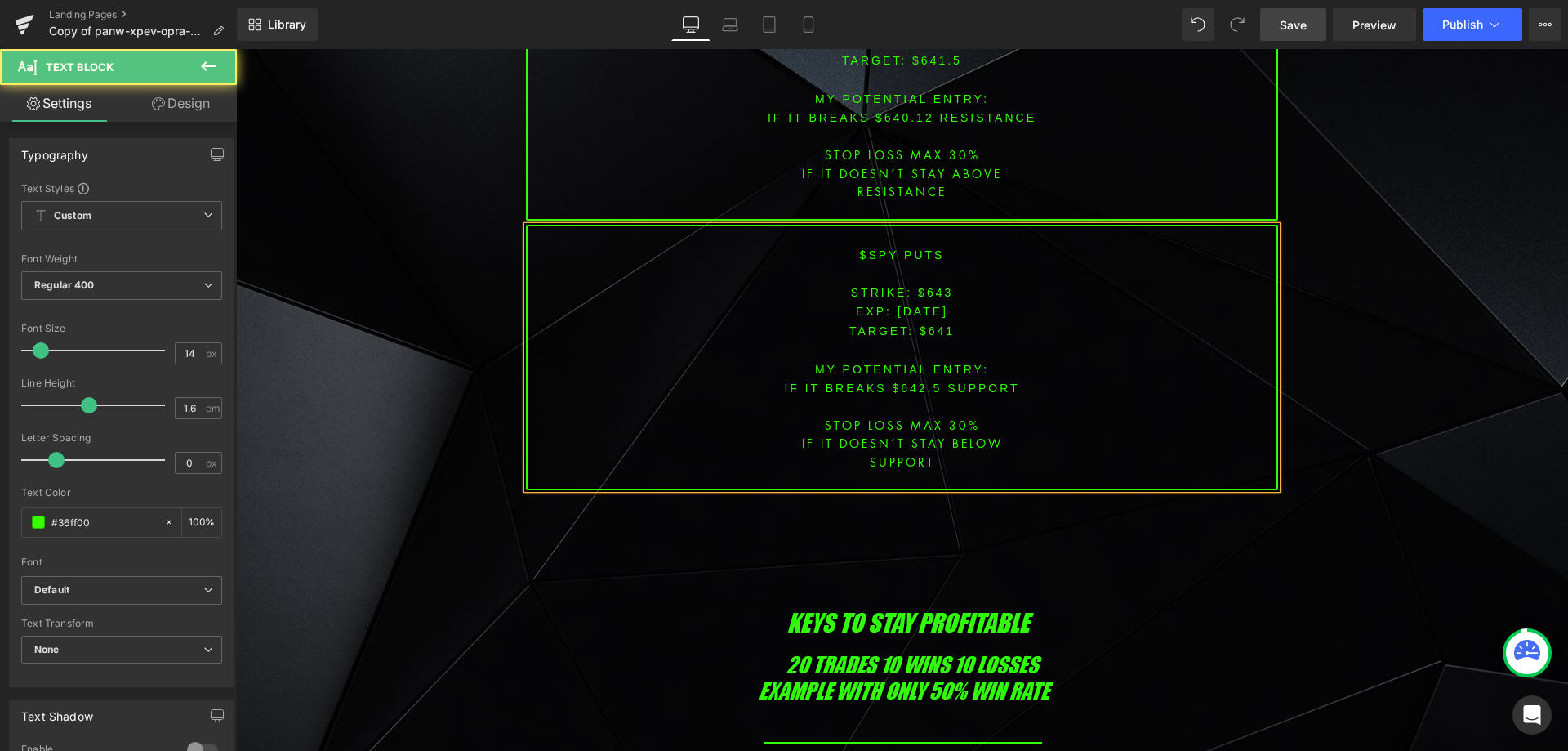
click at [935, 265] on p at bounding box center [902, 274] width 749 height 18
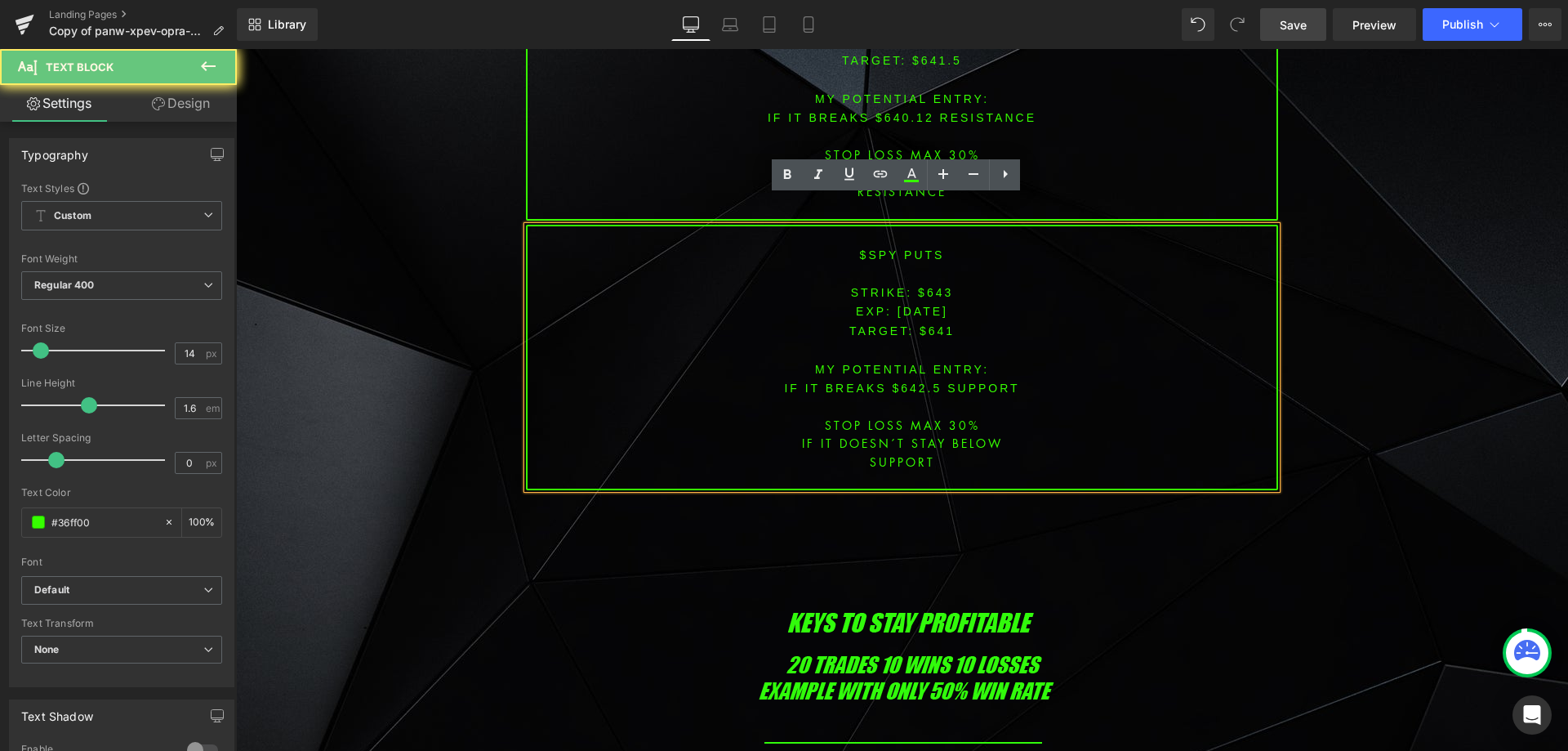
click at [936, 286] on font "STRIKE: $643" at bounding box center [902, 293] width 103 height 13
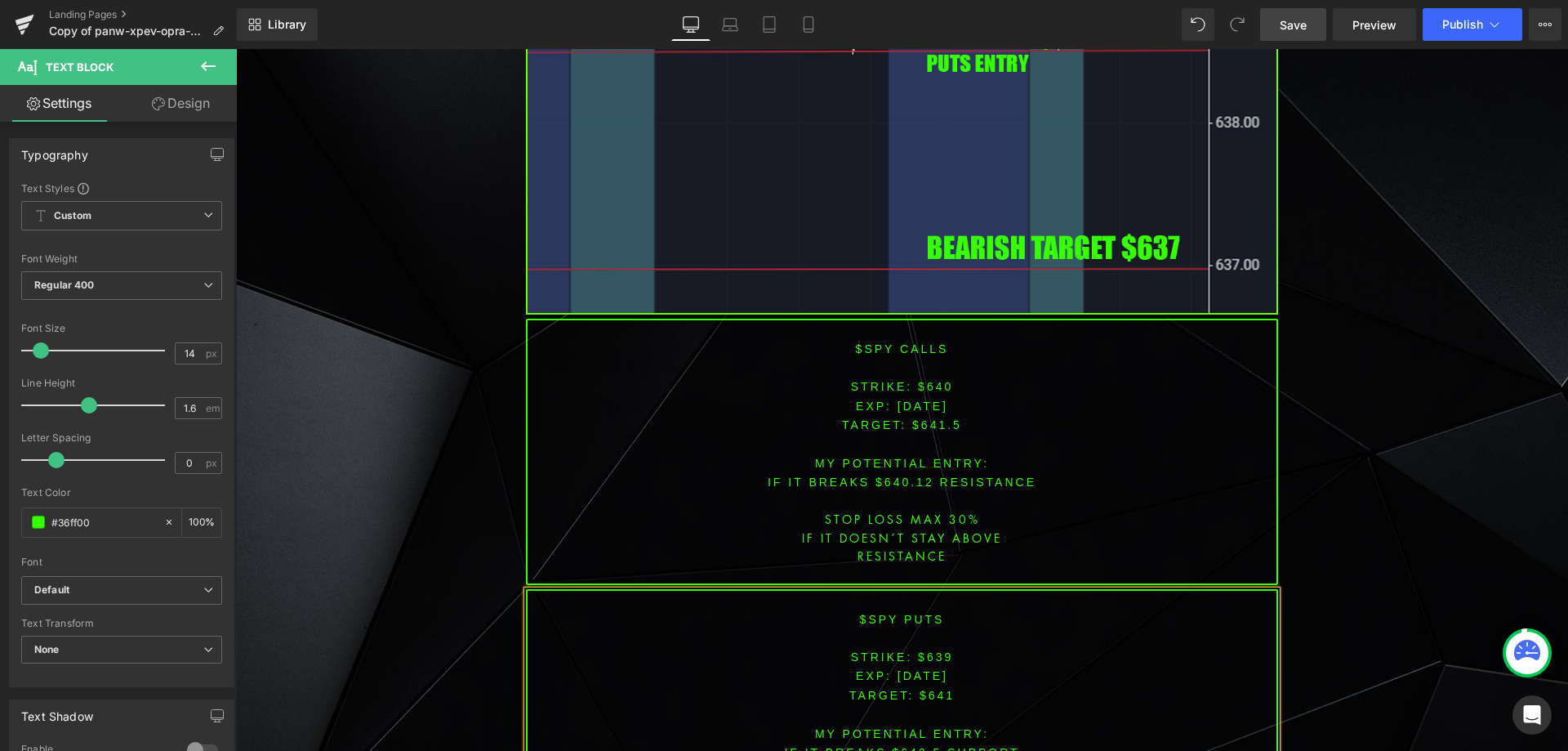
scroll to position [5264, 0]
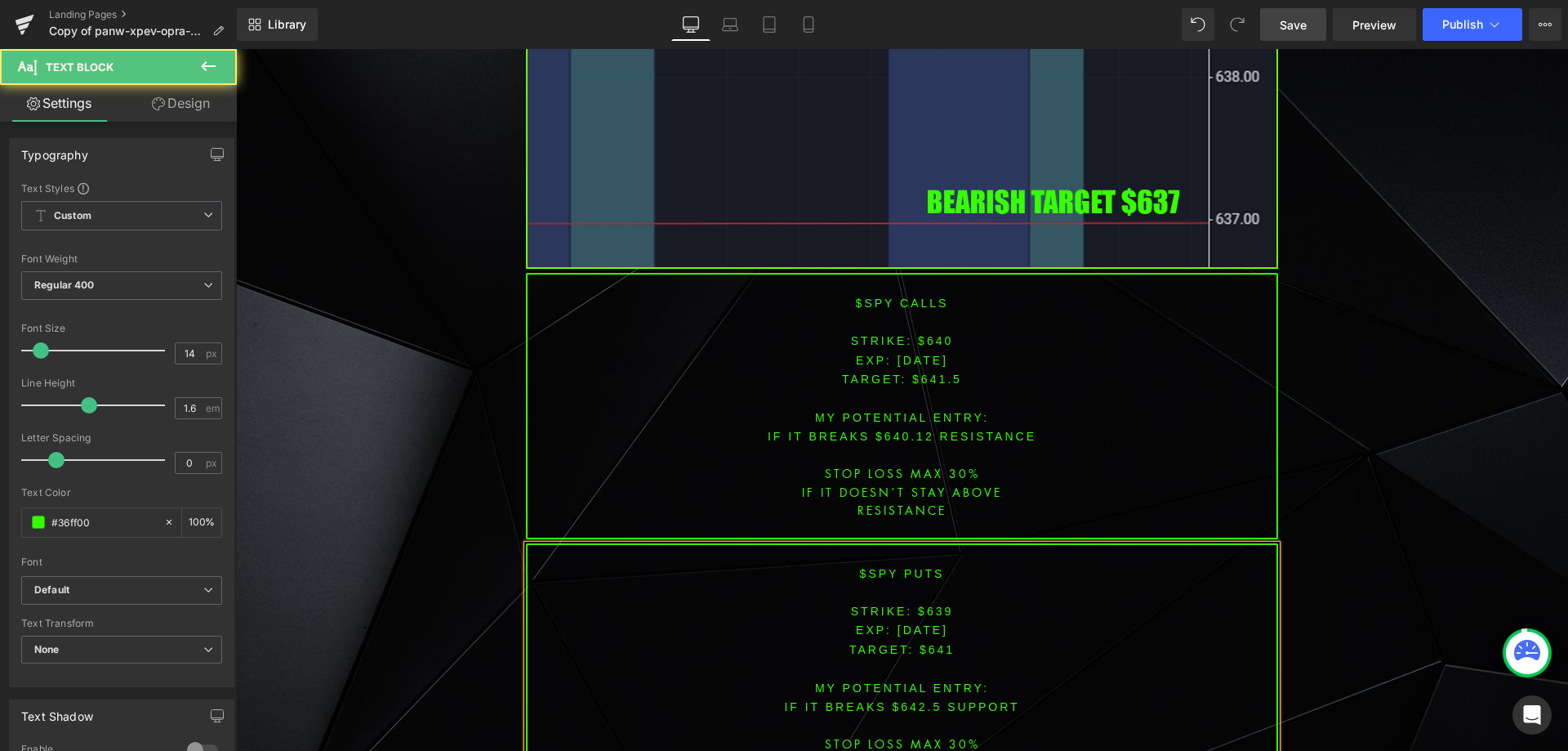
click at [930, 643] on span "TARGET: $641" at bounding box center [901, 649] width 105 height 13
click at [926, 700] on font "IF IT breaks $642.5 SUPPORT" at bounding box center [901, 706] width 235 height 13
click at [907, 700] on font "IF IT breaks $642.5 SUPPORT" at bounding box center [901, 706] width 235 height 13
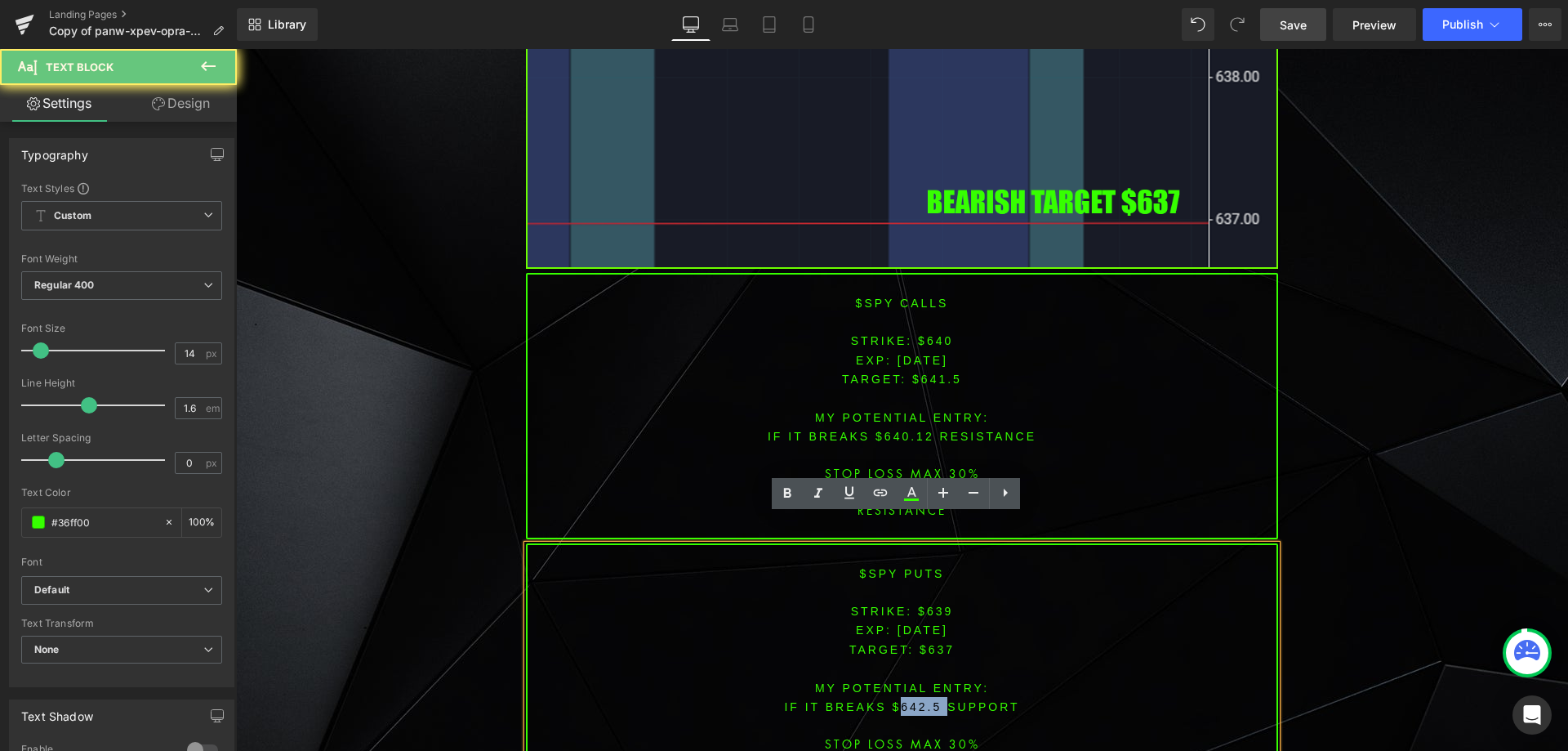
click at [907, 700] on font "IF IT breaks $642.5 SUPPORT" at bounding box center [901, 706] width 235 height 13
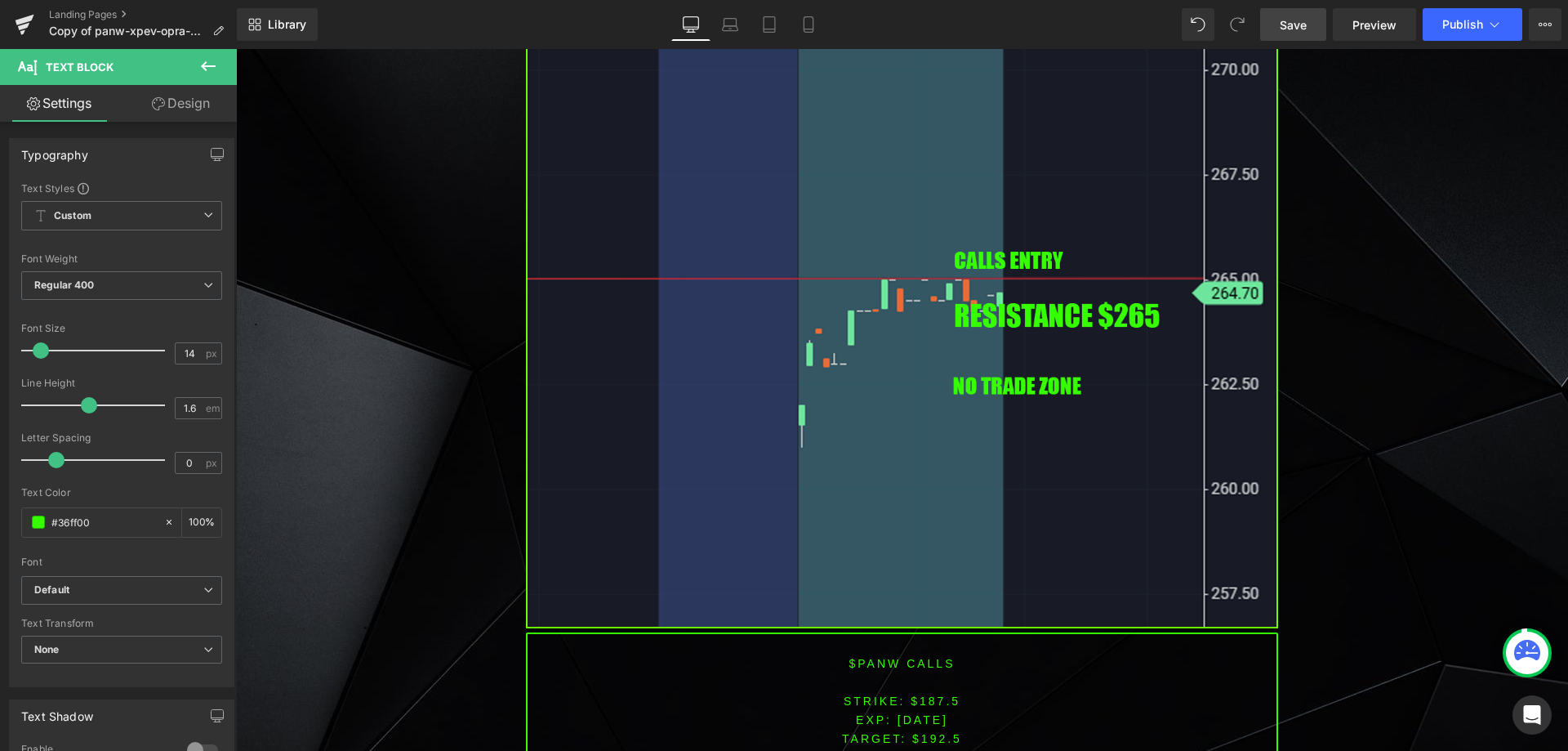
scroll to position [1600, 0]
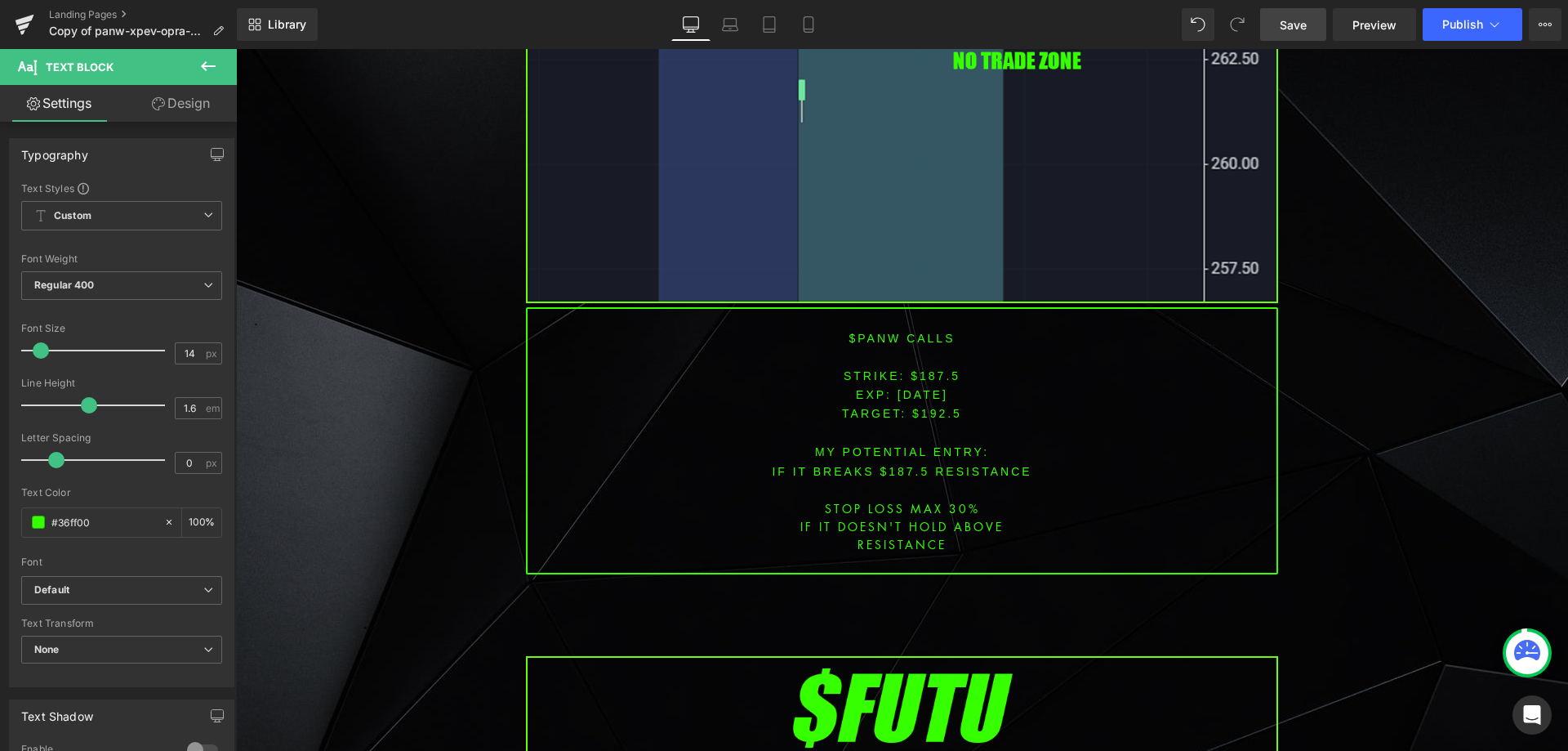
click at [868, 336] on font "$panw CALLS" at bounding box center [902, 338] width 106 height 13
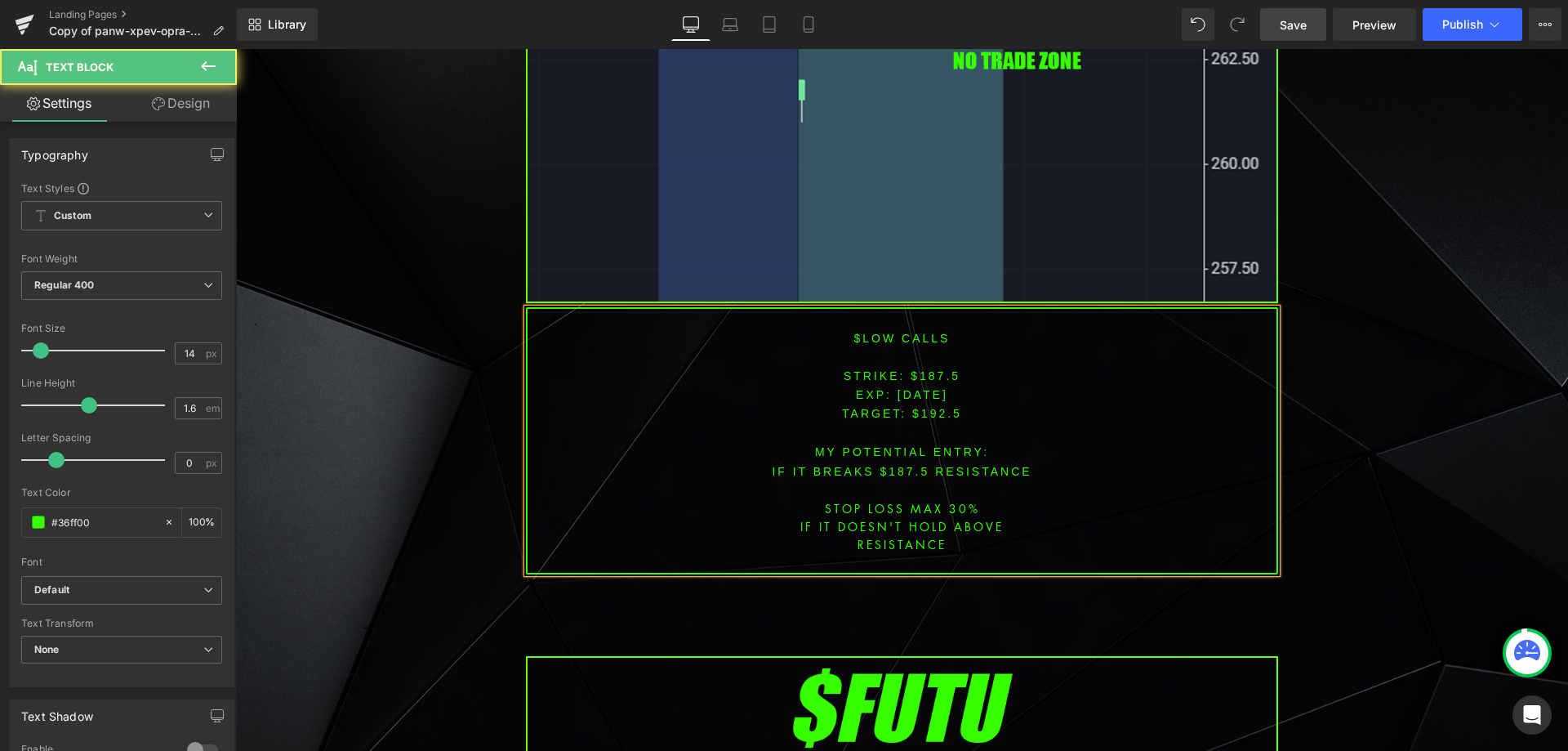
click at [932, 371] on font "STRIKE: $187.5" at bounding box center [901, 376] width 117 height 13
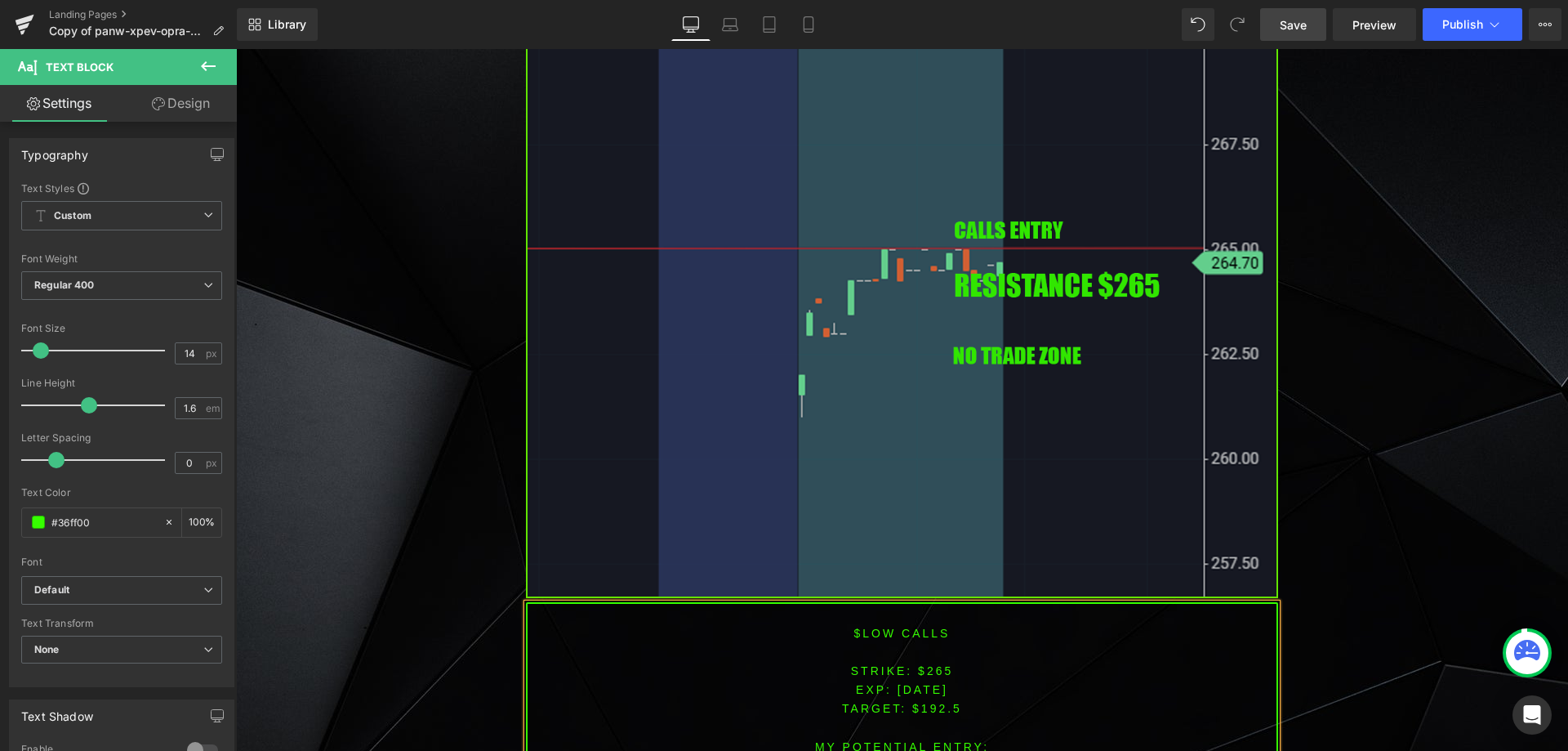
scroll to position [1312, 0]
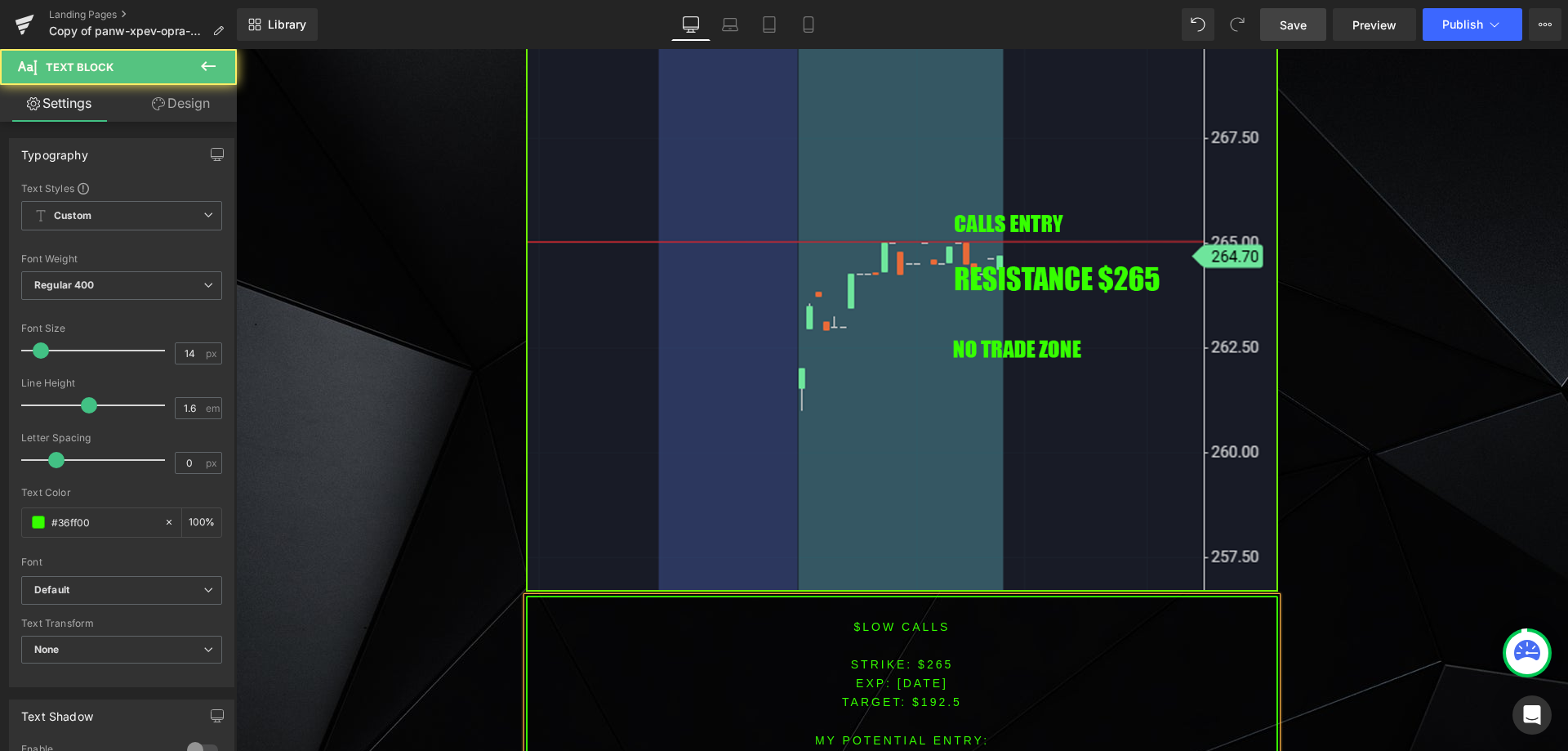
click at [932, 696] on span "TARGET: $192.5" at bounding box center [901, 701] width 120 height 13
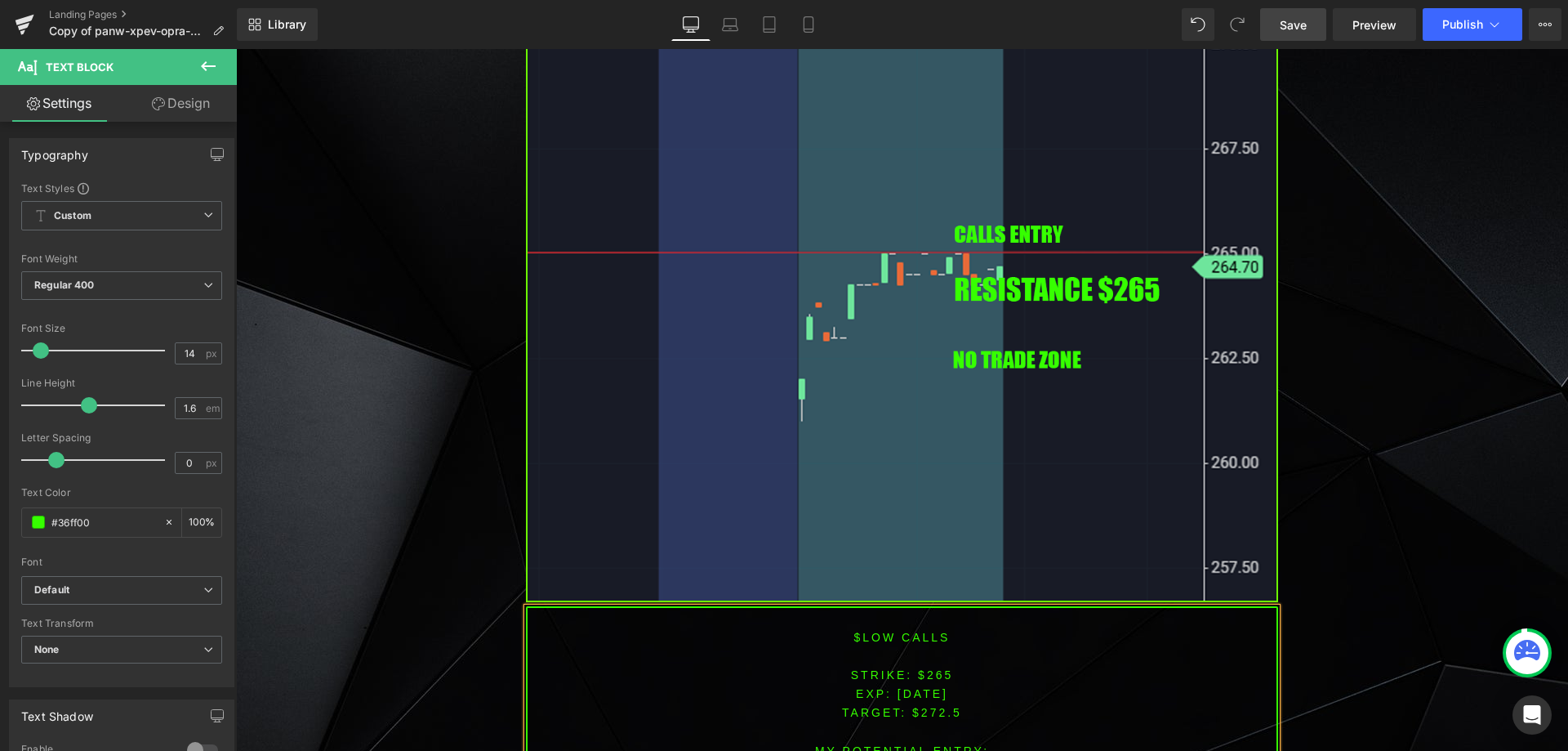
scroll to position [1430, 0]
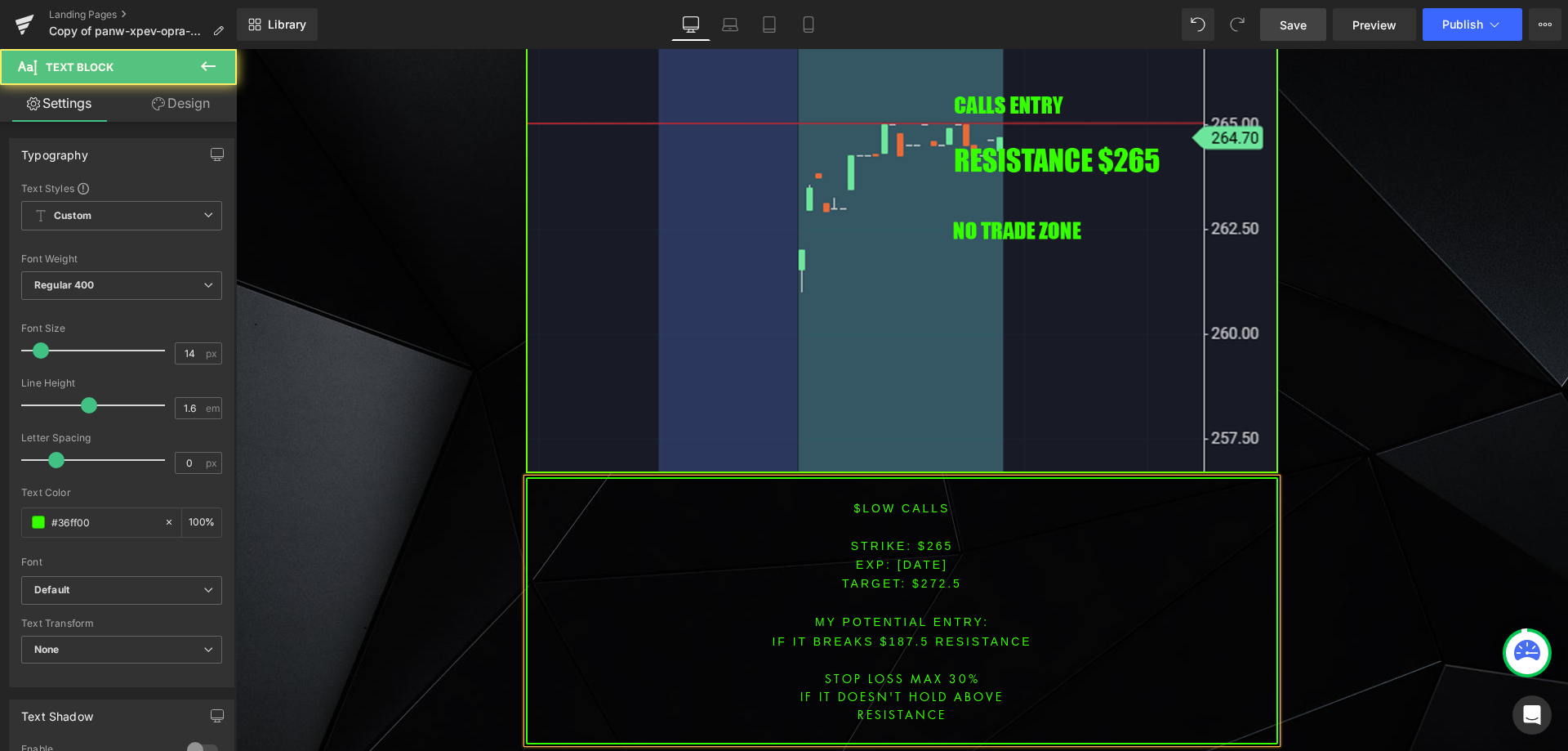
click at [894, 634] on font "IF IT BREAKS $187.5 resistance" at bounding box center [901, 641] width 260 height 13
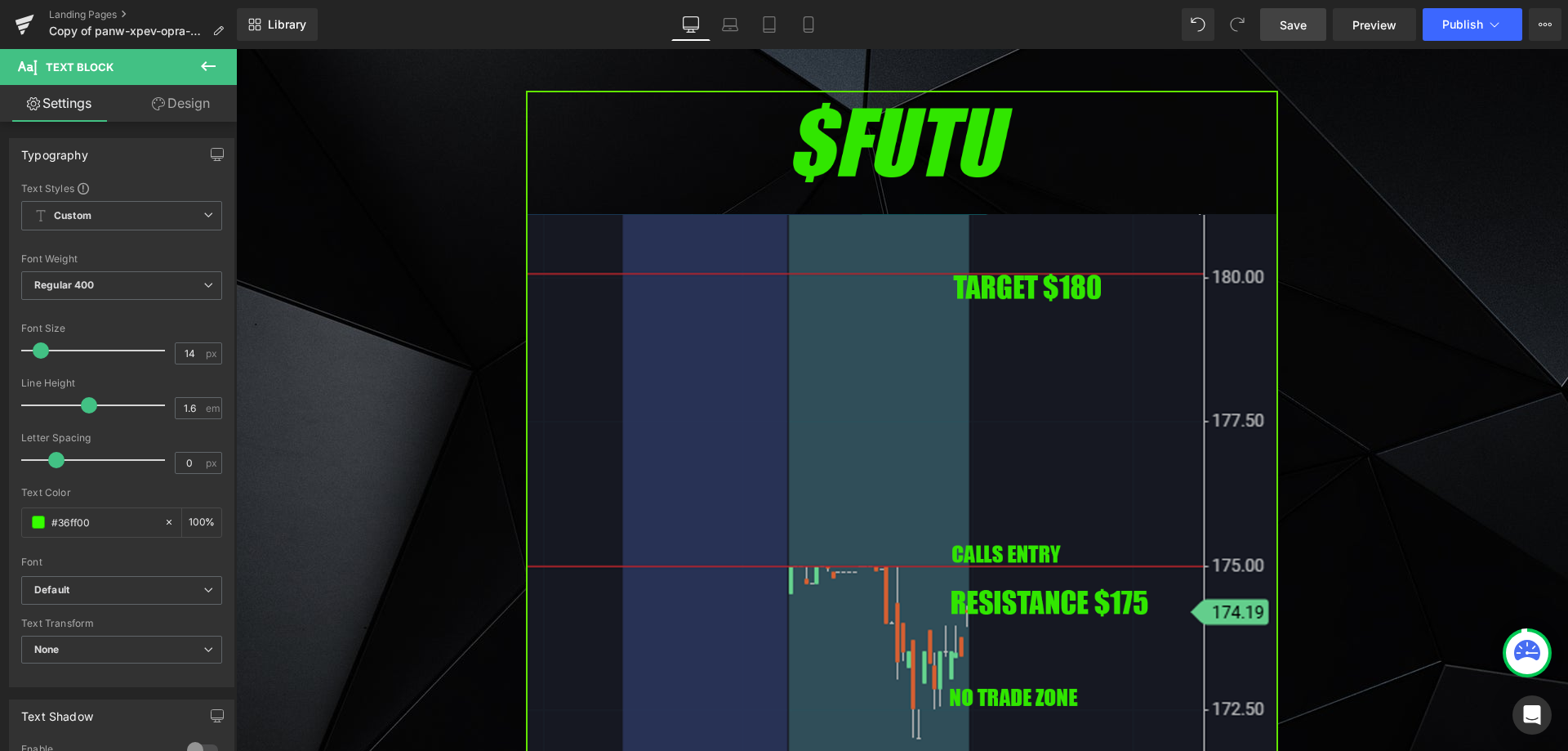
scroll to position [2574, 0]
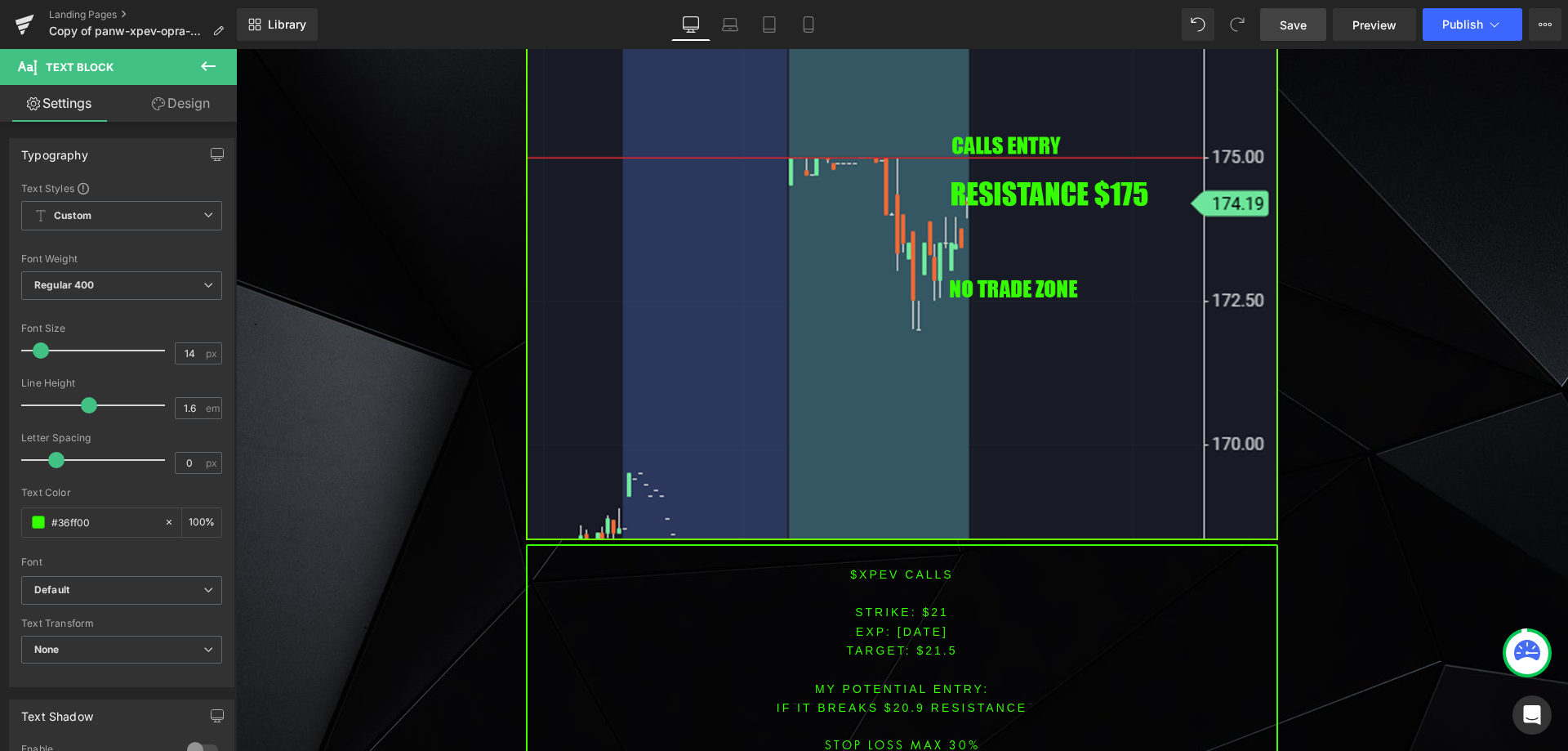
click at [878, 567] on font "$xpev CALLS" at bounding box center [901, 574] width 103 height 13
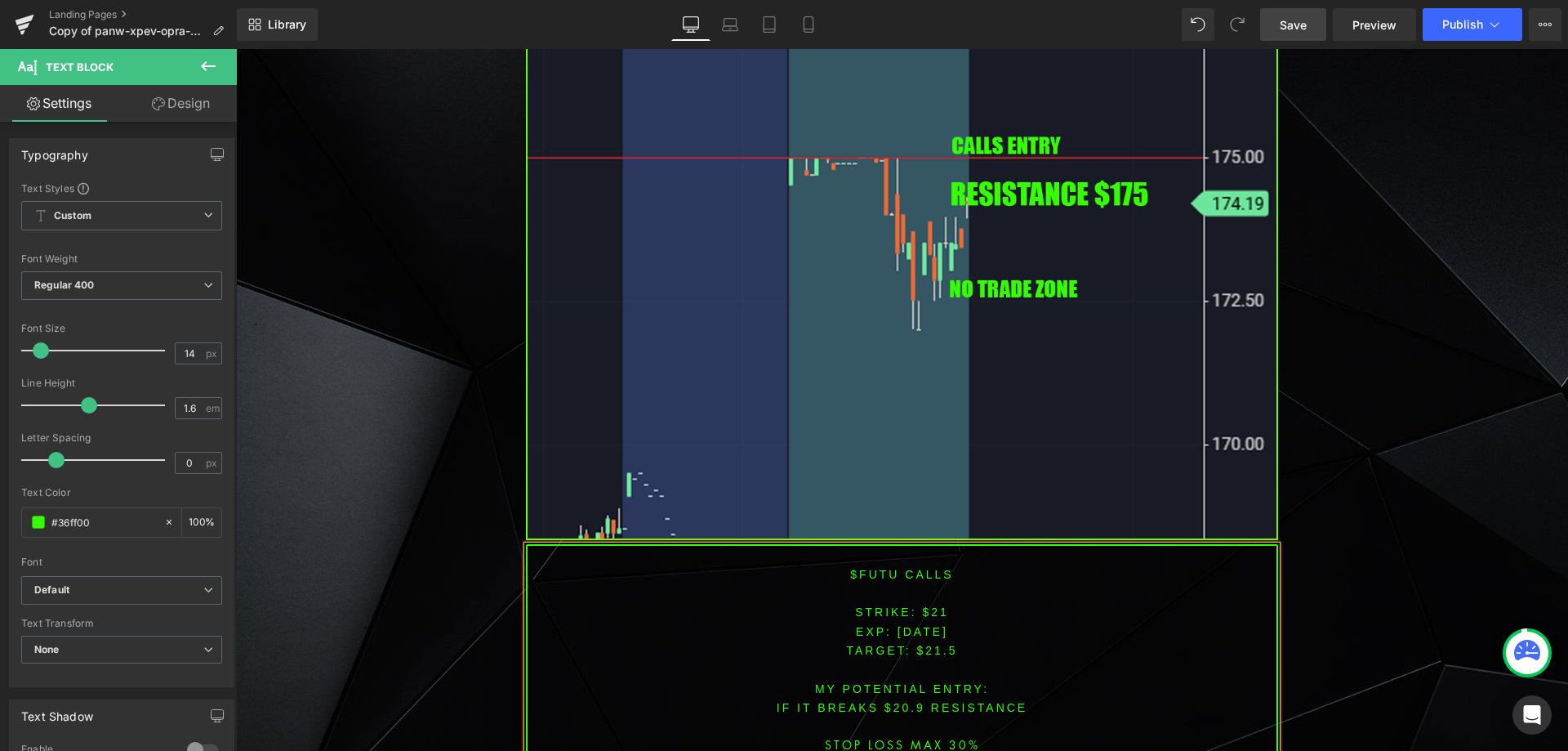
click at [925, 608] on font "STRIKE: $21" at bounding box center [902, 612] width 94 height 13
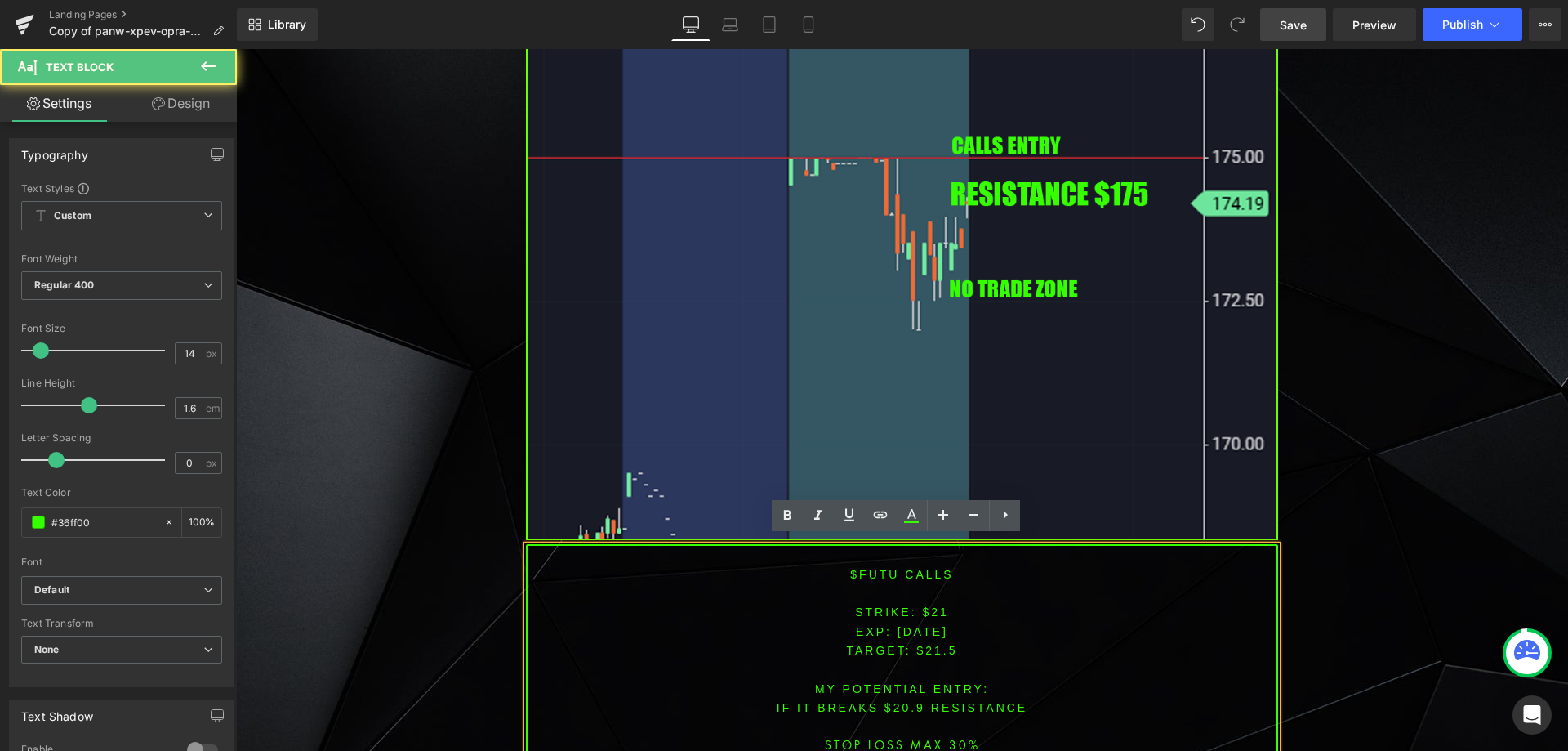
click at [930, 607] on font "STRIKE: $21" at bounding box center [902, 612] width 94 height 13
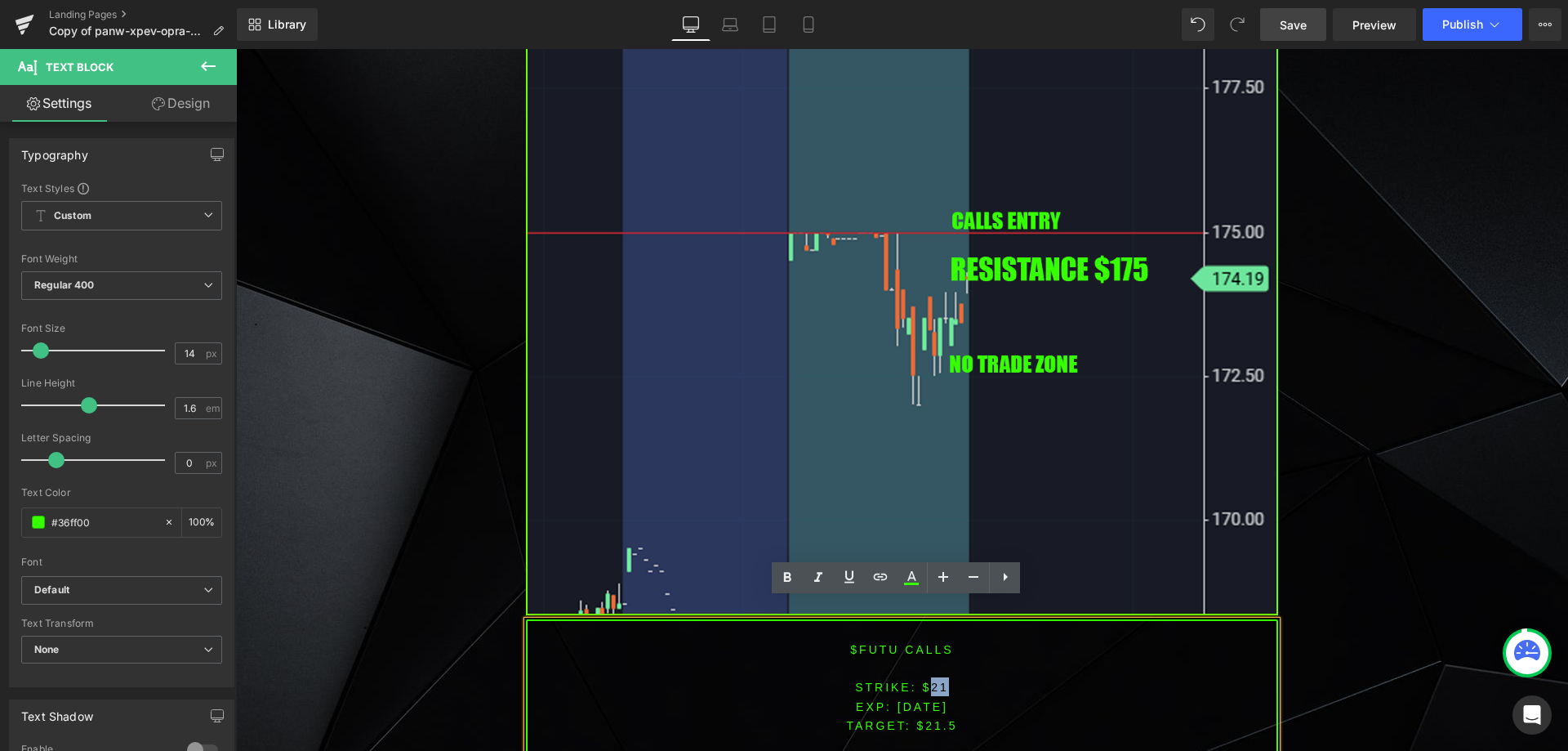
scroll to position [2492, 0]
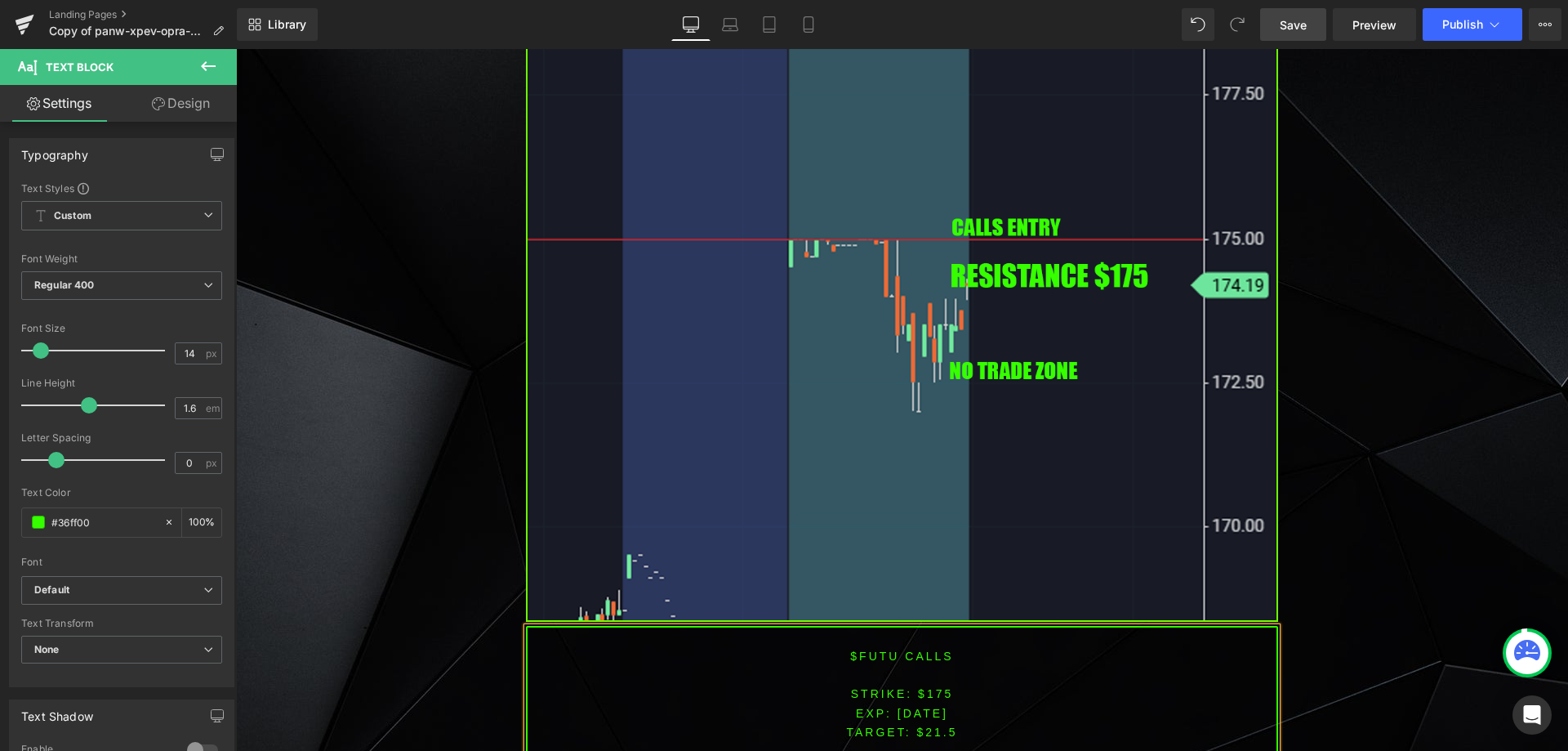
click at [934, 725] on span "TARGET: $21.5" at bounding box center [901, 732] width 111 height 13
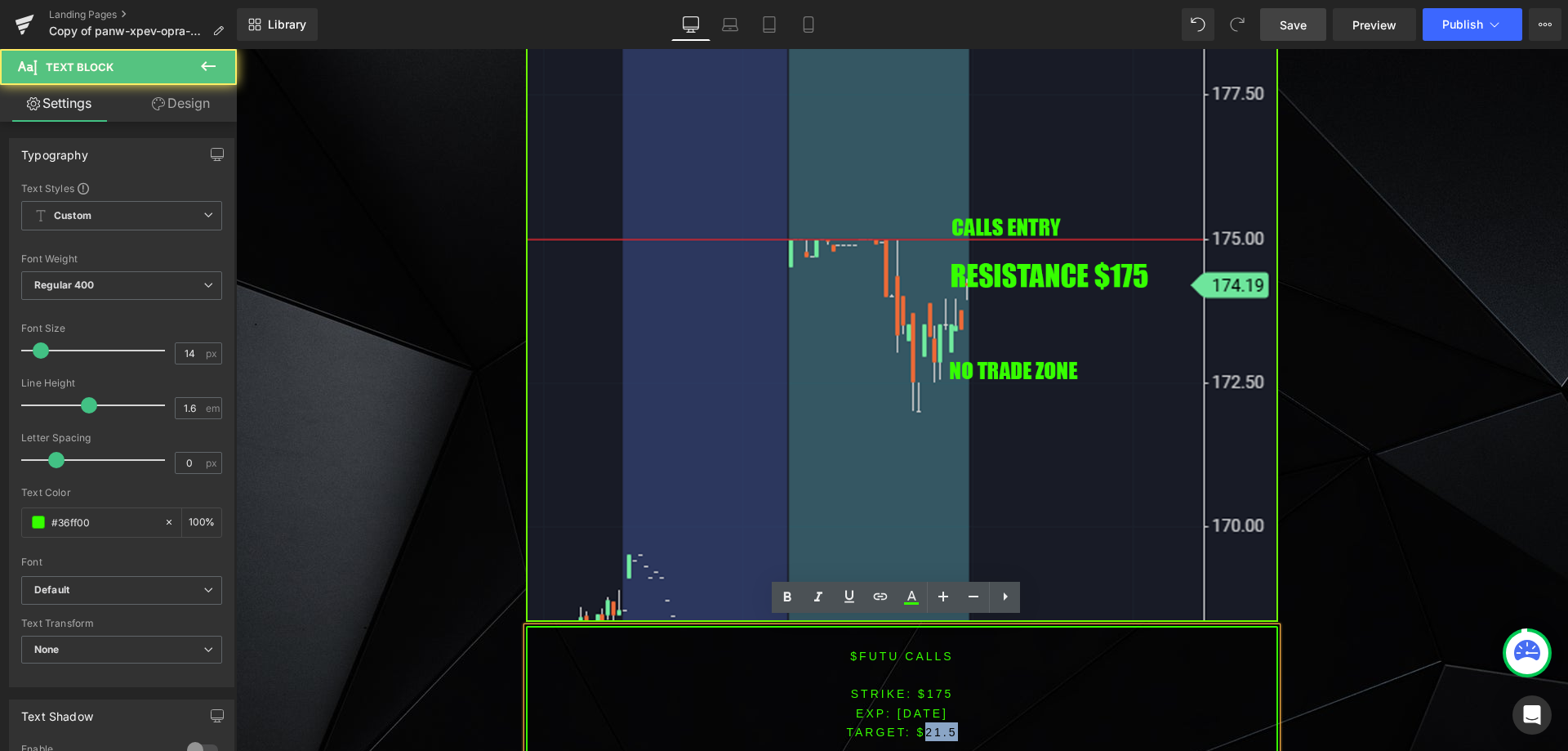
click at [934, 725] on span "TARGET: $21.5" at bounding box center [901, 732] width 111 height 13
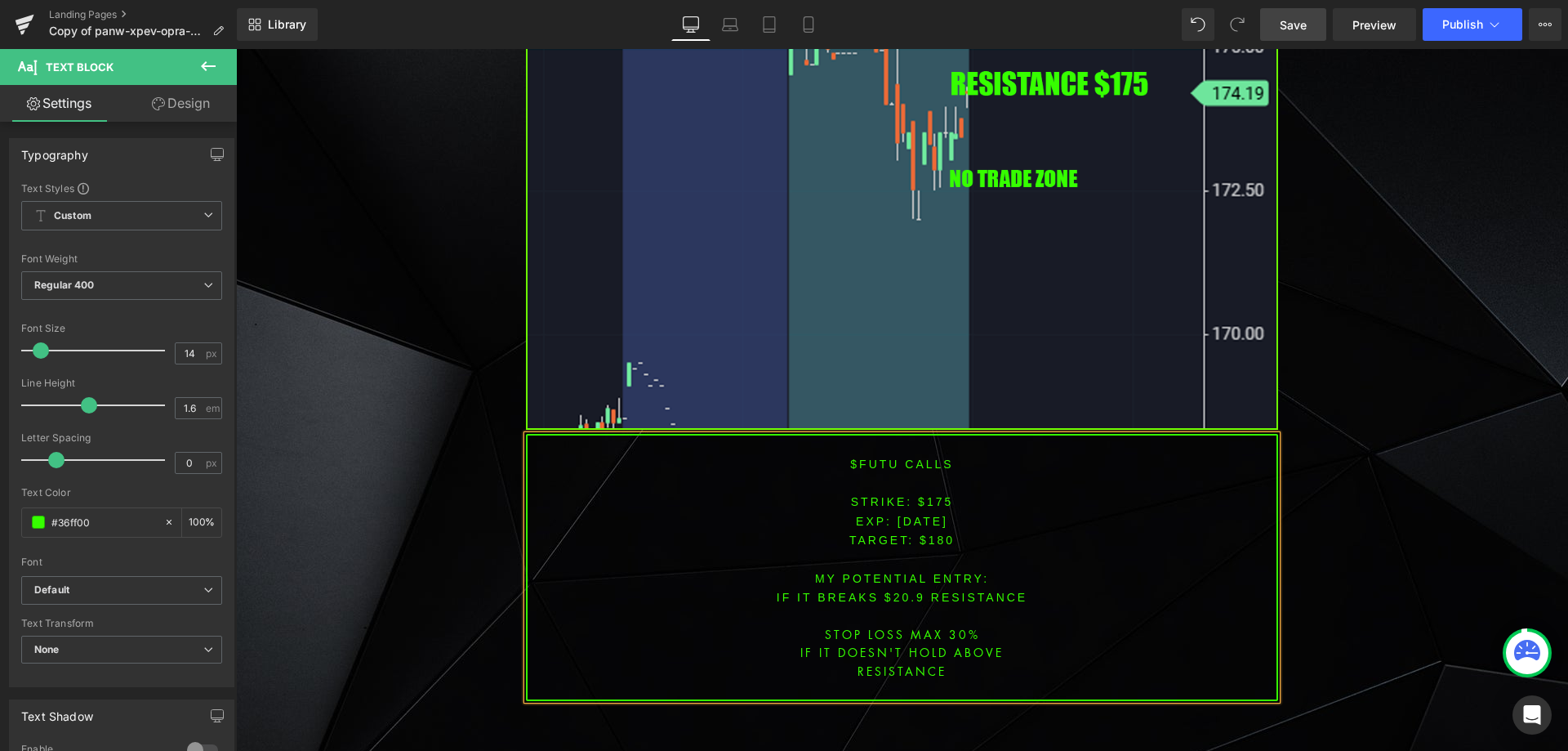
scroll to position [2715, 0]
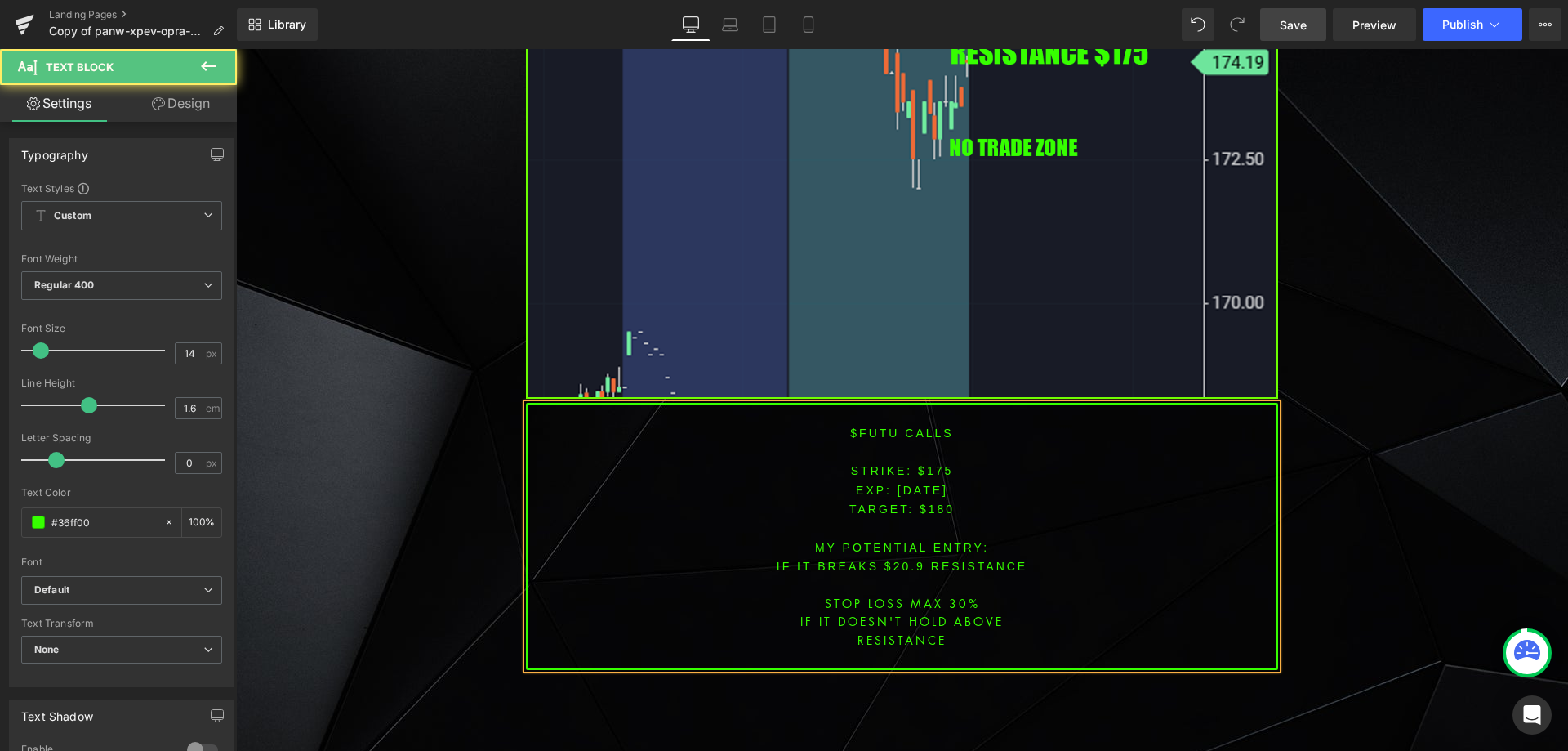
click at [906, 559] on font "IF IT BREAKS $20.9 resistance" at bounding box center [901, 566] width 251 height 13
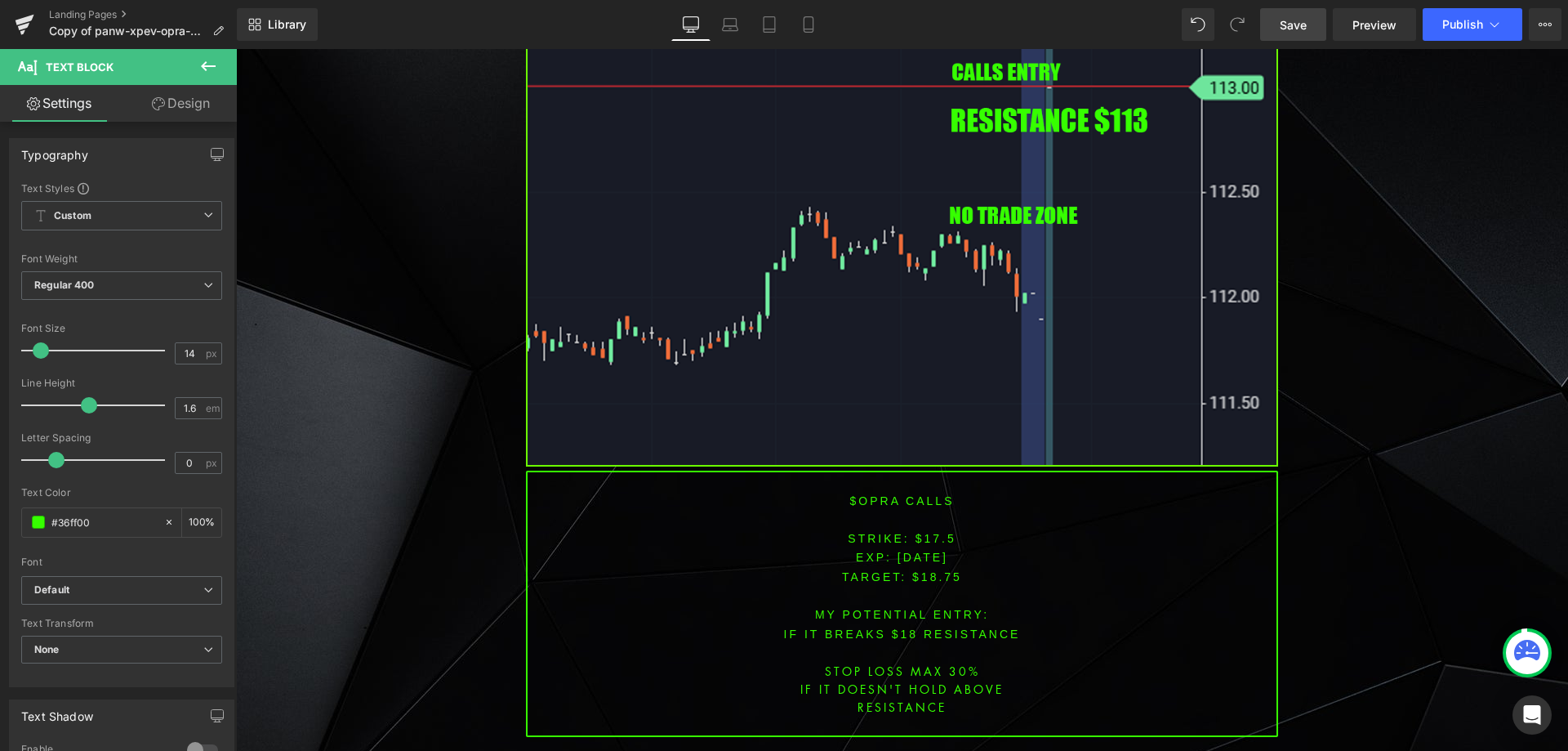
scroll to position [3858, 0]
click at [872, 493] on font "$opra CALLS" at bounding box center [902, 500] width 104 height 13
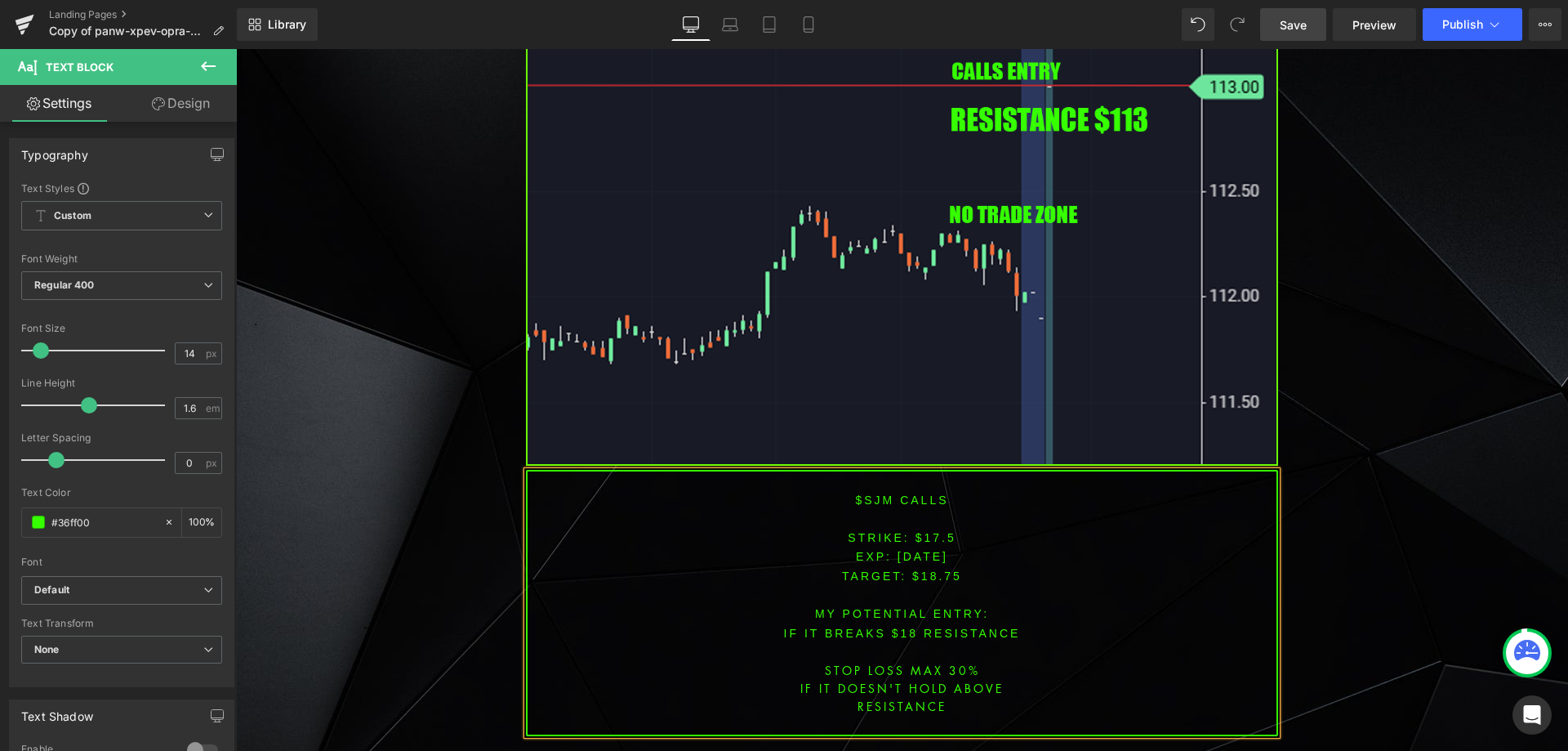
click at [1068, 490] on p "$sjm CALLS" at bounding box center [902, 500] width 749 height 19
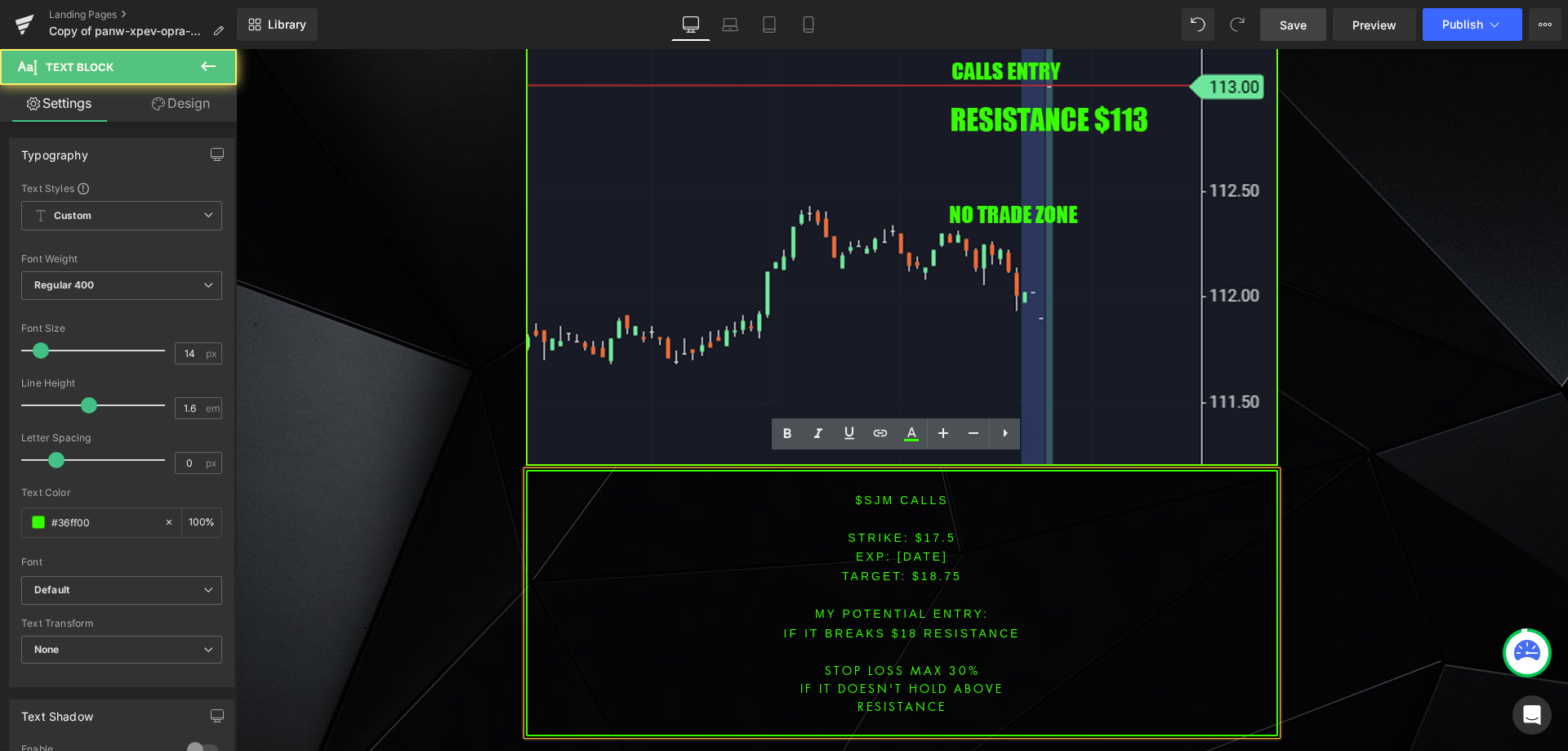
click at [930, 531] on font "STRIKE: $17.5" at bounding box center [901, 538] width 108 height 13
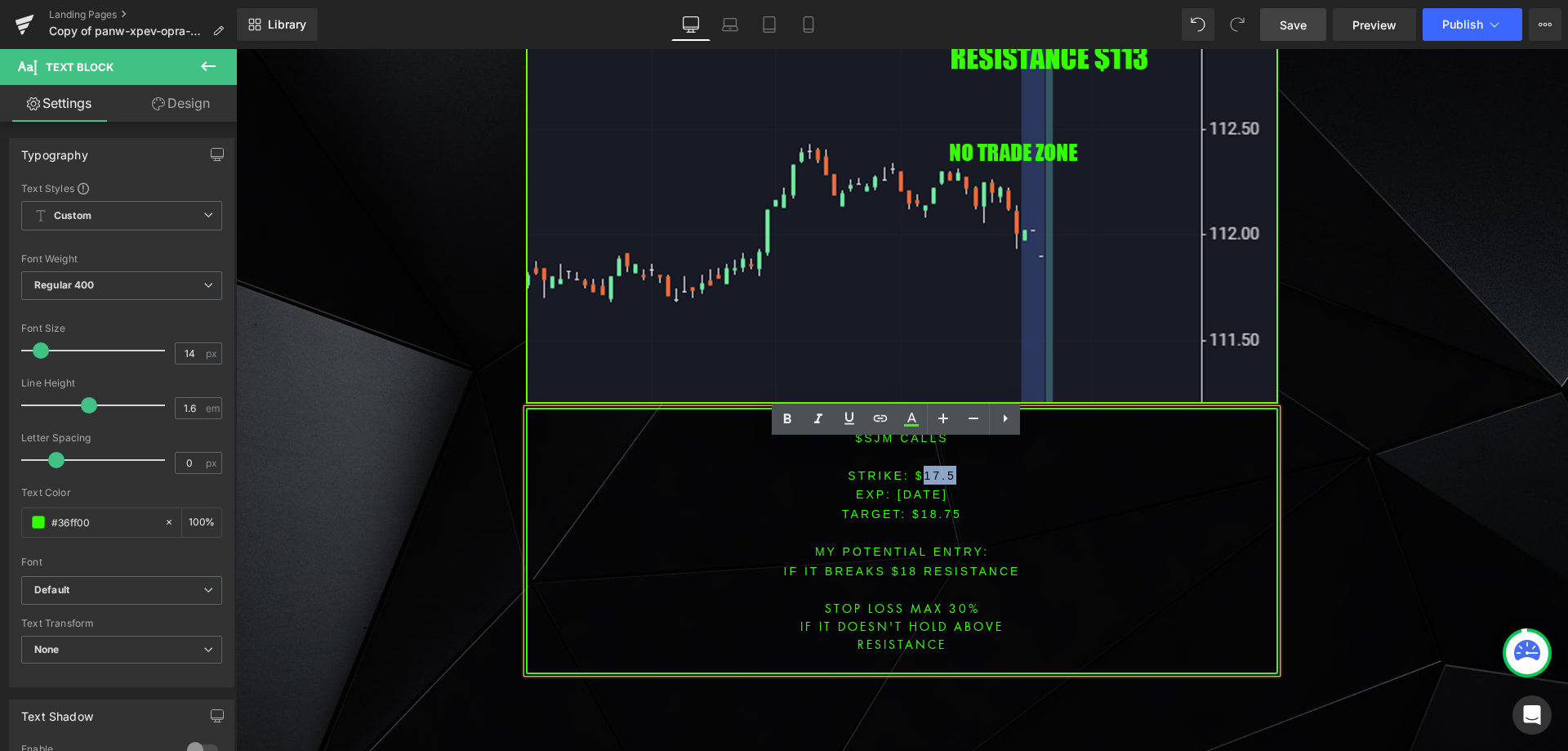
scroll to position [3940, 0]
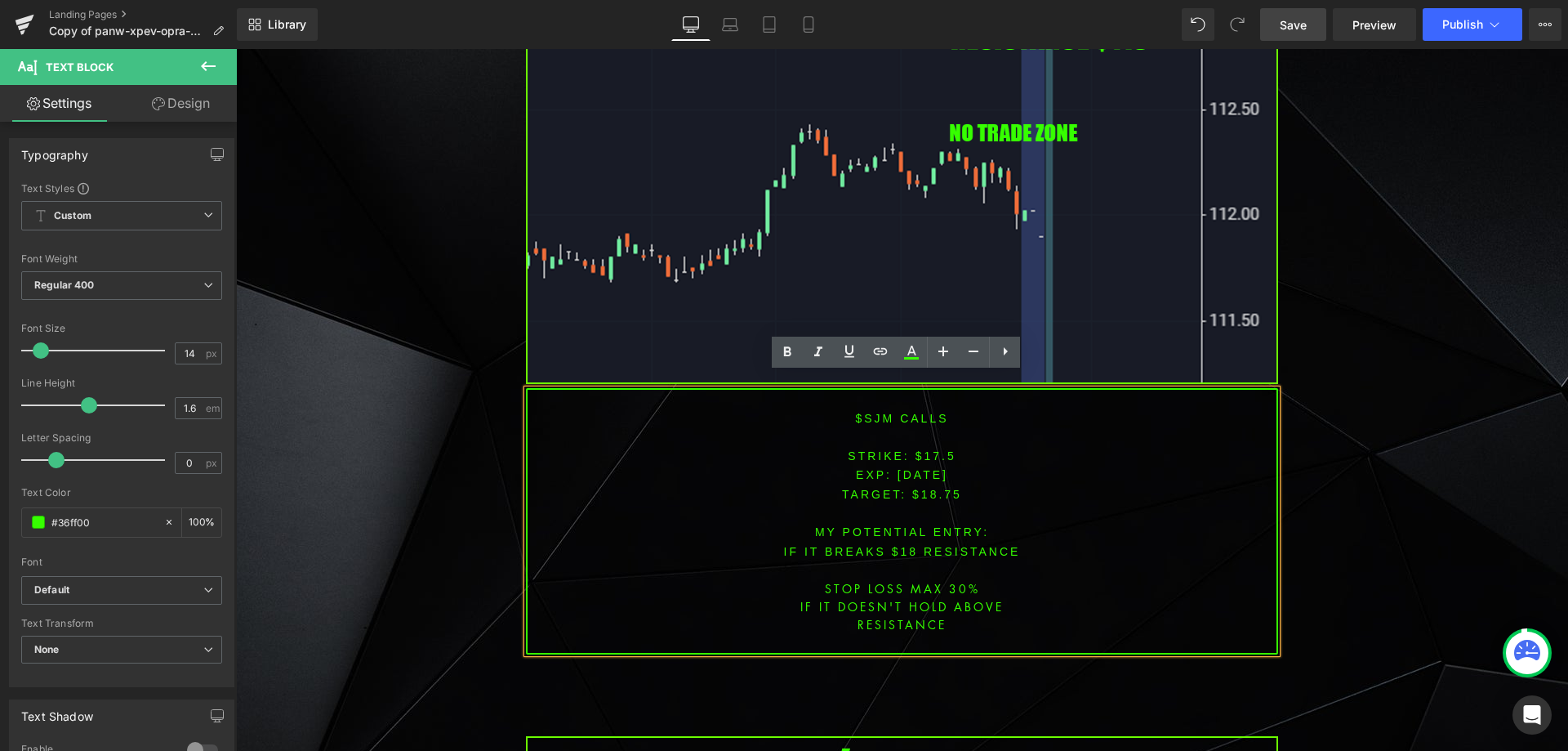
click at [963, 503] on p at bounding box center [902, 512] width 749 height 19
click at [933, 449] on font "STRIKE: $17.5" at bounding box center [901, 456] width 108 height 13
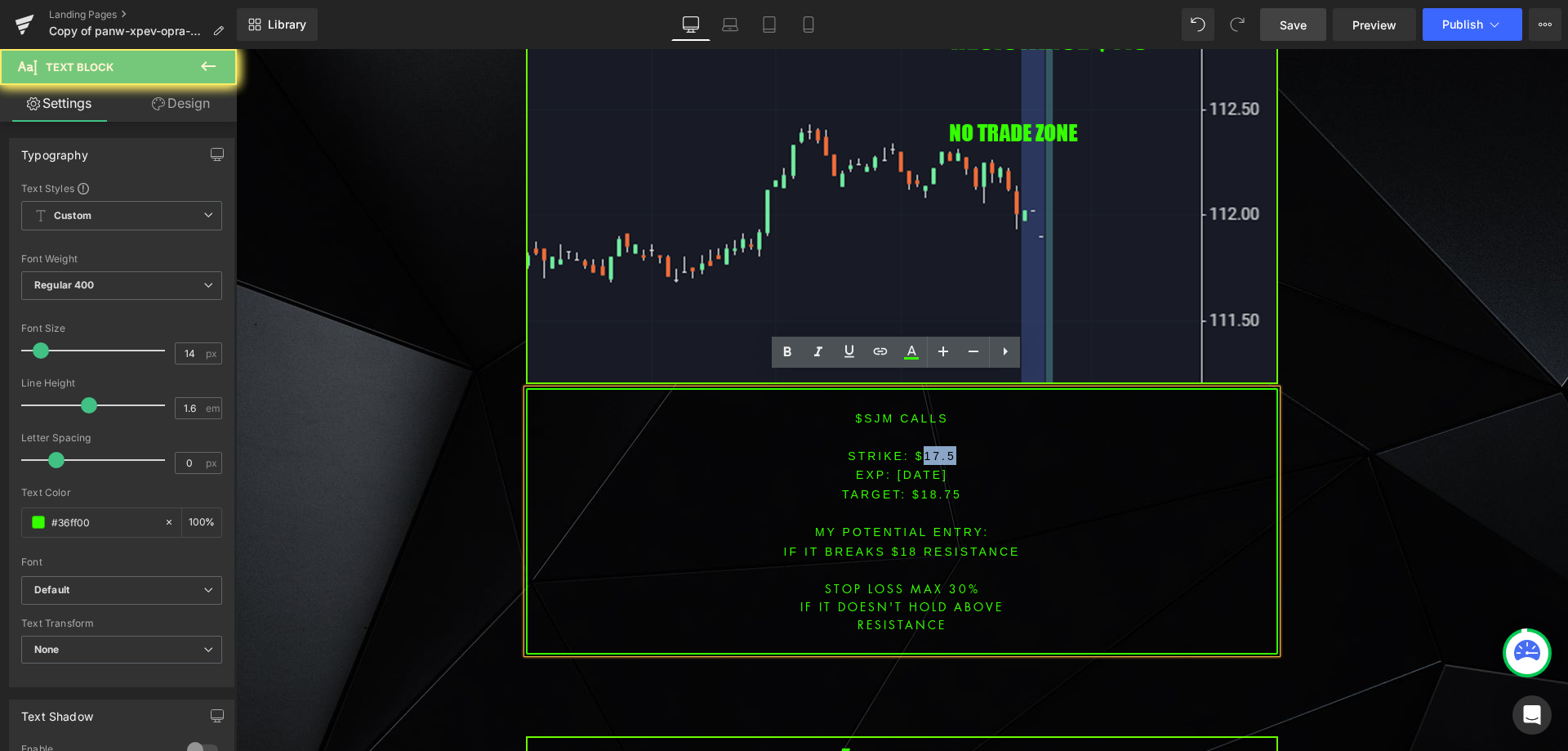
click at [933, 449] on font "STRIKE: $17.5" at bounding box center [901, 456] width 108 height 13
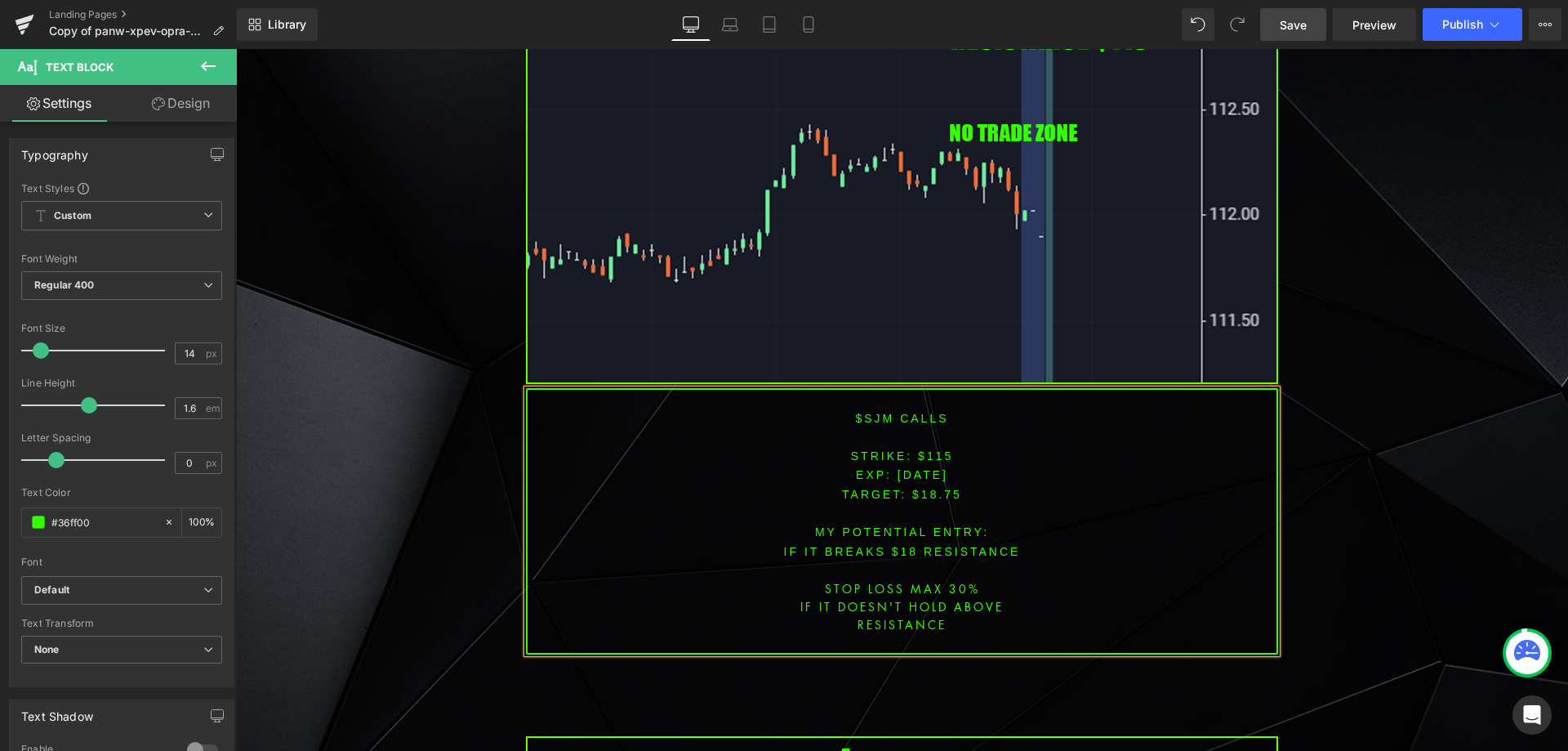
click at [936, 488] on span "TARGET: $18.75" at bounding box center [901, 495] width 120 height 13
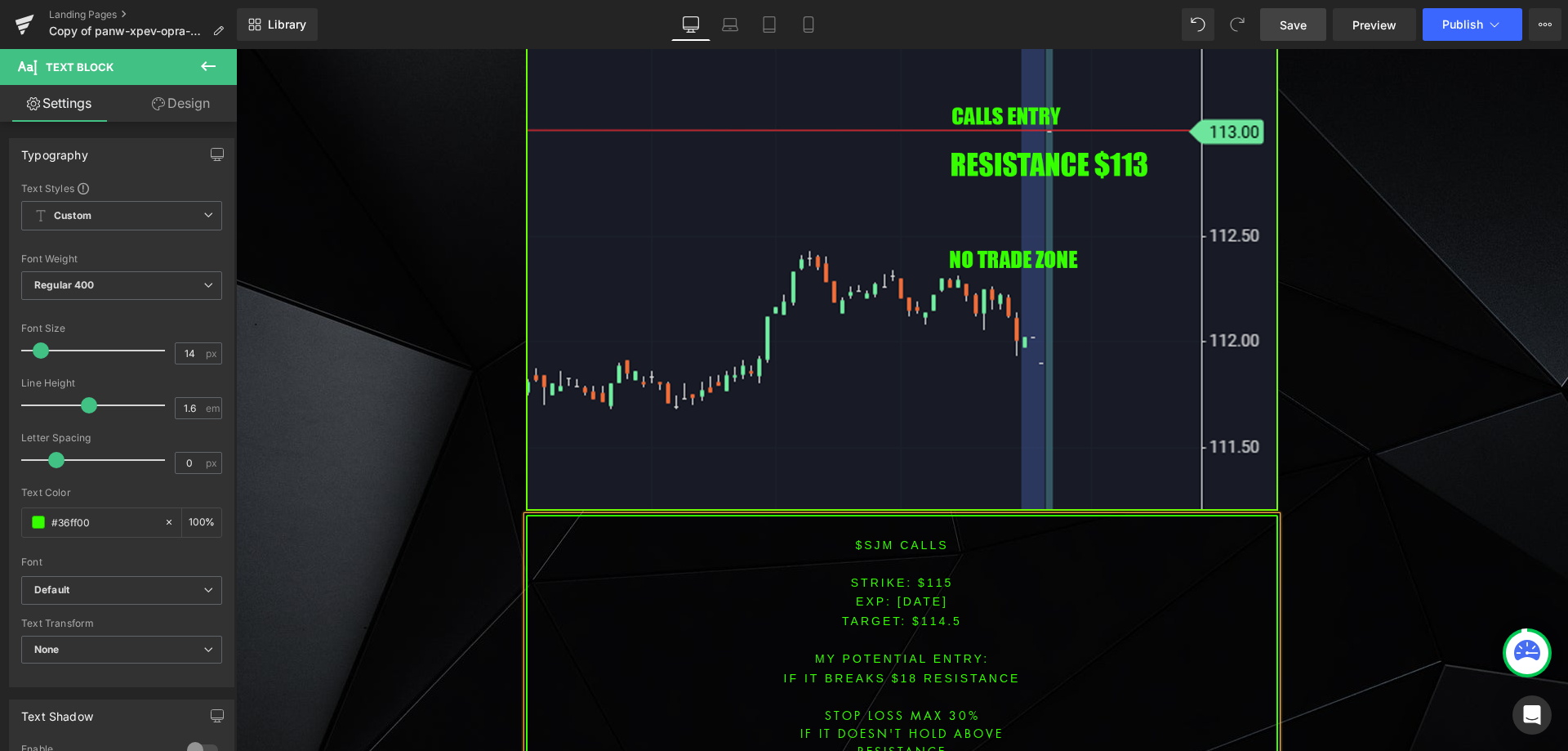
scroll to position [3835, 0]
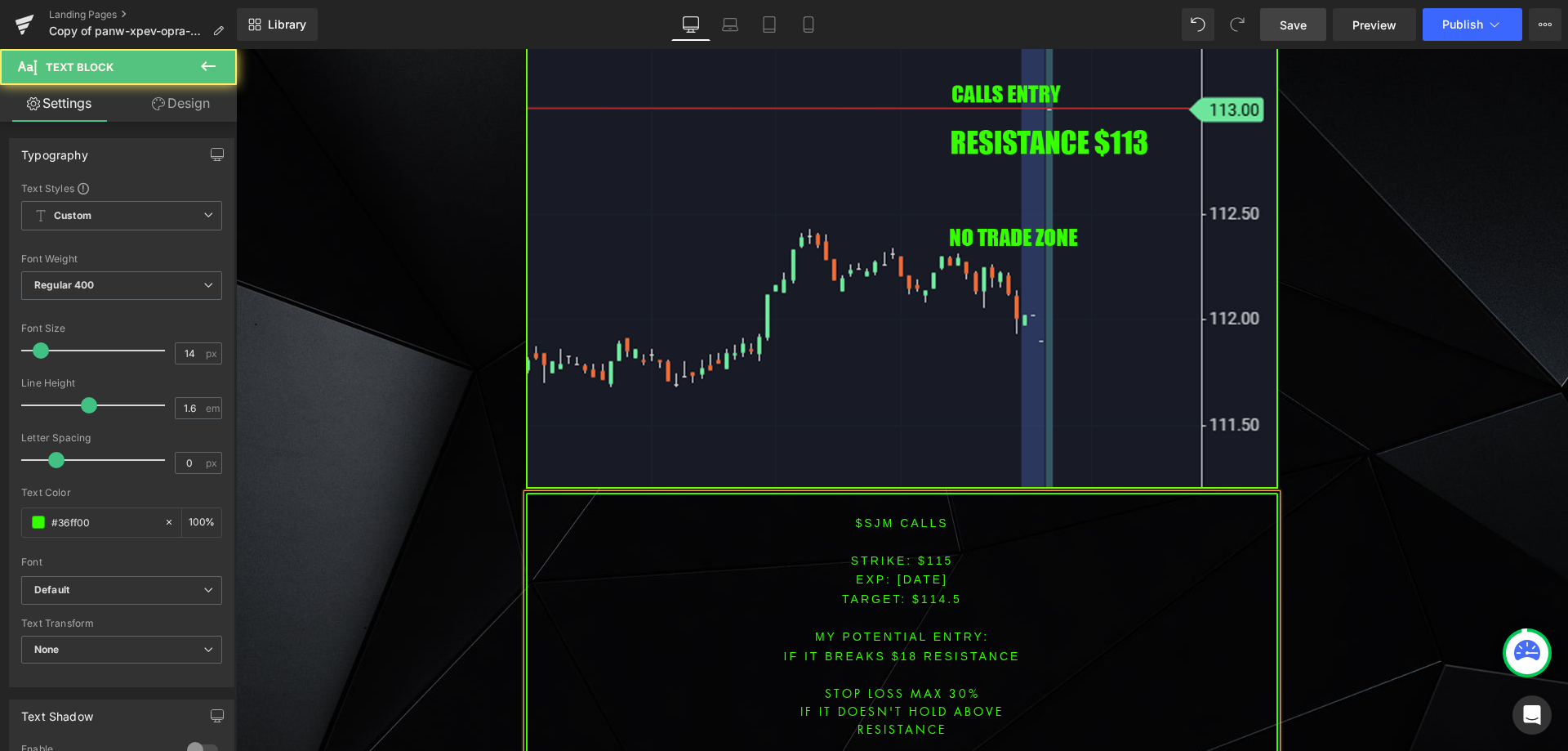
click at [903, 649] on font "IF IT BREAKS $18 resistance" at bounding box center [902, 656] width 237 height 13
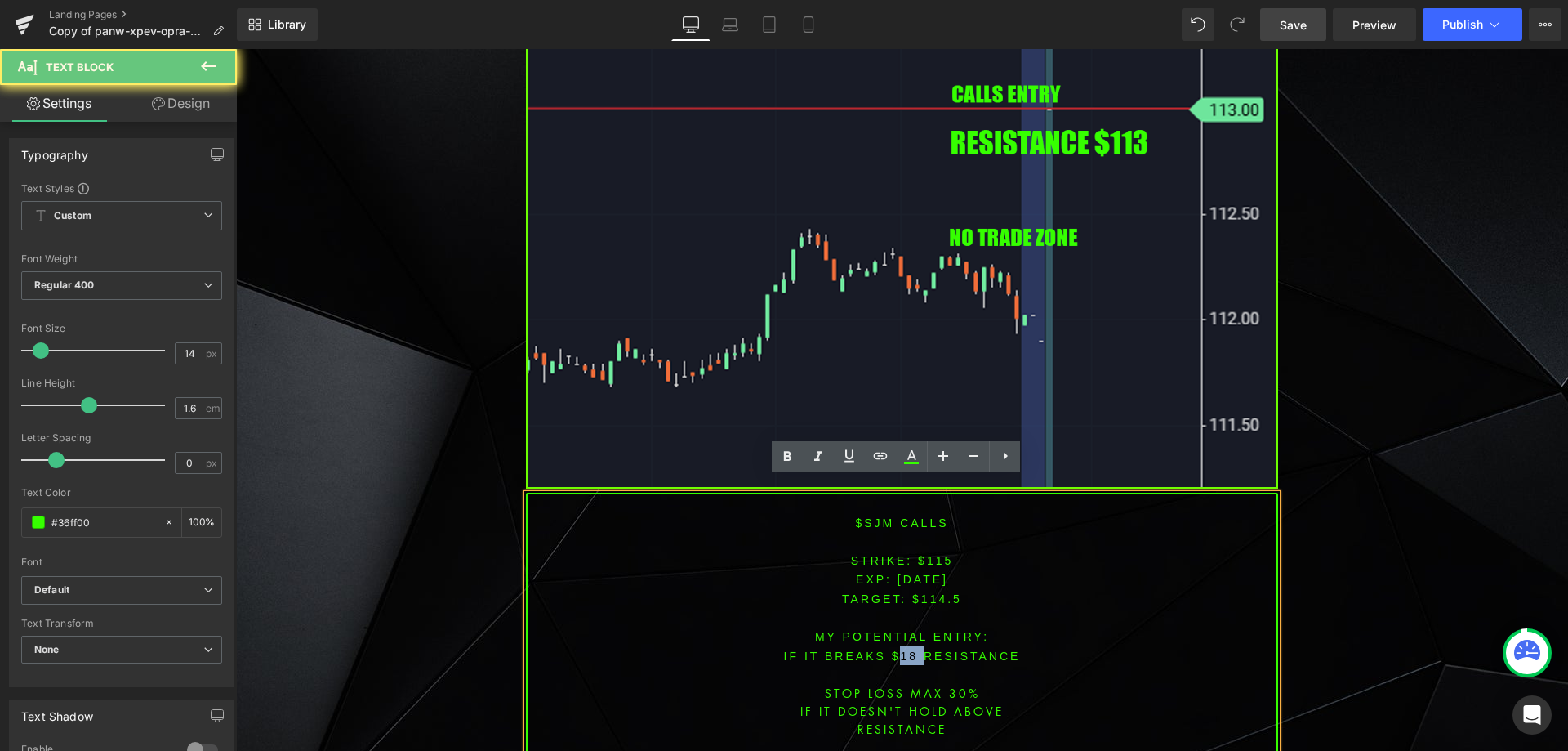
click at [903, 649] on font "IF IT BREAKS $18 resistance" at bounding box center [902, 656] width 237 height 13
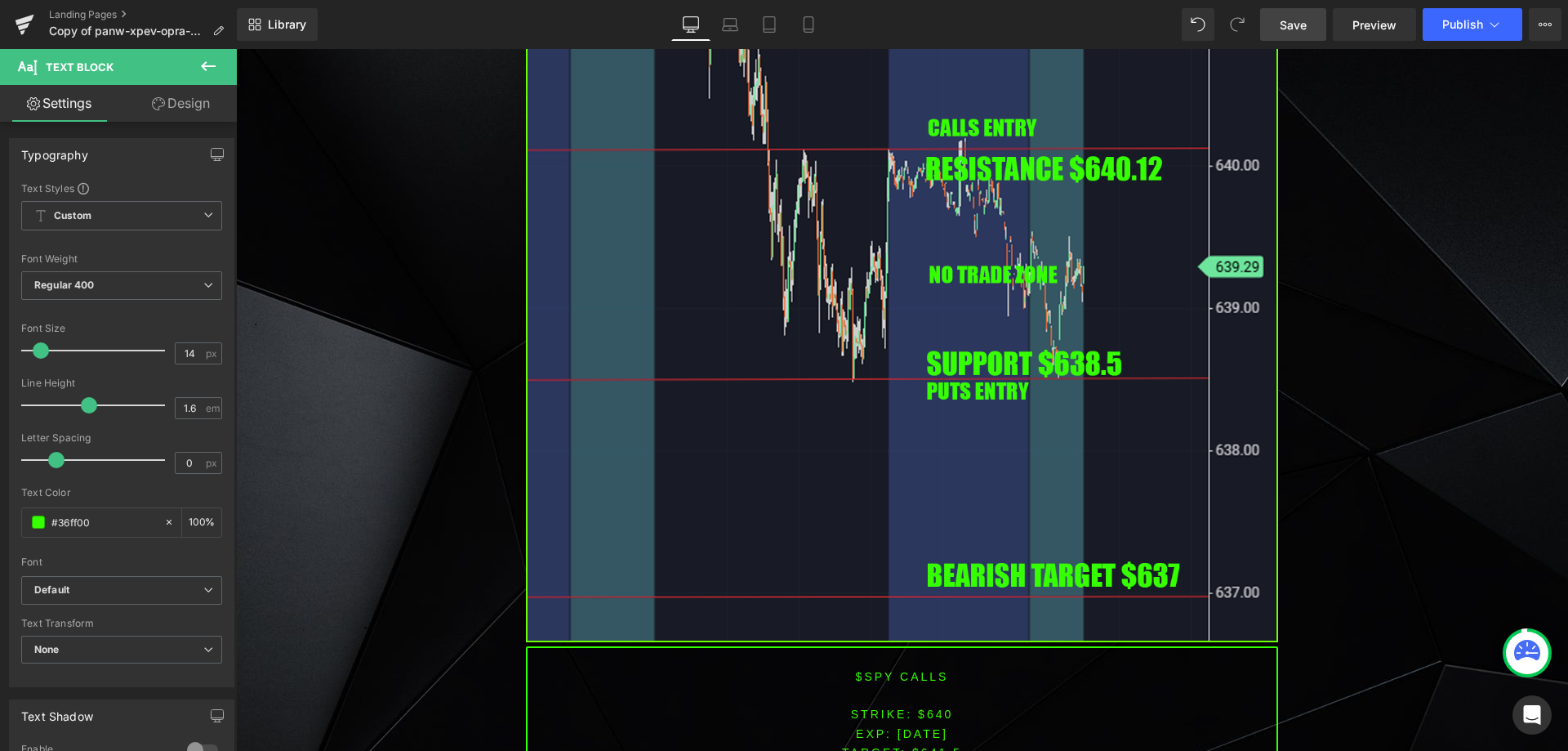
scroll to position [5279, 0]
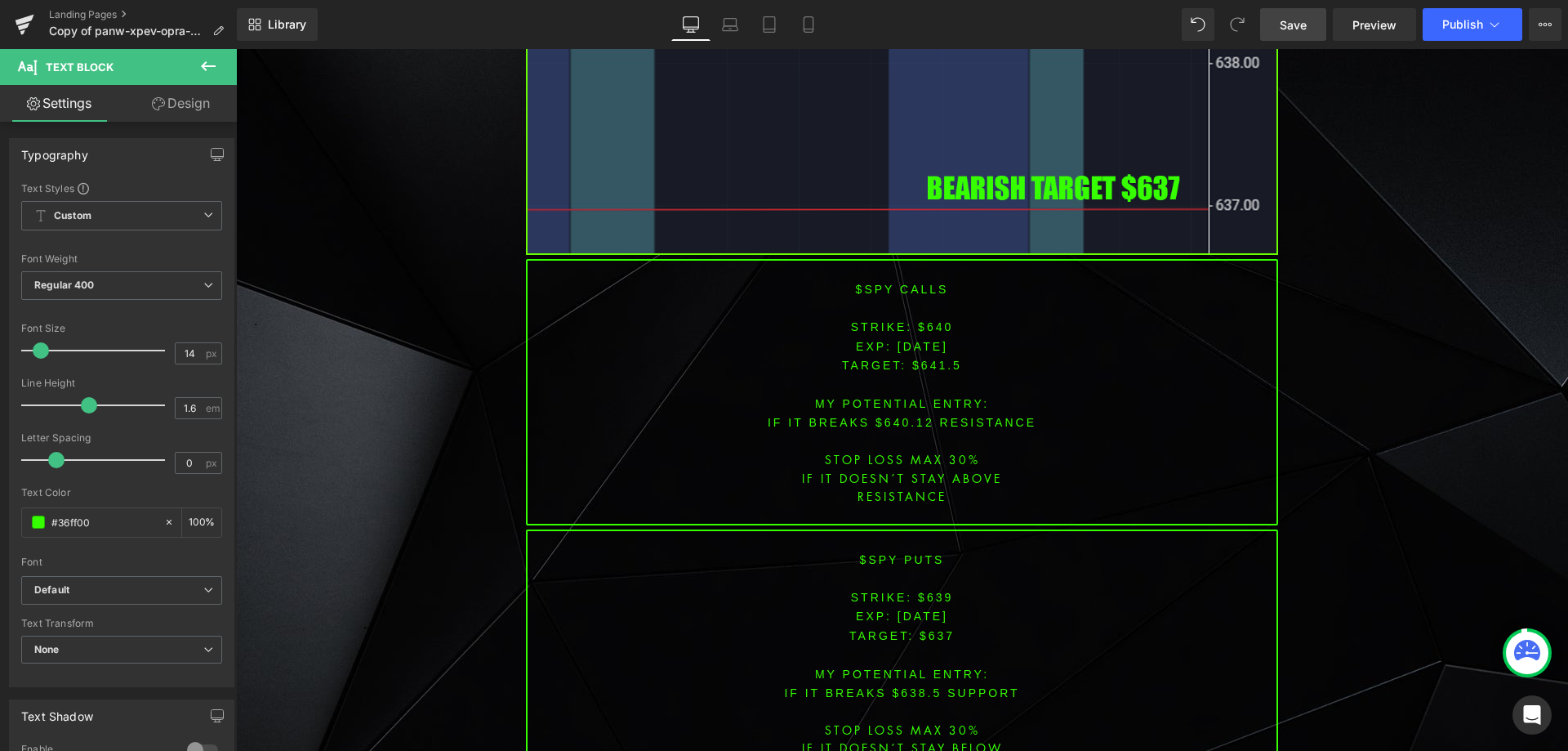
click at [1319, 31] on link "Save" at bounding box center [1293, 25] width 66 height 33
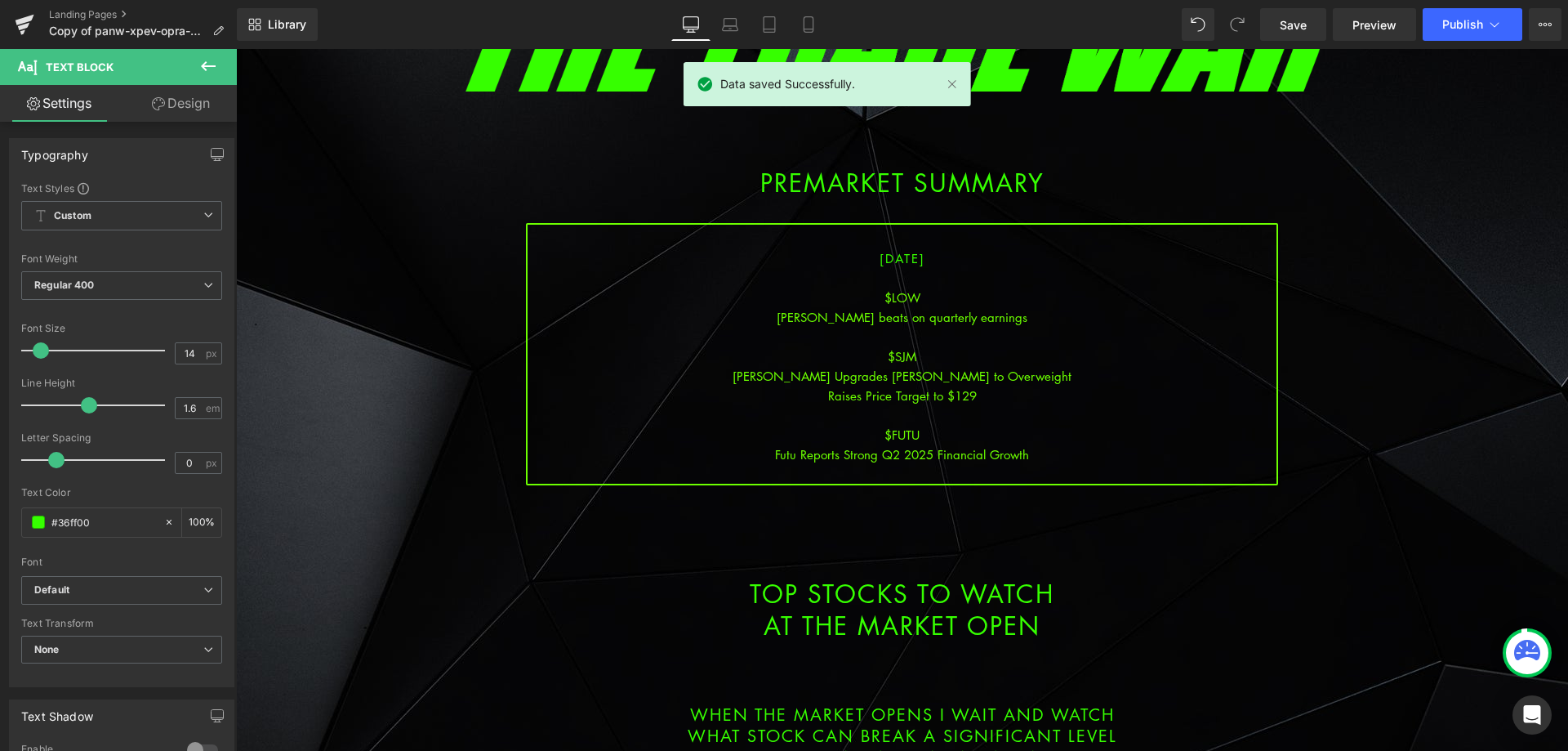
scroll to position [182, 0]
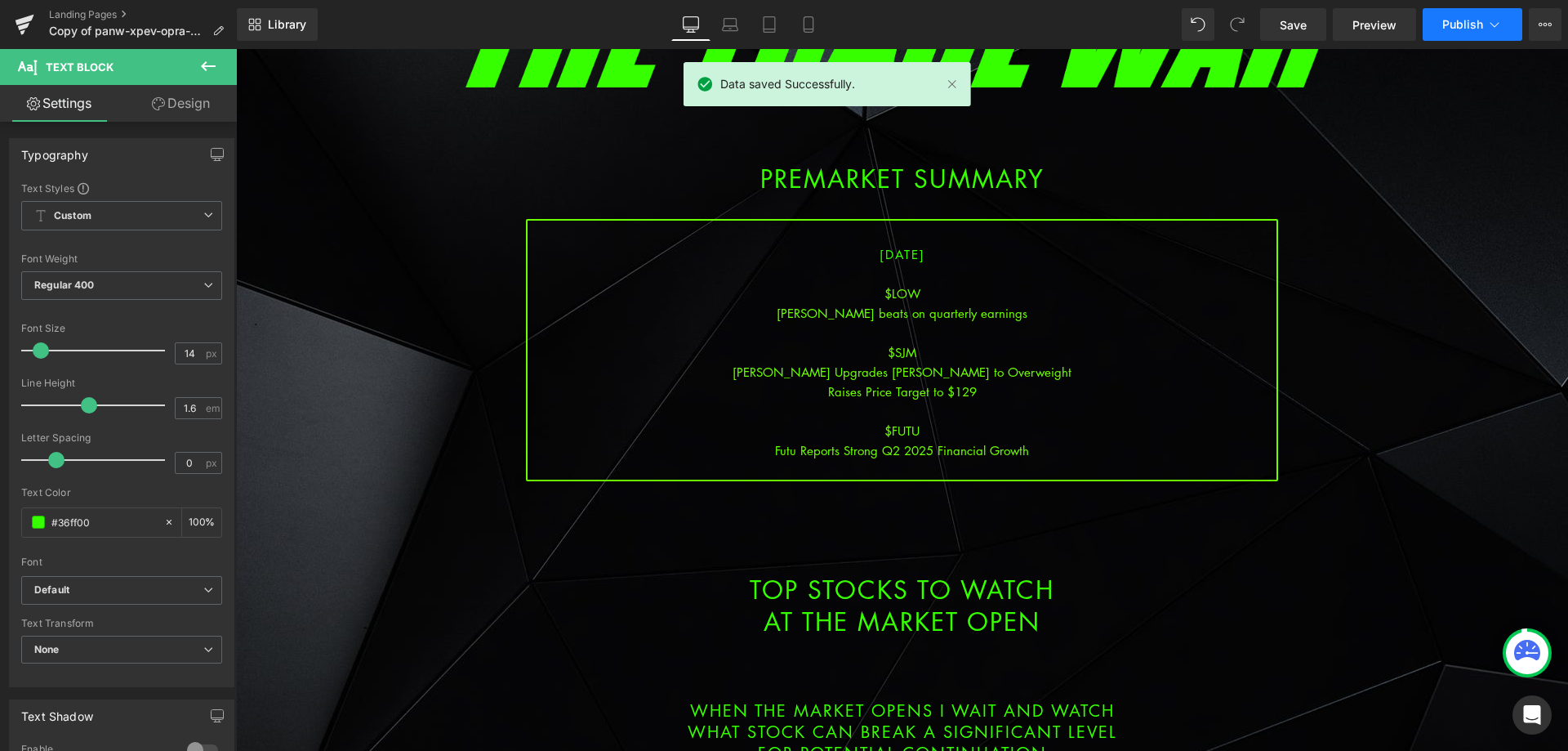
click at [1505, 22] on button "Publish" at bounding box center [1472, 25] width 99 height 33
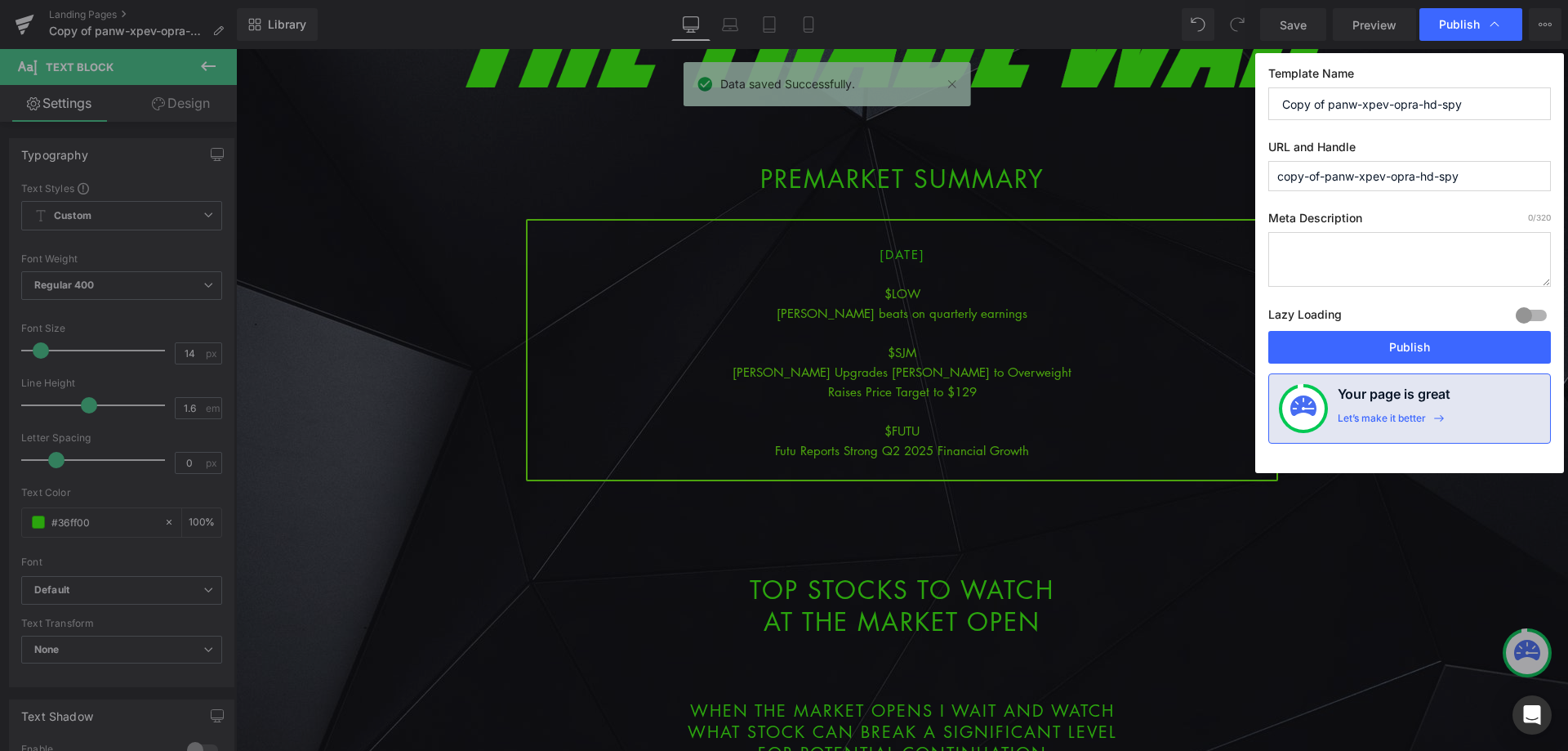
drag, startPoint x: 1489, startPoint y: 111, endPoint x: 1119, endPoint y: 113, distance: 370.0
click at [1119, 113] on div "Publish Template Name Copy of panw-xpev-opra-hd-spy URL and Handle copy-of-panw…" at bounding box center [784, 376] width 1568 height 751
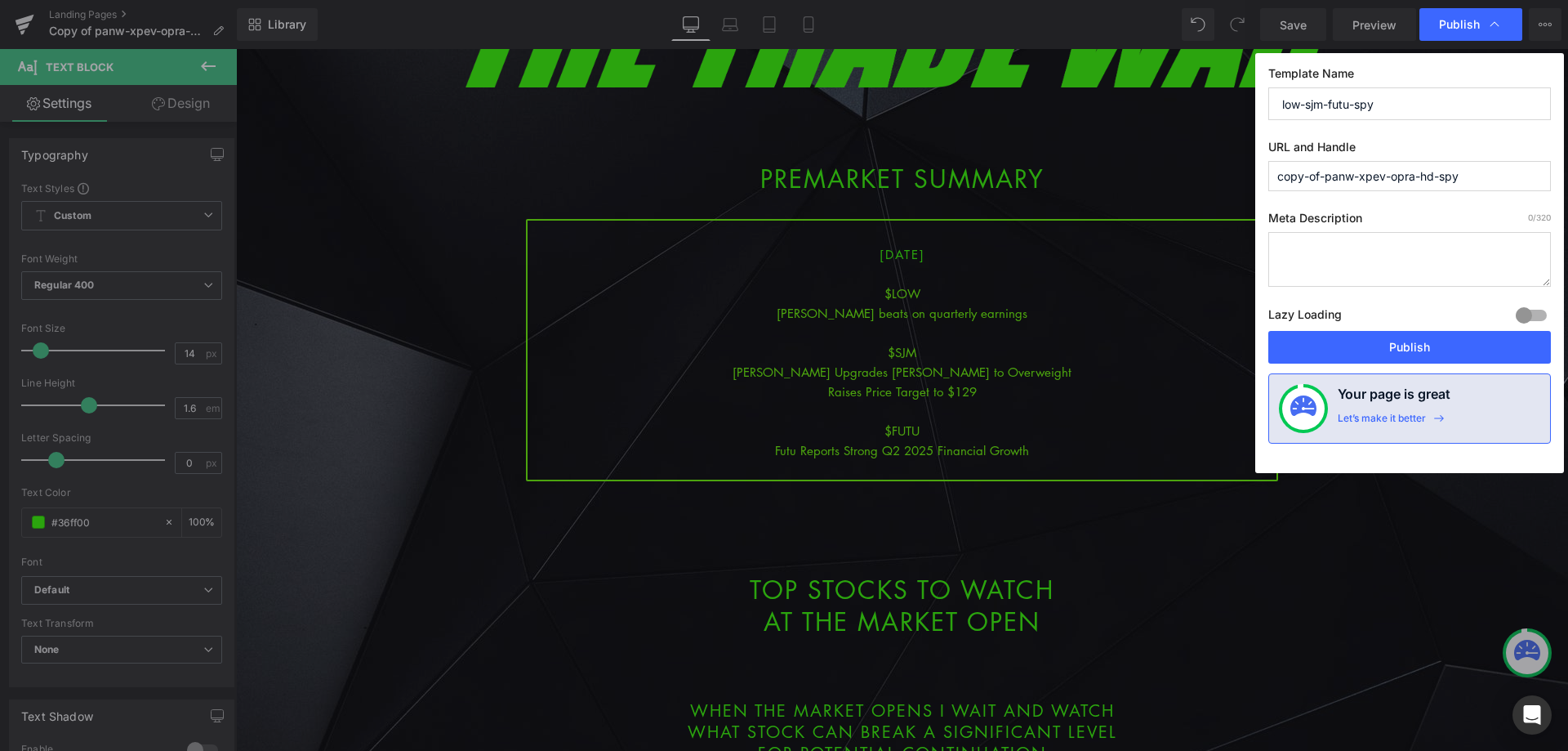
drag, startPoint x: 1432, startPoint y: 109, endPoint x: 1241, endPoint y: 119, distance: 191.3
click at [1234, 114] on div "Publish Template Name low-sjm-futu-spy URL and Handle copy-of-panw-xpev-opra-hd…" at bounding box center [784, 376] width 1568 height 751
type input "low-sjm-futu-spy"
drag, startPoint x: 1447, startPoint y: 183, endPoint x: 1166, endPoint y: 189, distance: 281.1
click at [1166, 189] on div "Publish Template Name low-sjm-futu-spy URL and Handle copy-of-panw-xpev-opra-hd…" at bounding box center [784, 376] width 1568 height 751
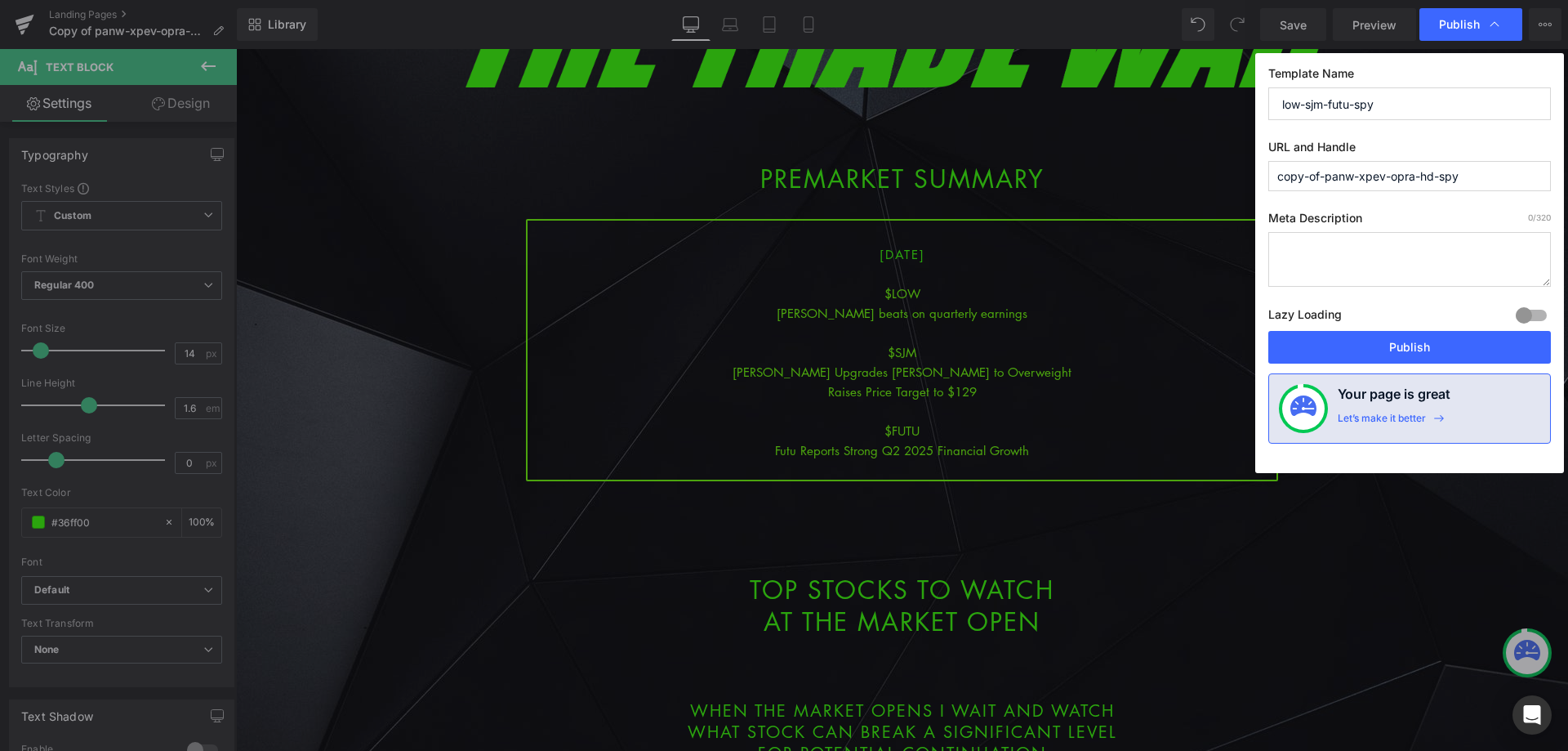
paste input "low-sjm-futu"
type input "low-sjm-futu-spy"
click at [1413, 343] on button "Publish" at bounding box center [1410, 347] width 283 height 33
